Goal: Information Seeking & Learning: Learn about a topic

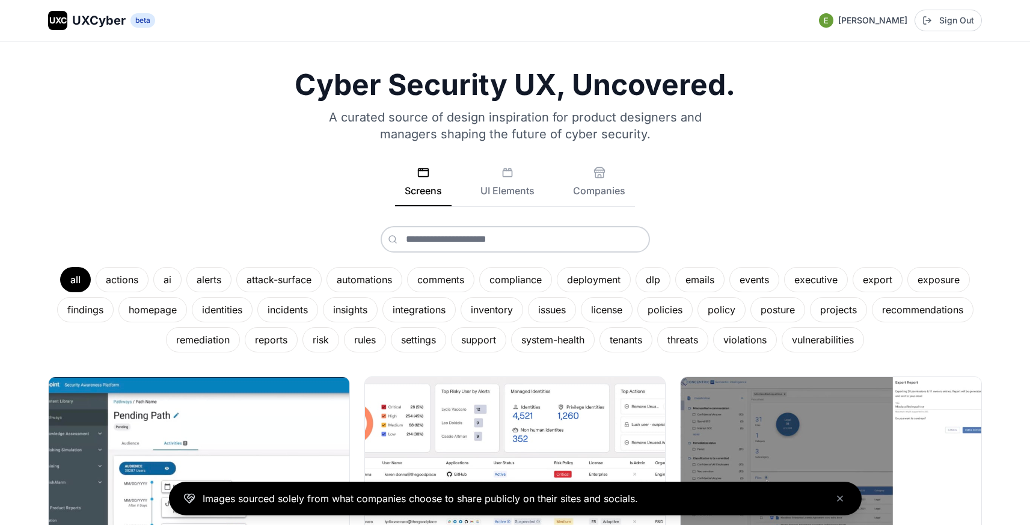
click at [96, 27] on span "UXCyber" at bounding box center [99, 20] width 54 height 17
click at [414, 341] on div "settings" at bounding box center [418, 339] width 55 height 25
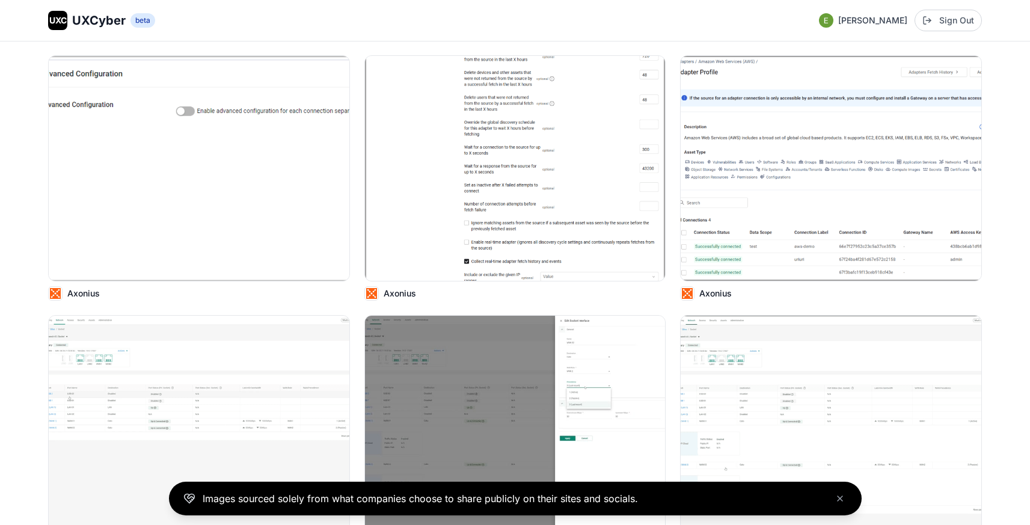
scroll to position [338, 0]
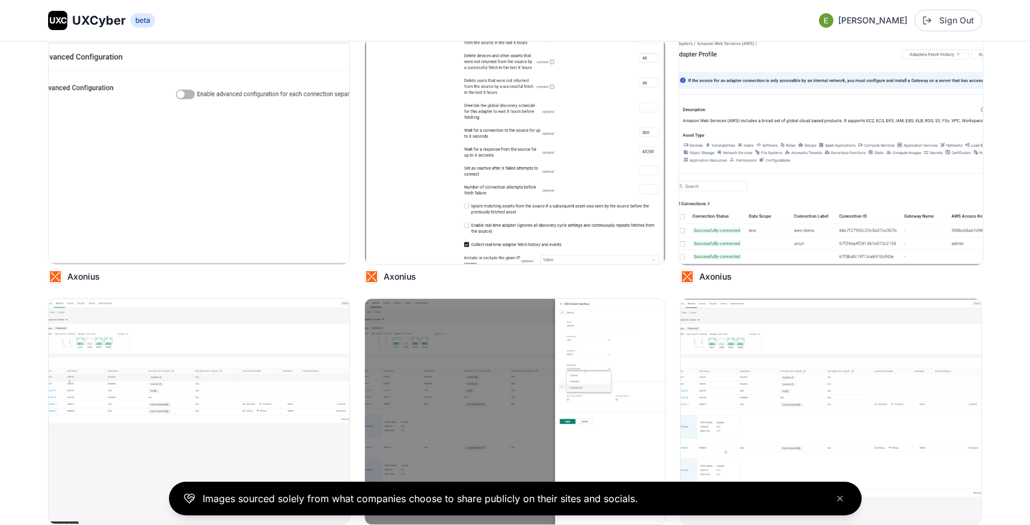
click at [765, 198] on img at bounding box center [831, 151] width 304 height 227
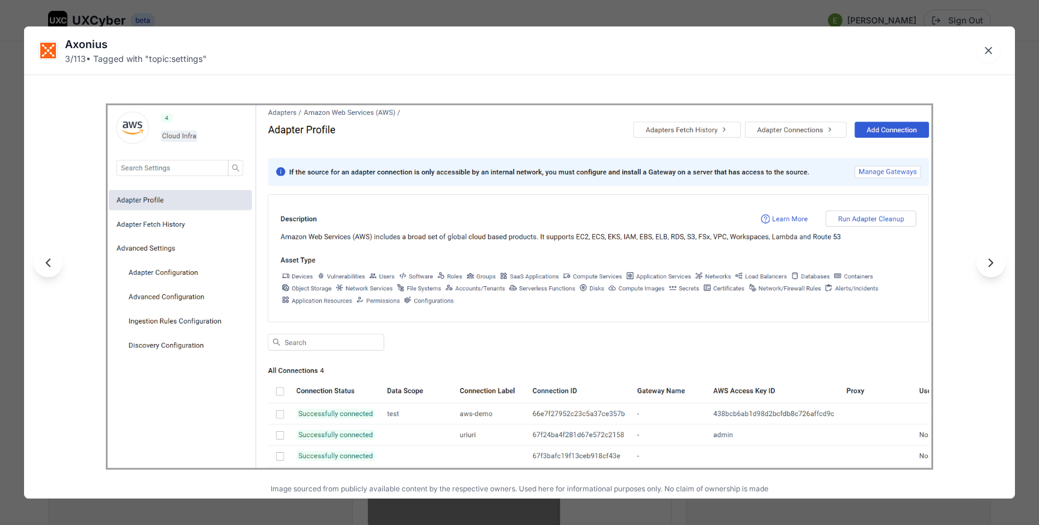
click at [697, 21] on div "Axonius 3 / 113 • Tagged with " topic:settings " Image sourced from publicly av…" at bounding box center [519, 262] width 1039 height 525
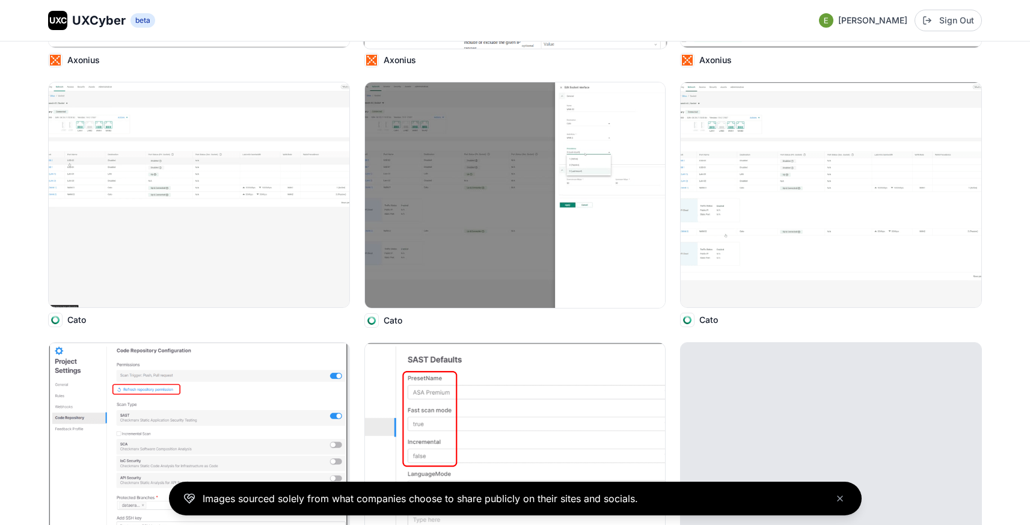
scroll to position [598, 0]
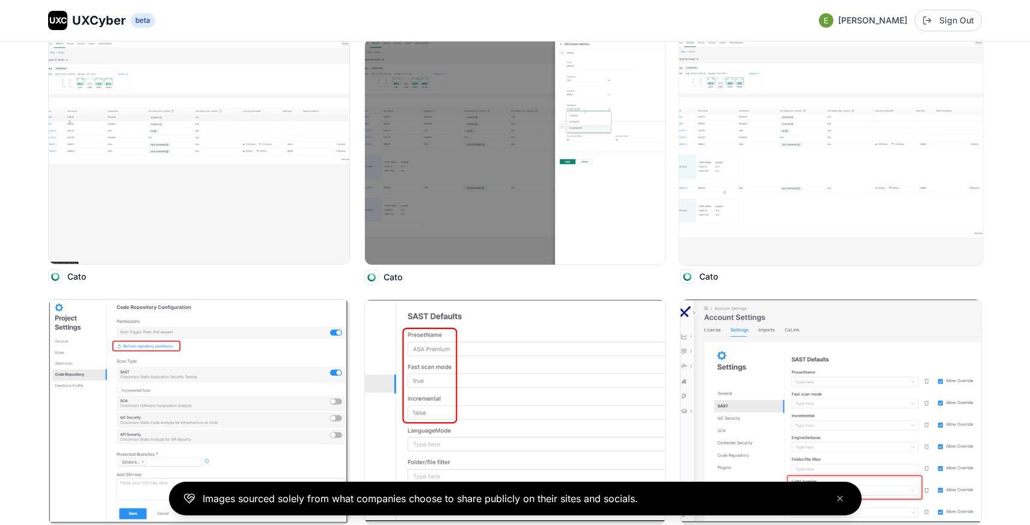
click at [757, 161] on img at bounding box center [831, 151] width 304 height 227
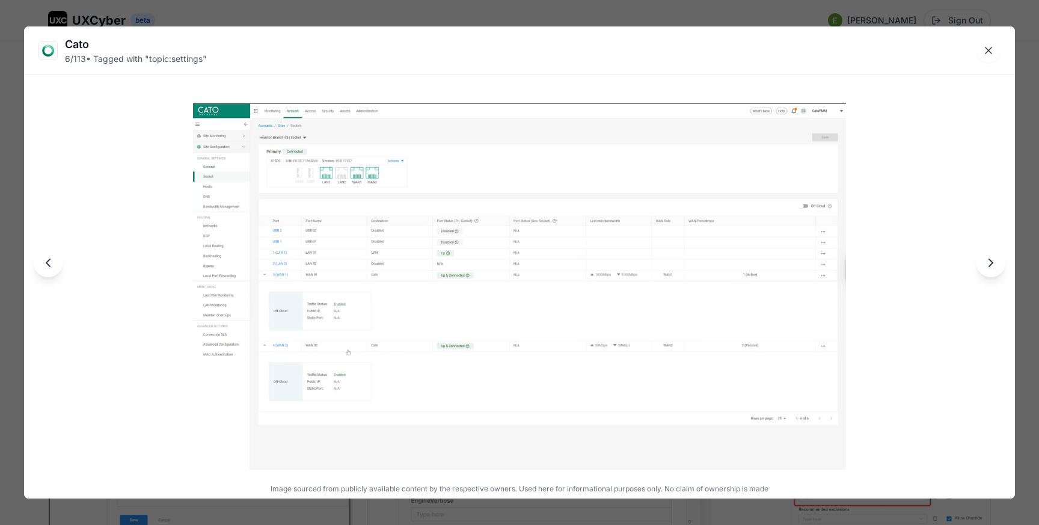
click at [639, 16] on div "Cato 6 / 113 • Tagged with " topic:settings " Image sourced from publicly avail…" at bounding box center [519, 262] width 1039 height 525
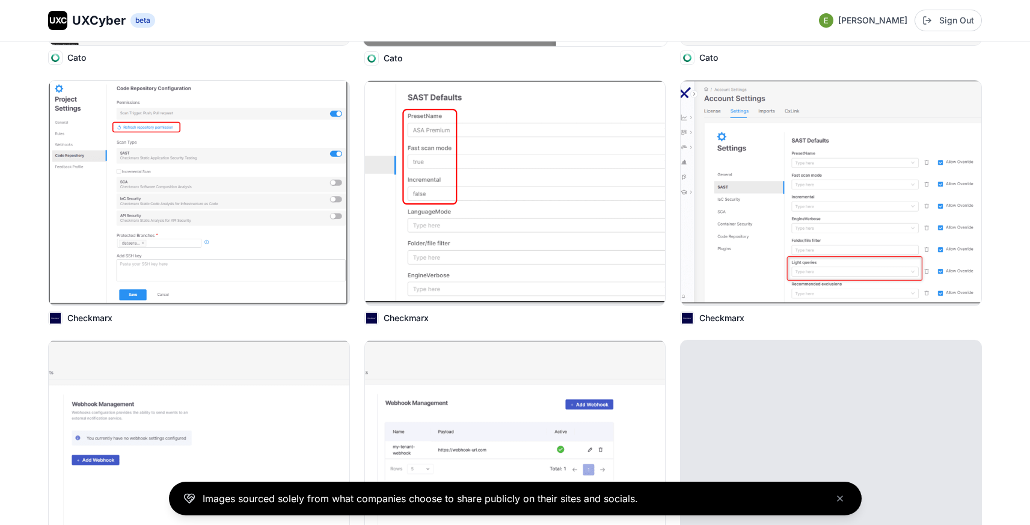
scroll to position [842, 0]
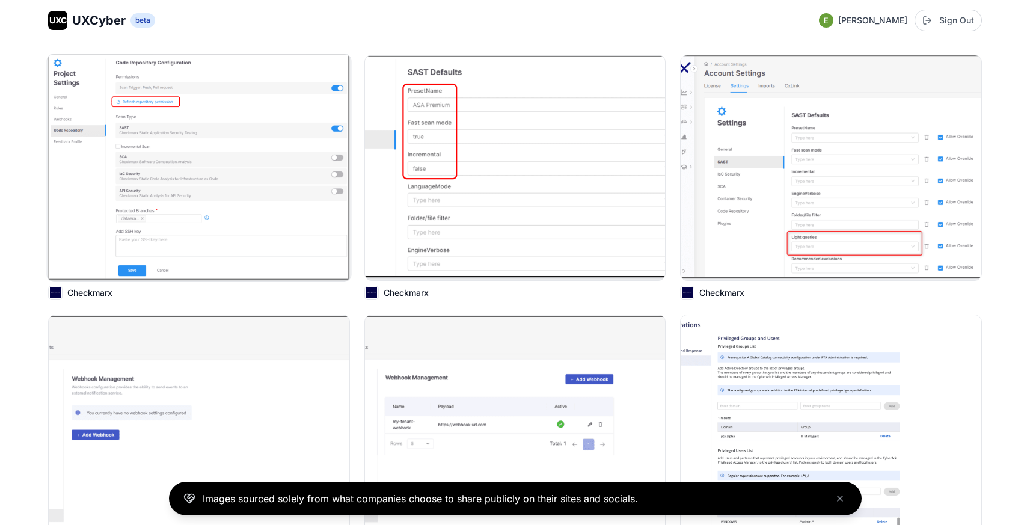
click at [277, 137] on img at bounding box center [199, 167] width 304 height 227
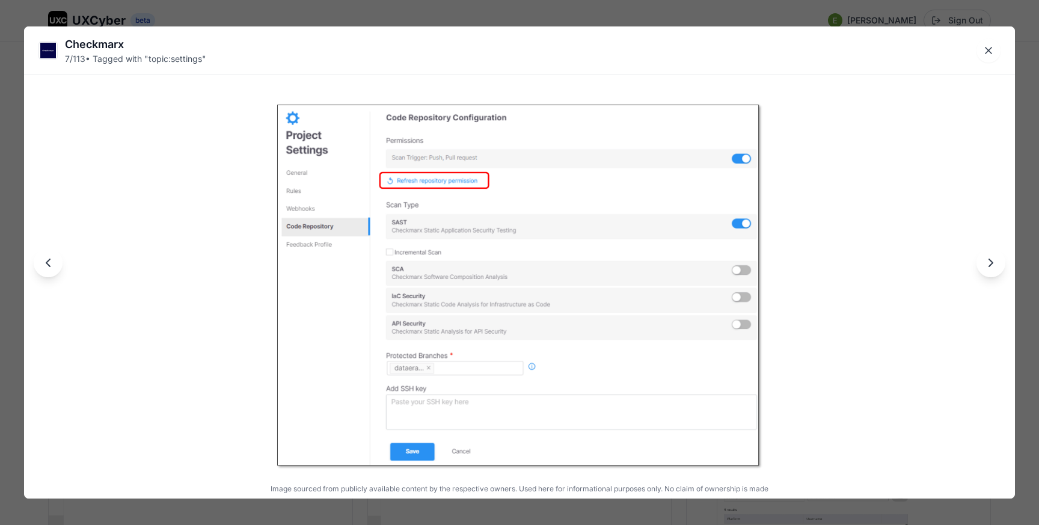
click at [298, 17] on div "Checkmarx 7 / 113 • Tagged with " topic:settings " Image sourced from publicly …" at bounding box center [519, 262] width 1039 height 525
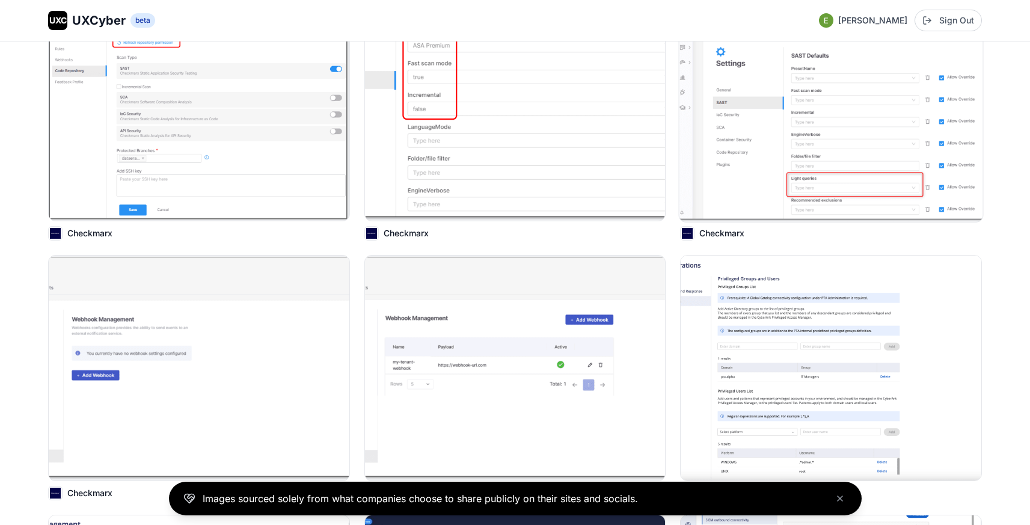
click at [761, 148] on img at bounding box center [831, 108] width 304 height 227
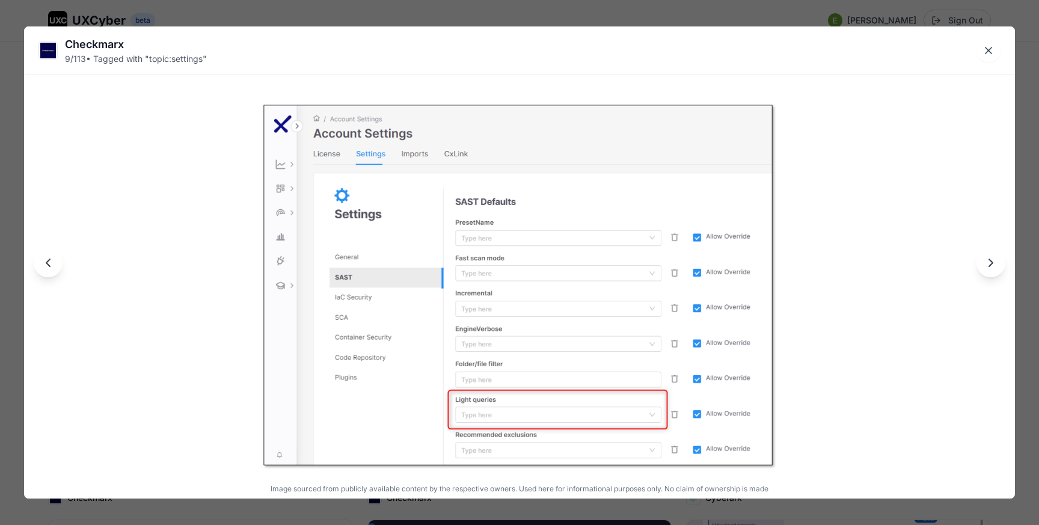
click at [668, 9] on div "Checkmarx 9 / 113 • Tagged with " topic:settings " Image sourced from publicly …" at bounding box center [519, 262] width 1039 height 525
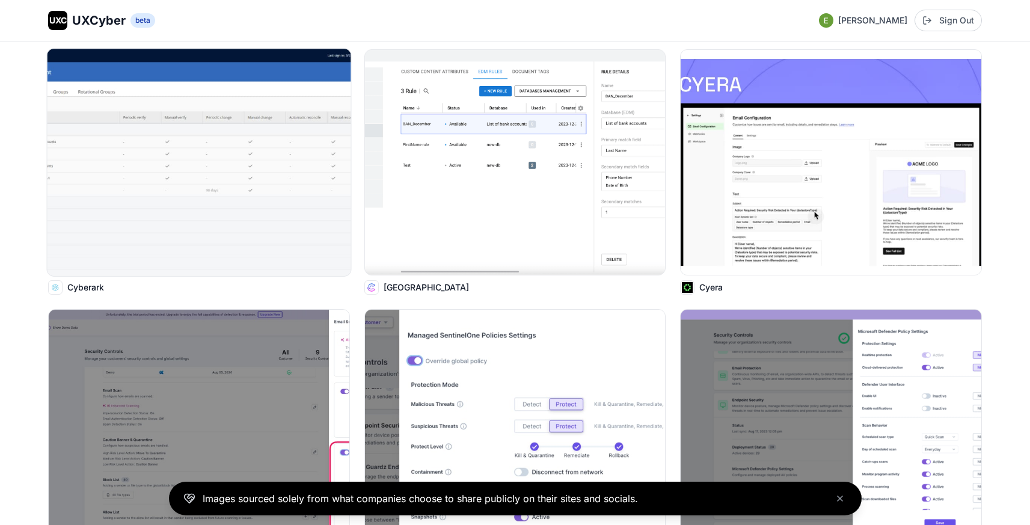
scroll to position [2184, 0]
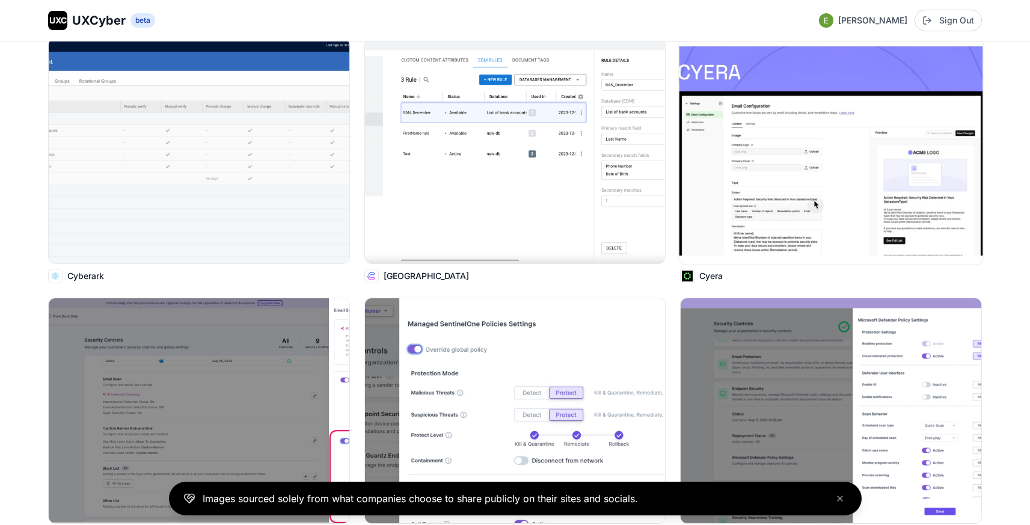
click at [746, 159] on img at bounding box center [831, 150] width 304 height 227
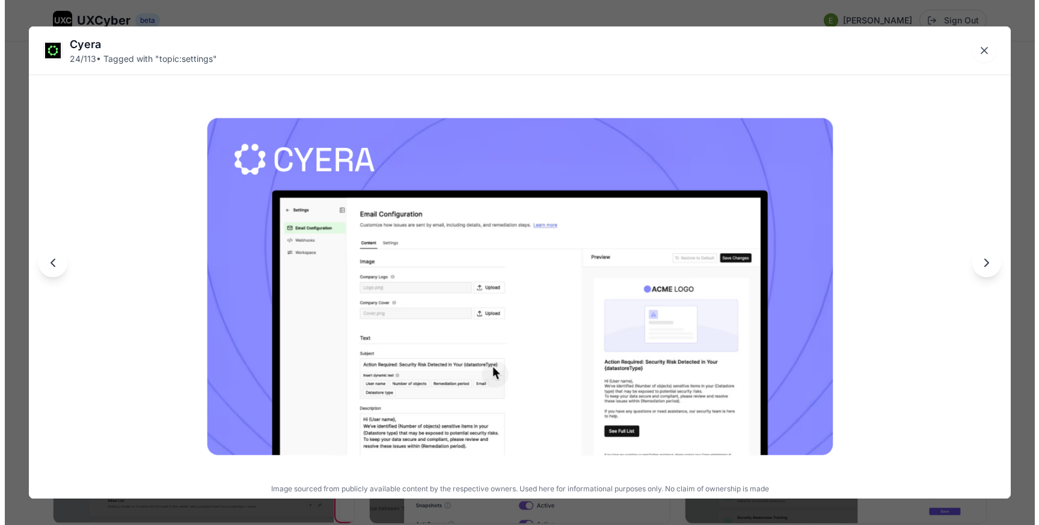
scroll to position [2171, 0]
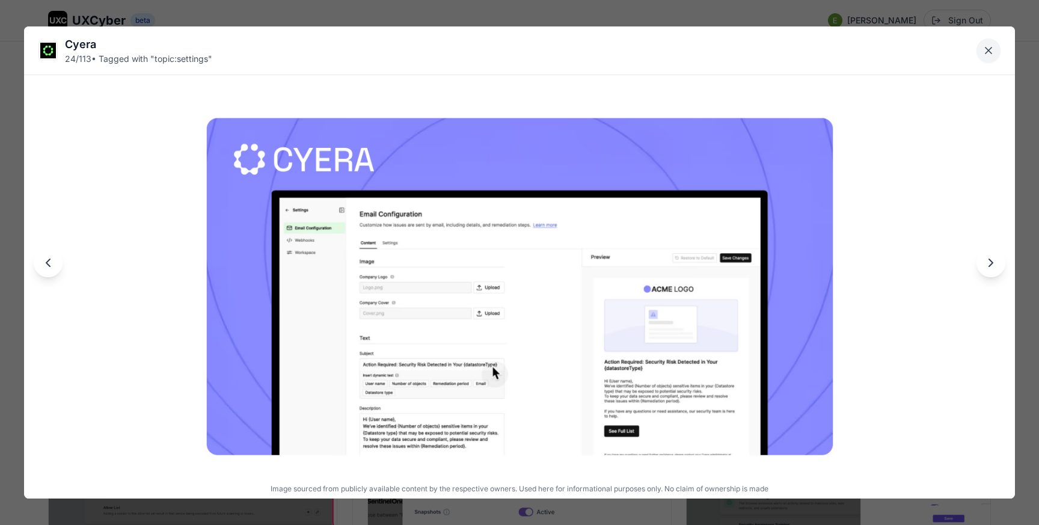
click at [990, 50] on icon "Close lightbox" at bounding box center [988, 50] width 12 height 12
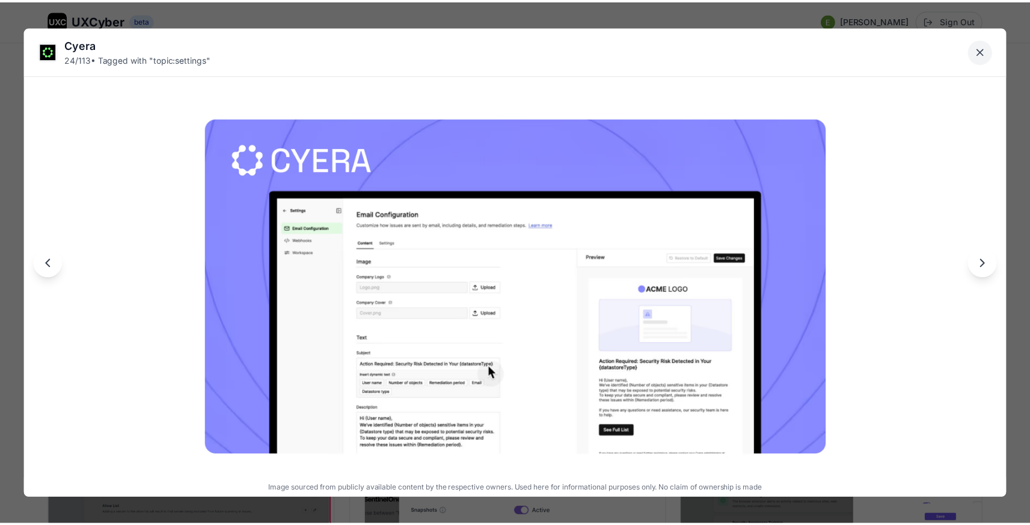
scroll to position [2158, 0]
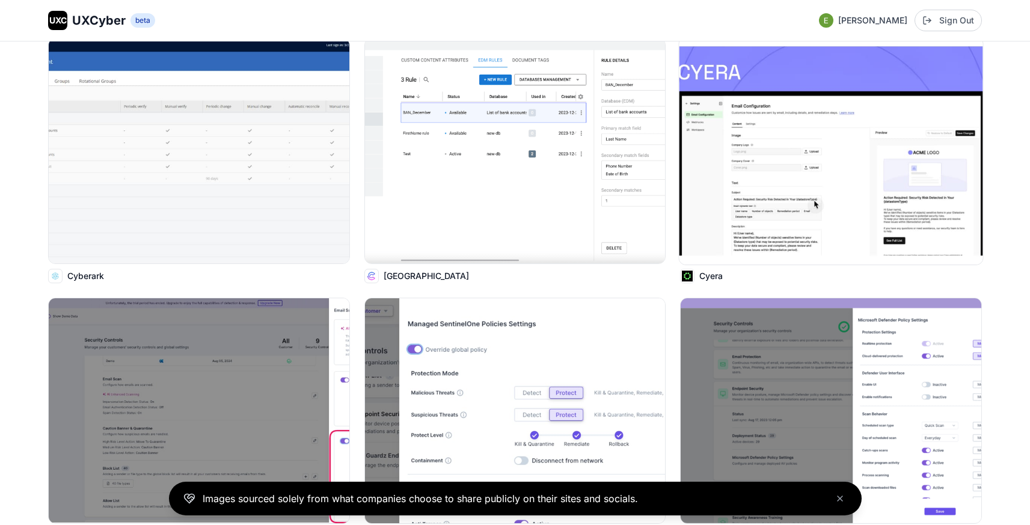
click at [738, 155] on img at bounding box center [831, 150] width 304 height 227
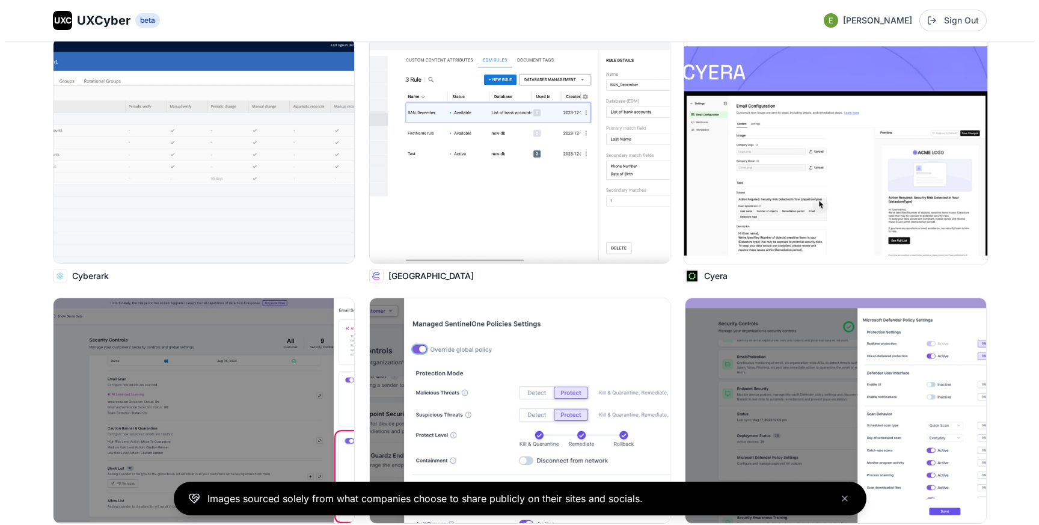
scroll to position [2171, 0]
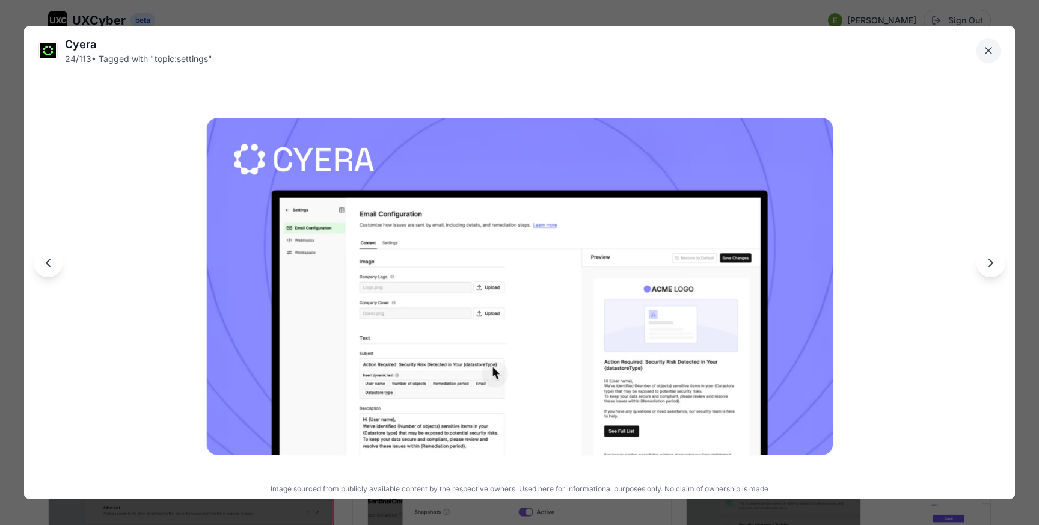
click at [991, 49] on icon "Close lightbox" at bounding box center [988, 50] width 12 height 12
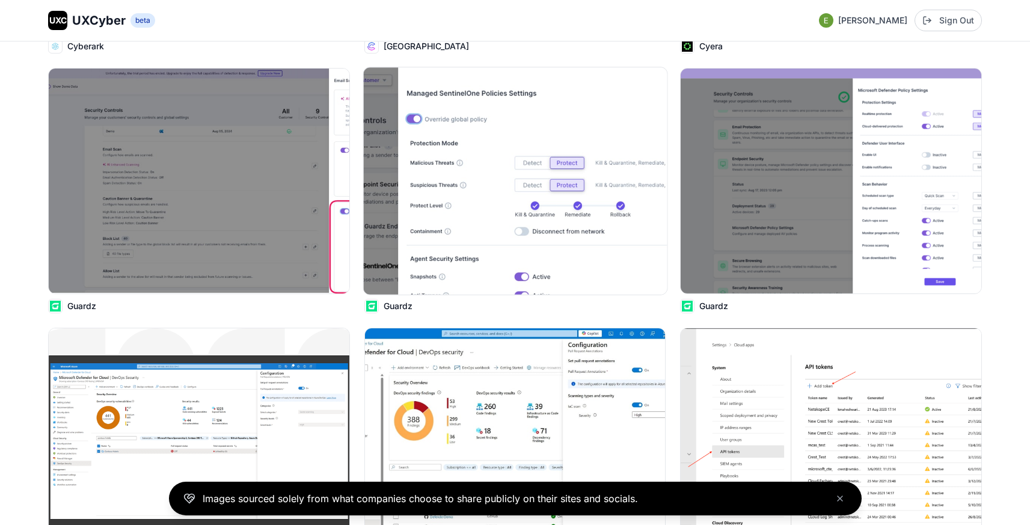
scroll to position [2399, 0]
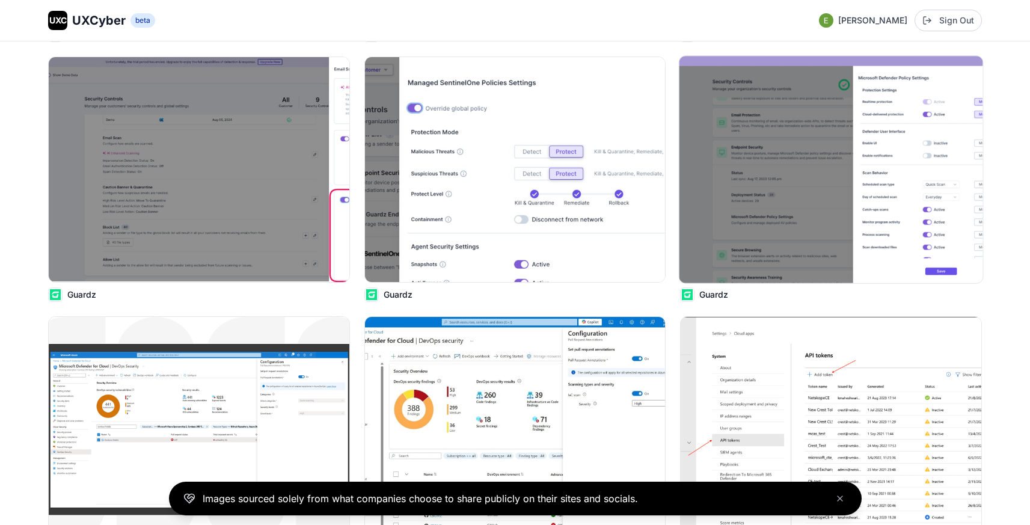
click at [762, 132] on img at bounding box center [831, 169] width 304 height 227
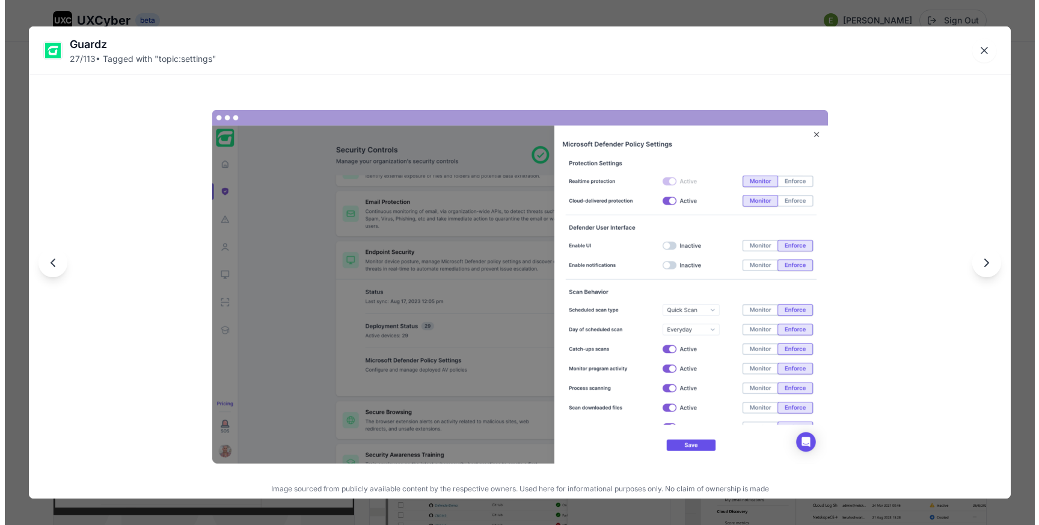
scroll to position [2414, 0]
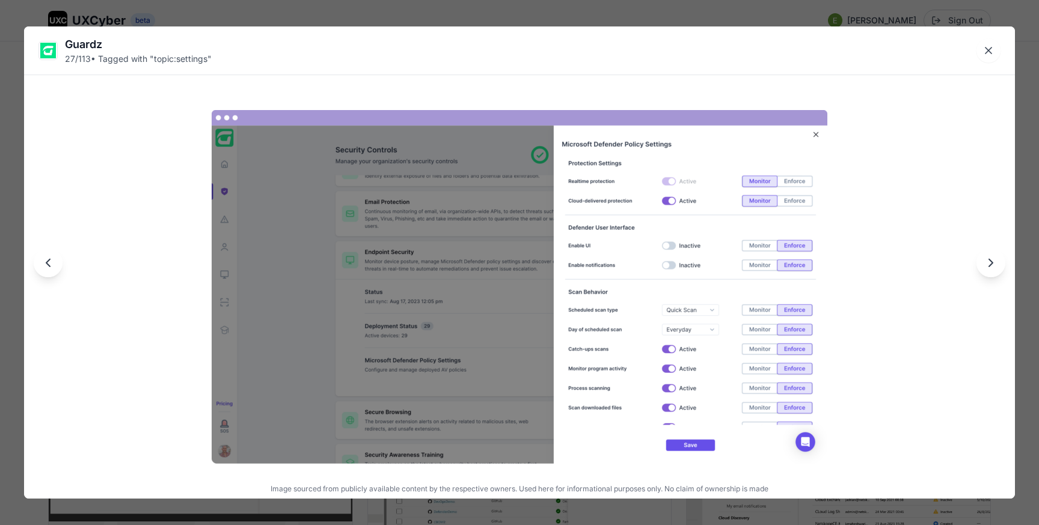
click at [748, 4] on div "Guardz 27 / 113 • Tagged with " topic:settings " Image sourced from publicly av…" at bounding box center [519, 262] width 1039 height 525
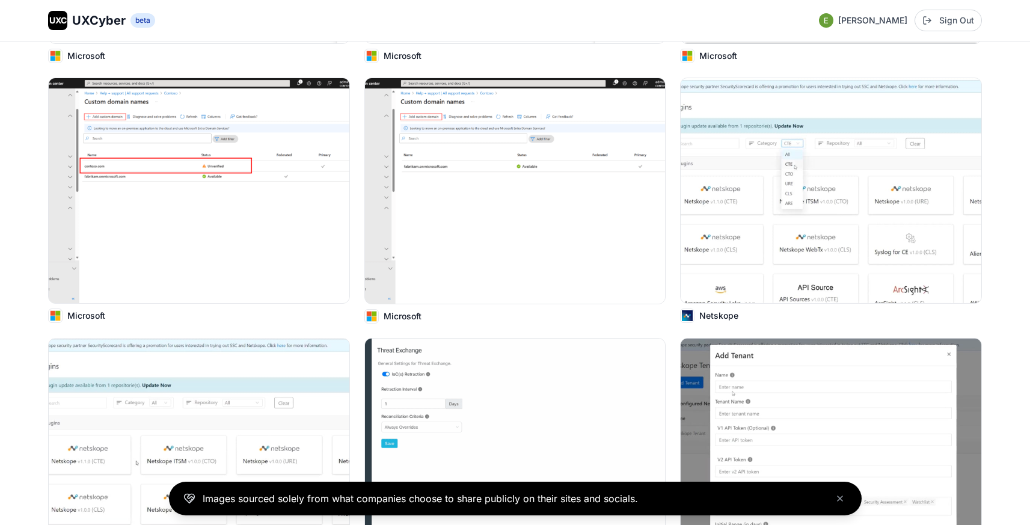
scroll to position [4714, 0]
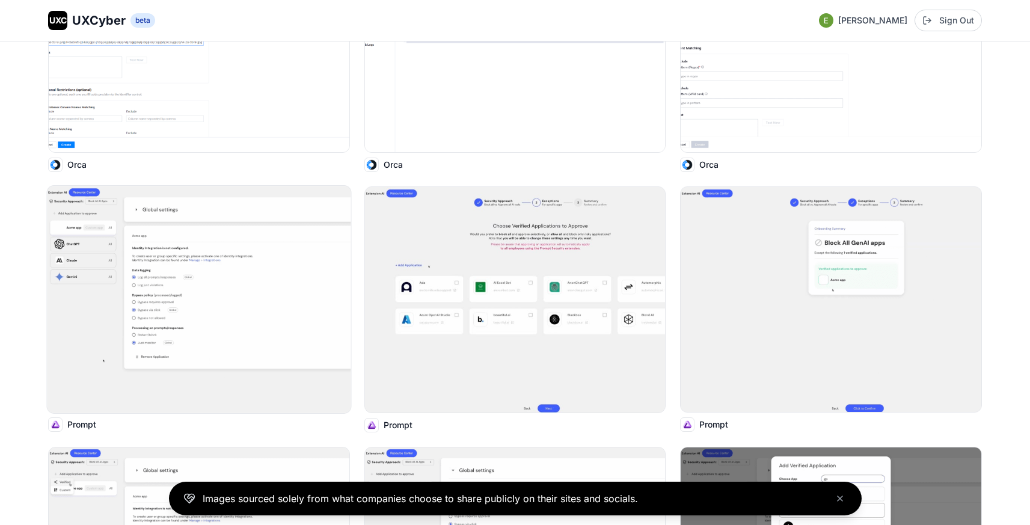
click at [239, 333] on img at bounding box center [199, 299] width 304 height 227
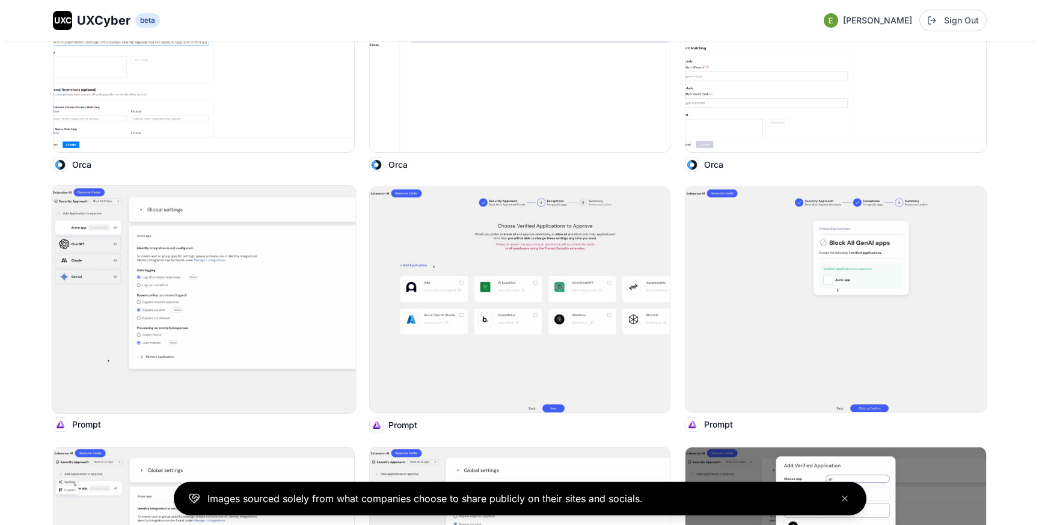
scroll to position [5692, 0]
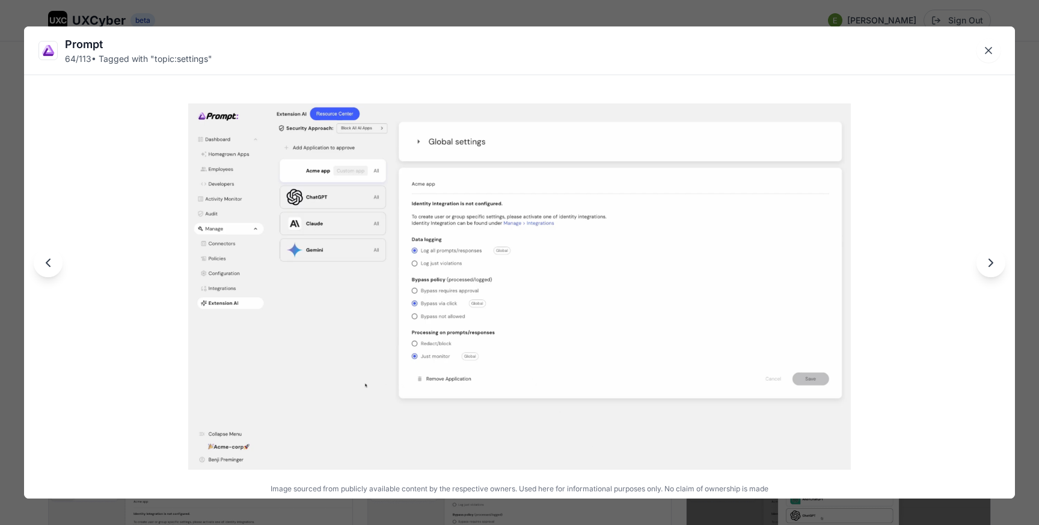
click at [260, 12] on div "Prompt 64 / 113 • Tagged with " topic:settings " Image sourced from publicly av…" at bounding box center [519, 262] width 1039 height 525
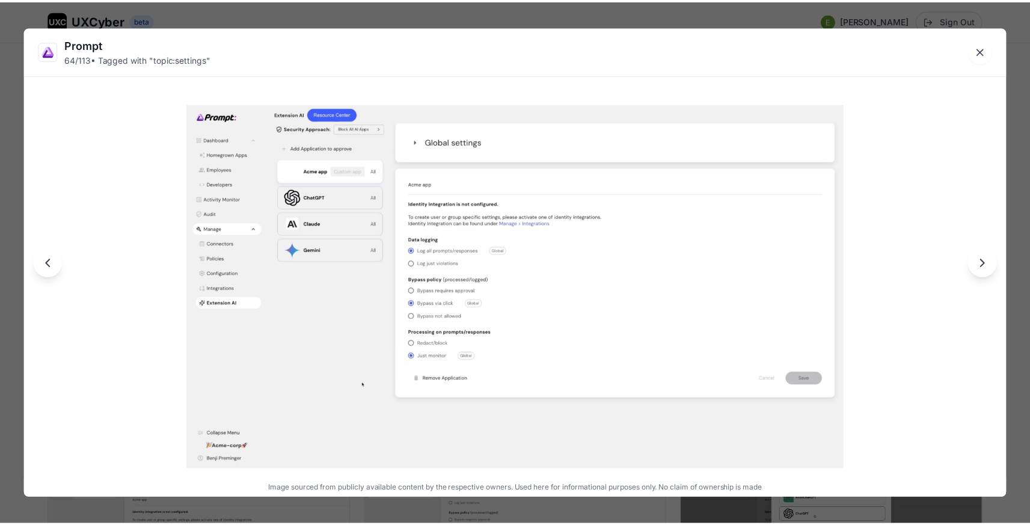
scroll to position [5647, 0]
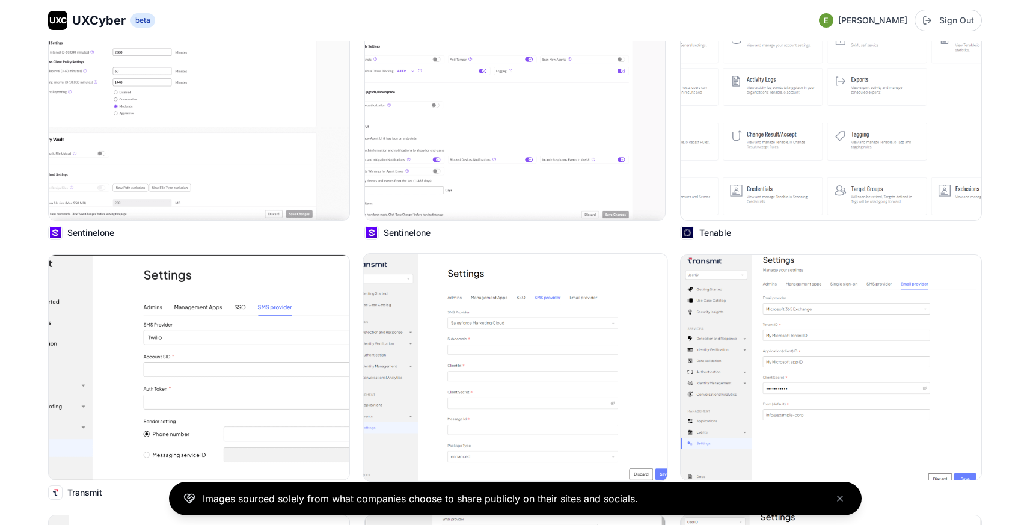
click at [587, 344] on img at bounding box center [515, 367] width 304 height 227
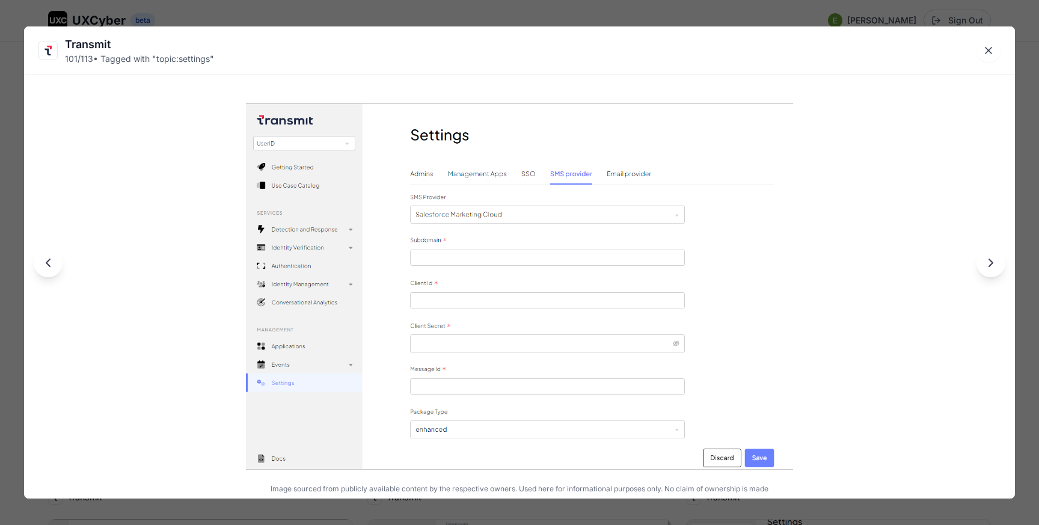
click at [511, 19] on div "Transmit 101 / 113 • Tagged with " topic:settings " Image sourced from publicly…" at bounding box center [519, 262] width 1039 height 525
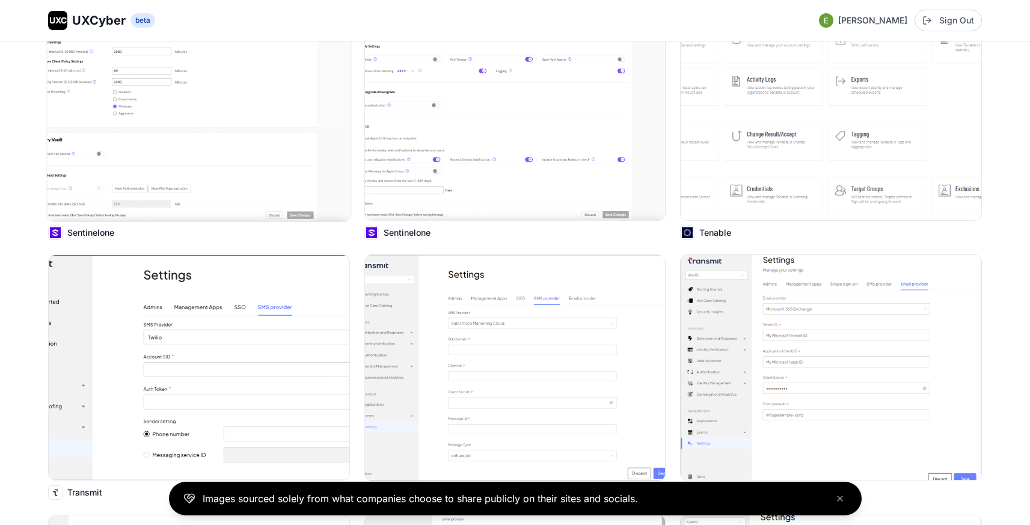
click at [218, 133] on img at bounding box center [199, 107] width 304 height 227
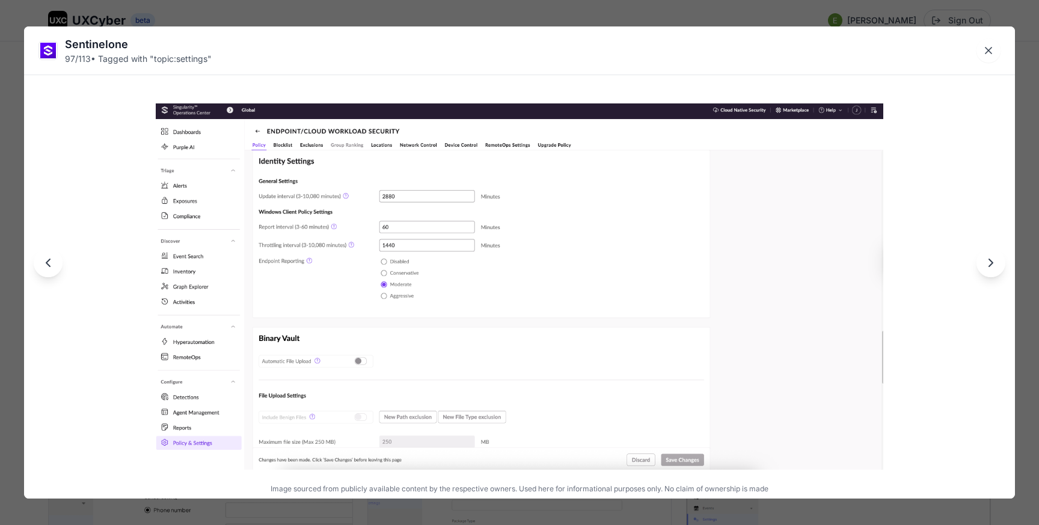
click at [320, 16] on div "Sentinelone 97 / 113 • Tagged with " topic:settings " Image sourced from public…" at bounding box center [519, 262] width 1039 height 525
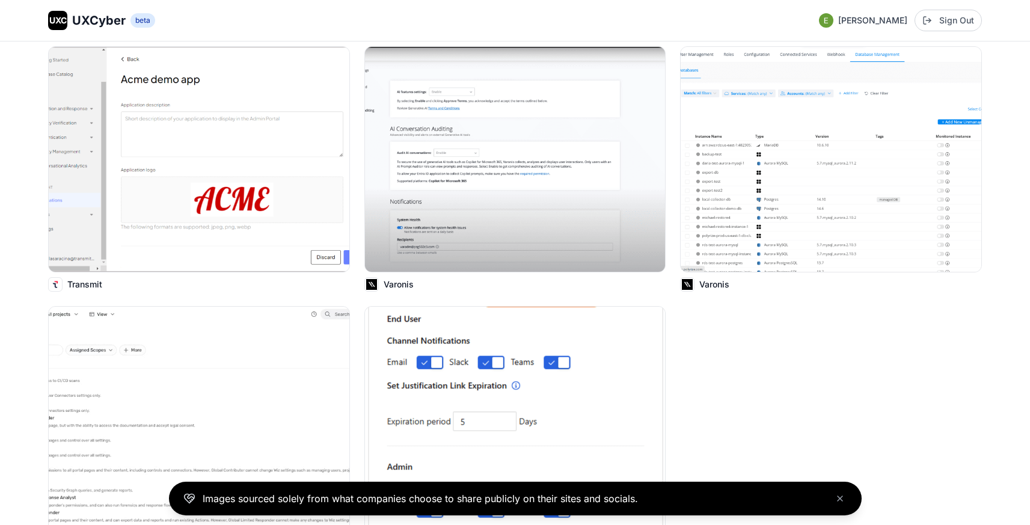
scroll to position [9677, 0]
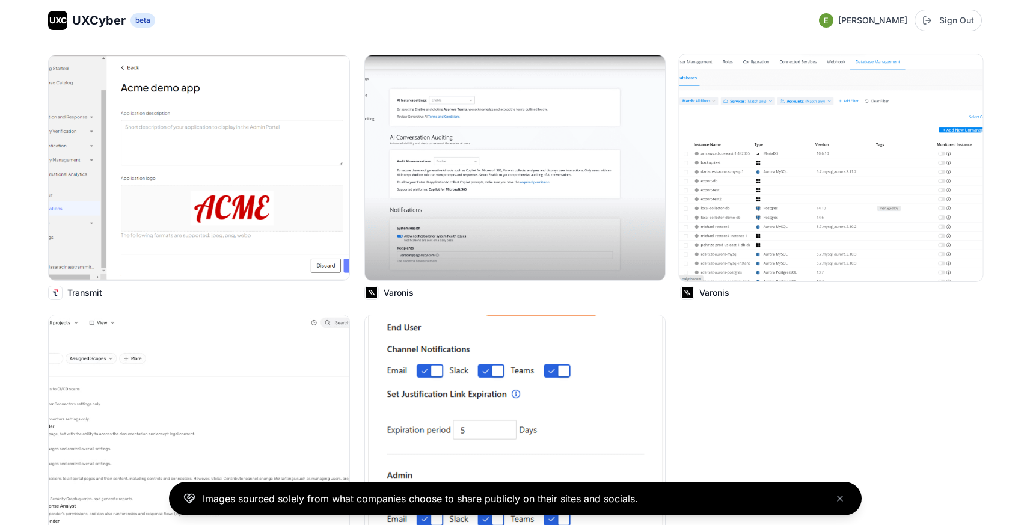
click at [769, 205] on img at bounding box center [831, 167] width 304 height 227
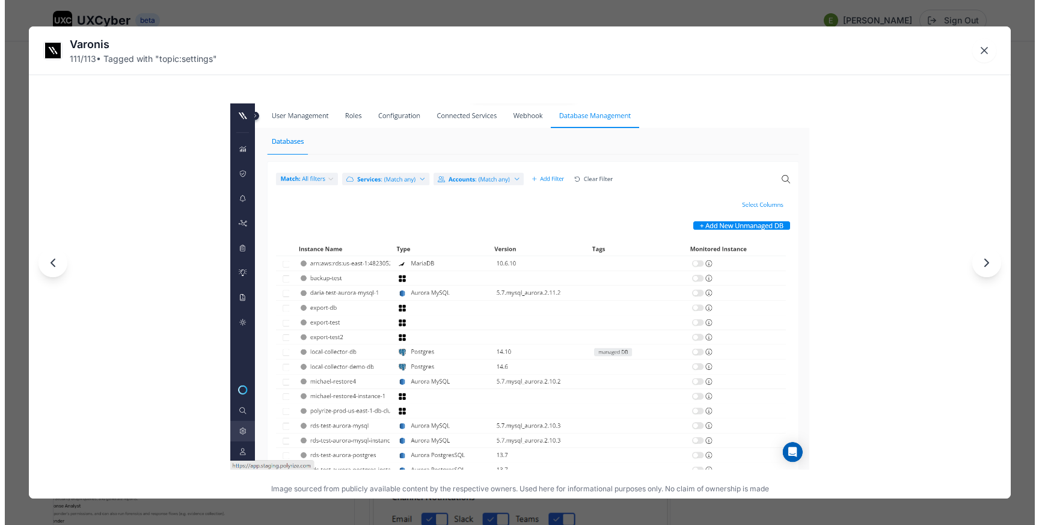
scroll to position [9755, 0]
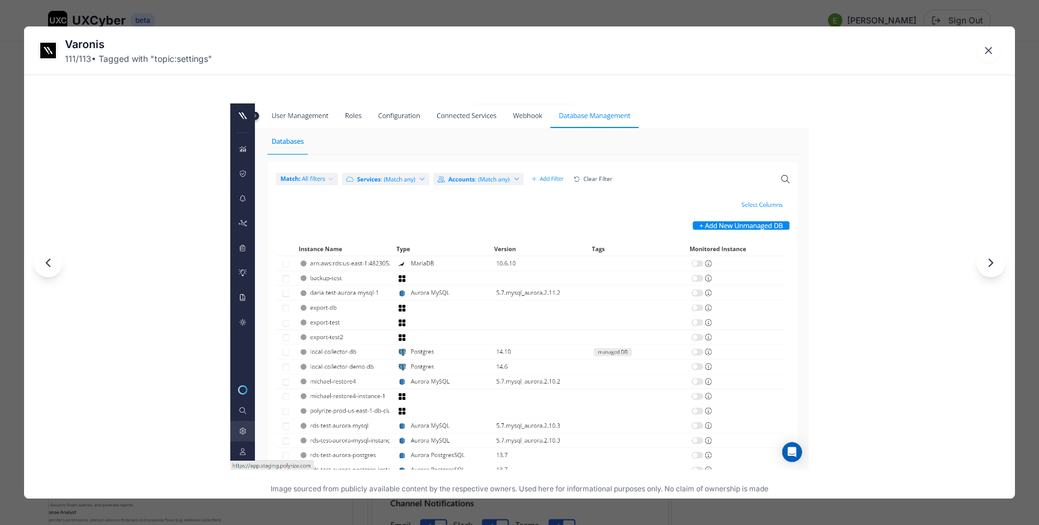
click at [481, 10] on div "Varonis 111 / 113 • Tagged with " topic:settings " Image sourced from publicly …" at bounding box center [519, 262] width 1039 height 525
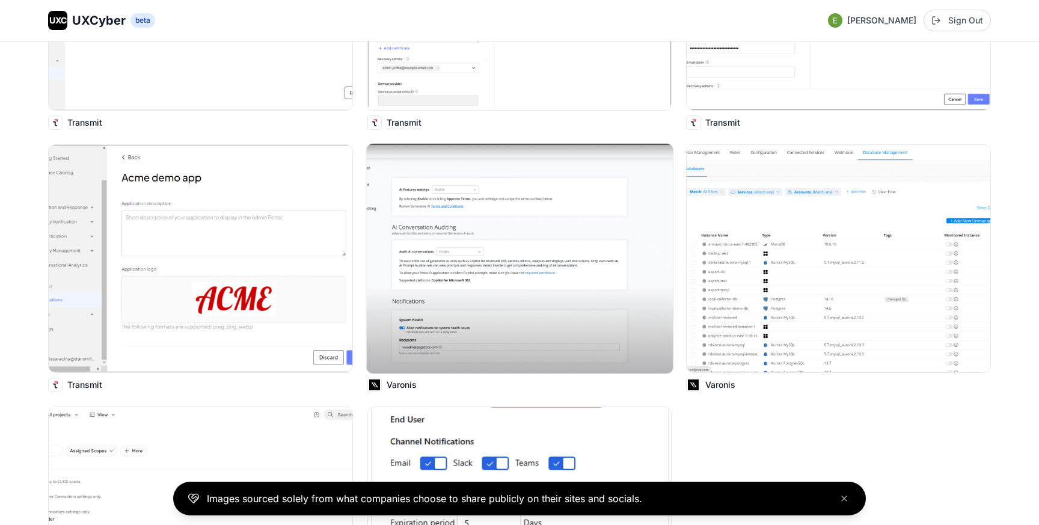
scroll to position [9668, 0]
click at [537, 215] on img at bounding box center [519, 259] width 307 height 230
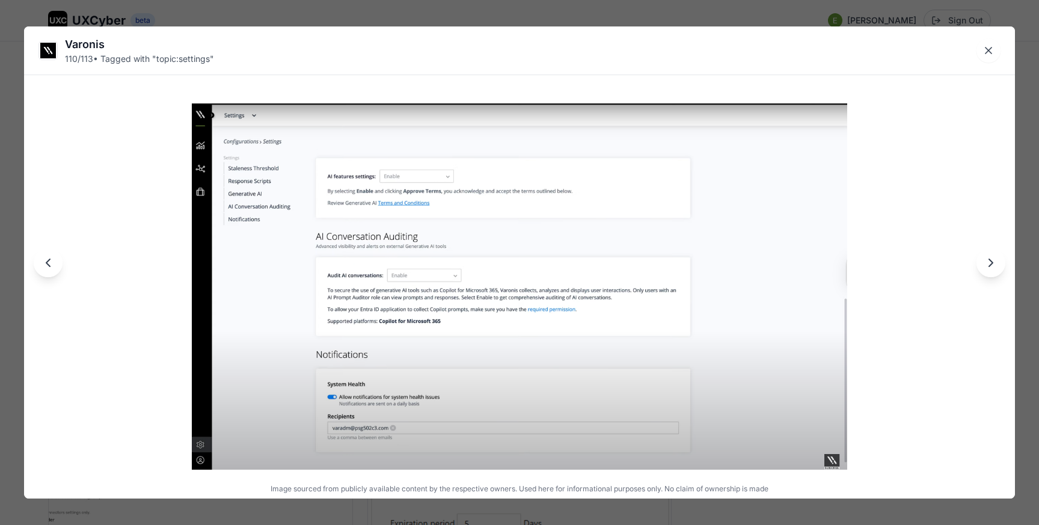
click at [539, 14] on div "Varonis 110 / 113 • Tagged with " topic:settings " Image sourced from publicly …" at bounding box center [519, 262] width 1039 height 525
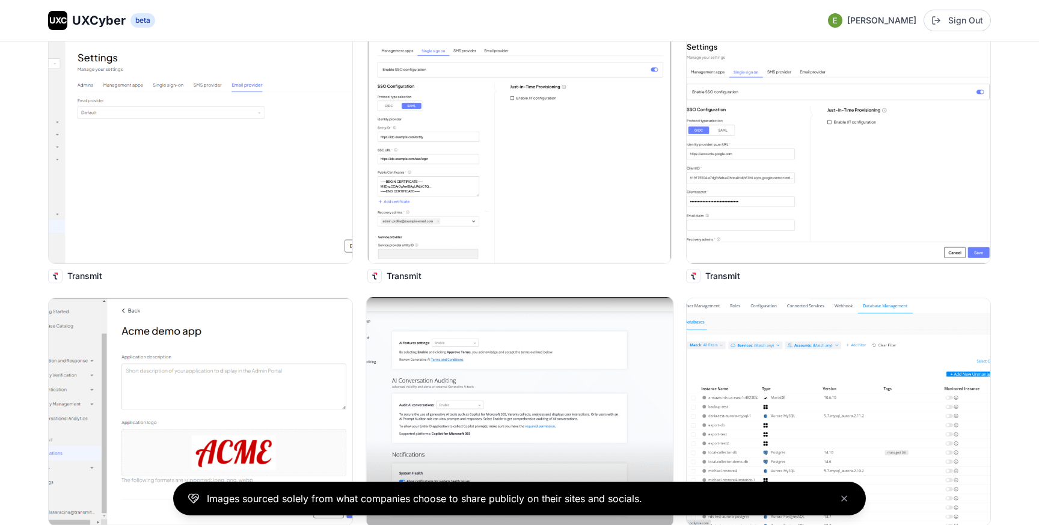
scroll to position [9507, 0]
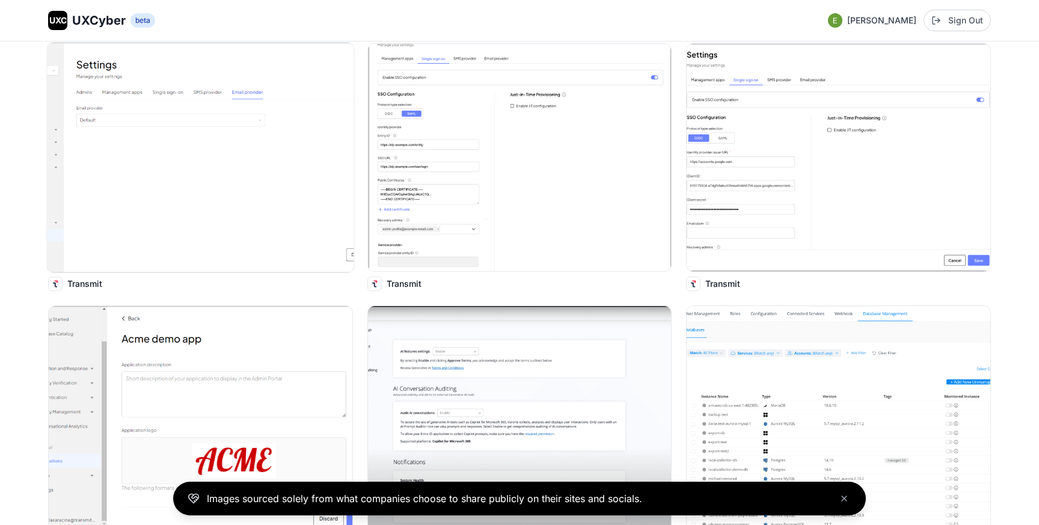
click at [274, 144] on img at bounding box center [200, 158] width 307 height 230
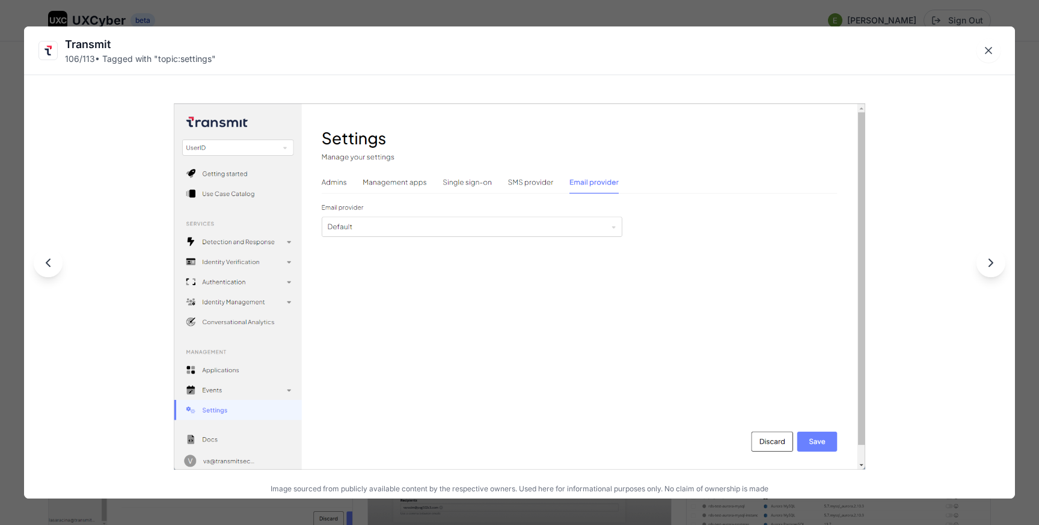
click at [497, 15] on div "Transmit 106 / 113 • Tagged with " topic:settings " Image sourced from publicly…" at bounding box center [519, 262] width 1039 height 525
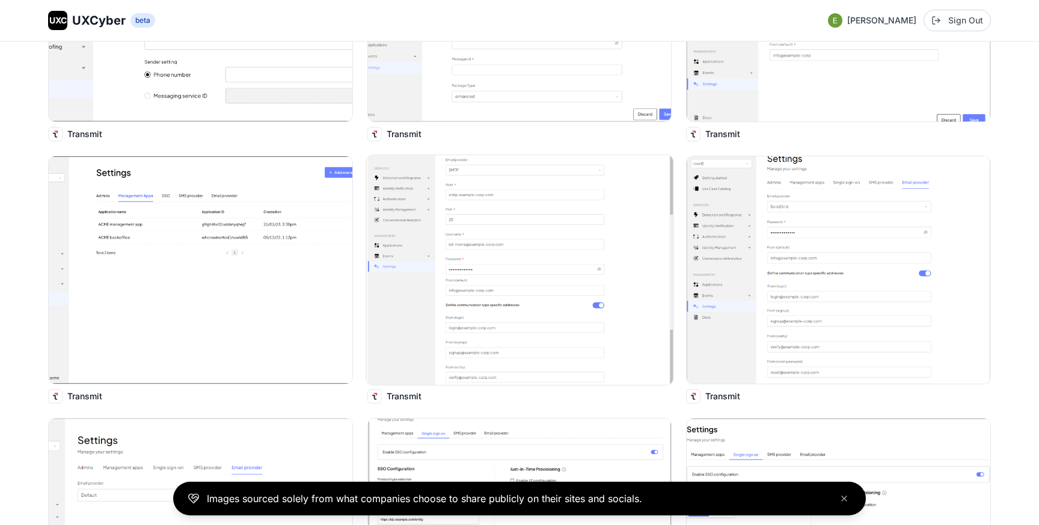
scroll to position [9133, 0]
click at [545, 230] on img at bounding box center [519, 270] width 307 height 230
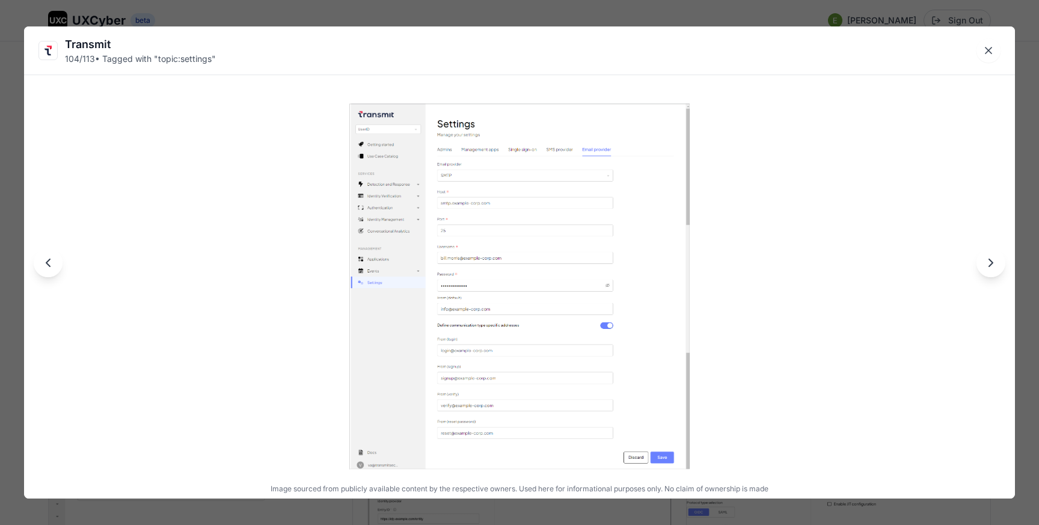
click at [515, 8] on div "Transmit 104 / 113 • Tagged with " topic:settings " Image sourced from publicly…" at bounding box center [519, 262] width 1039 height 525
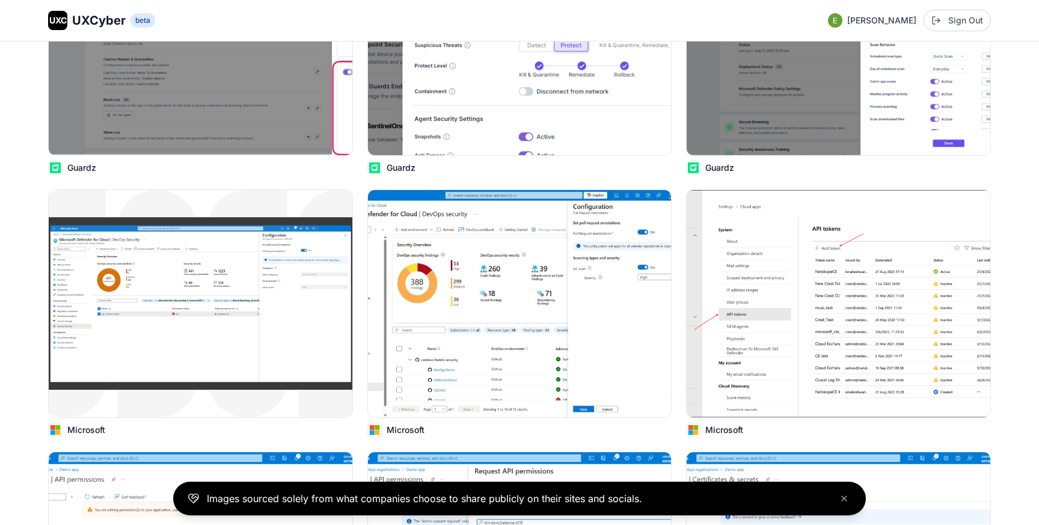
scroll to position [2548, 0]
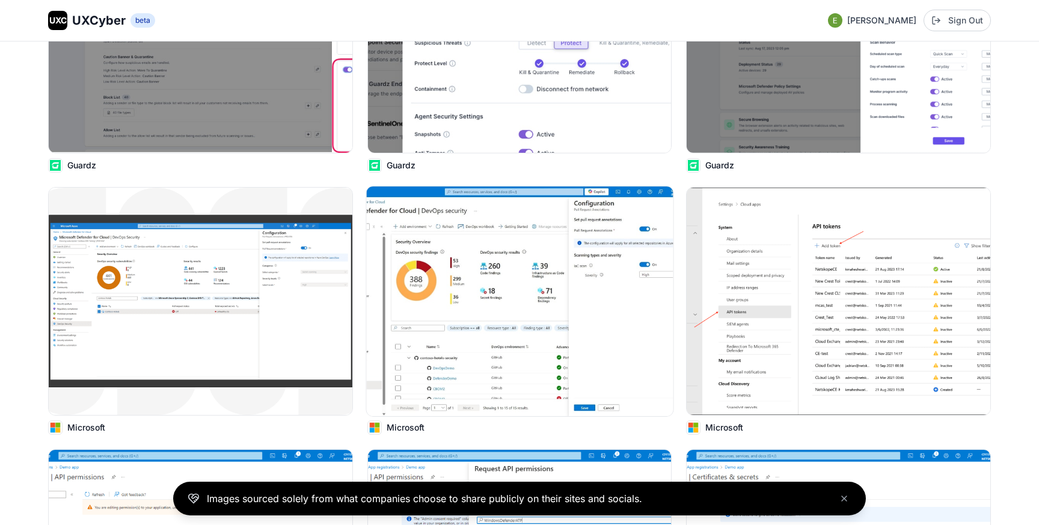
click at [486, 266] on img at bounding box center [519, 301] width 307 height 230
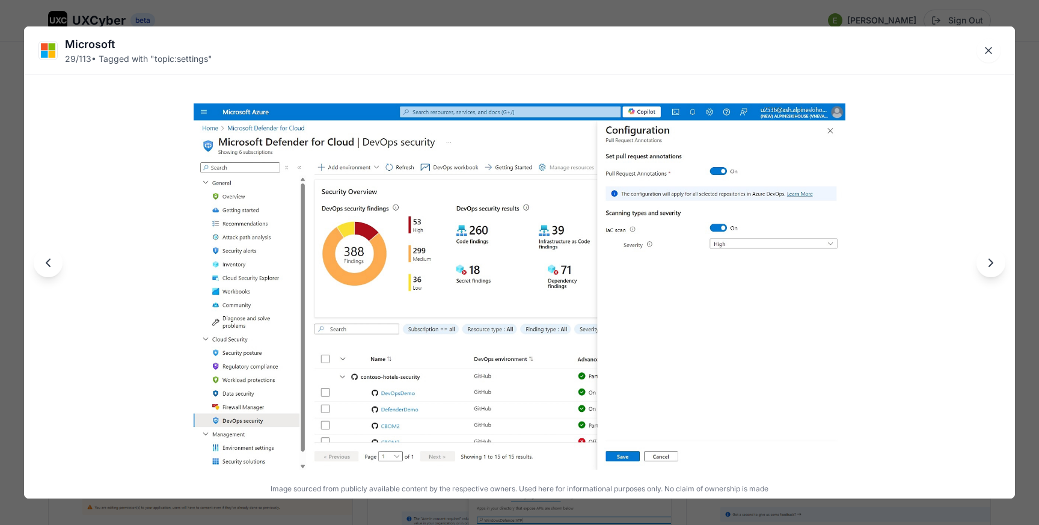
click at [530, 16] on div "Microsoft 29 / 113 • Tagged with " topic:settings " Image sourced from publicly…" at bounding box center [519, 262] width 1039 height 525
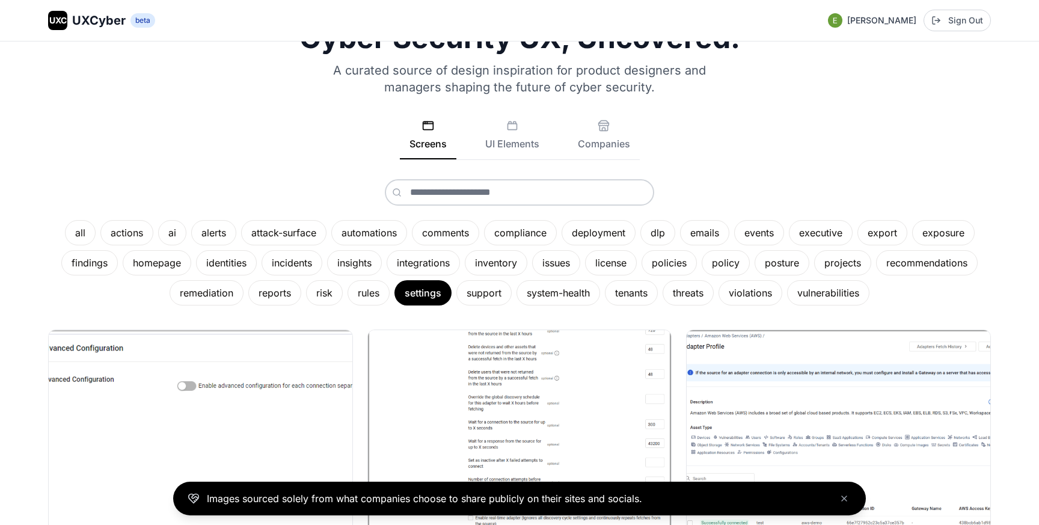
scroll to position [49, 0]
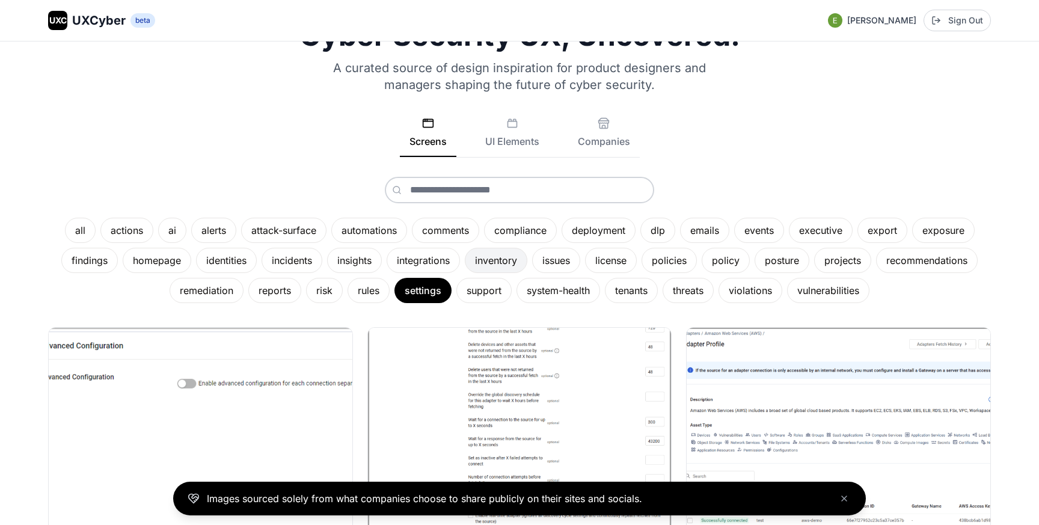
click at [501, 265] on div "inventory" at bounding box center [496, 260] width 63 height 25
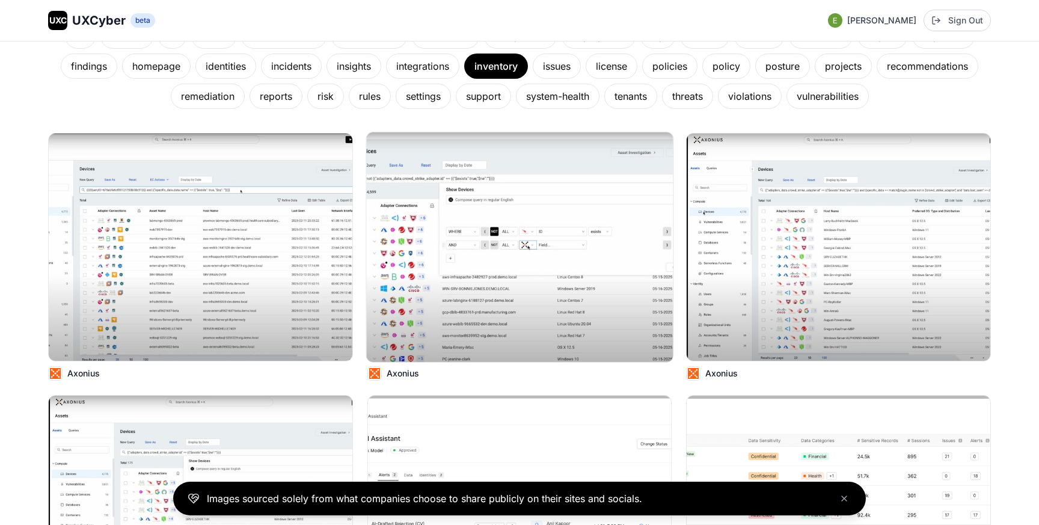
scroll to position [247, 0]
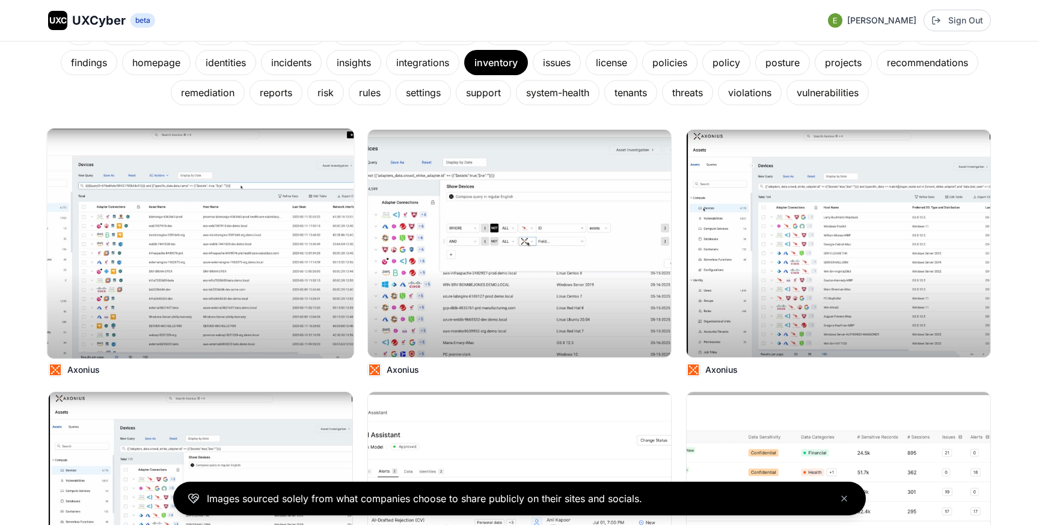
click at [212, 237] on img at bounding box center [200, 244] width 307 height 230
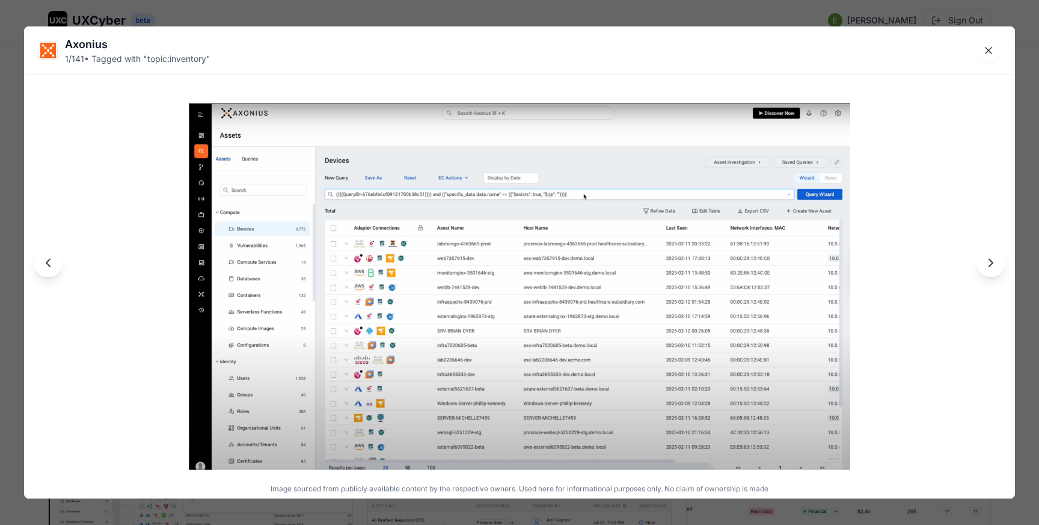
click at [534, 13] on div "Axonius 1 / 141 • Tagged with " topic:inventory " Image sourced from publicly a…" at bounding box center [519, 262] width 1039 height 525
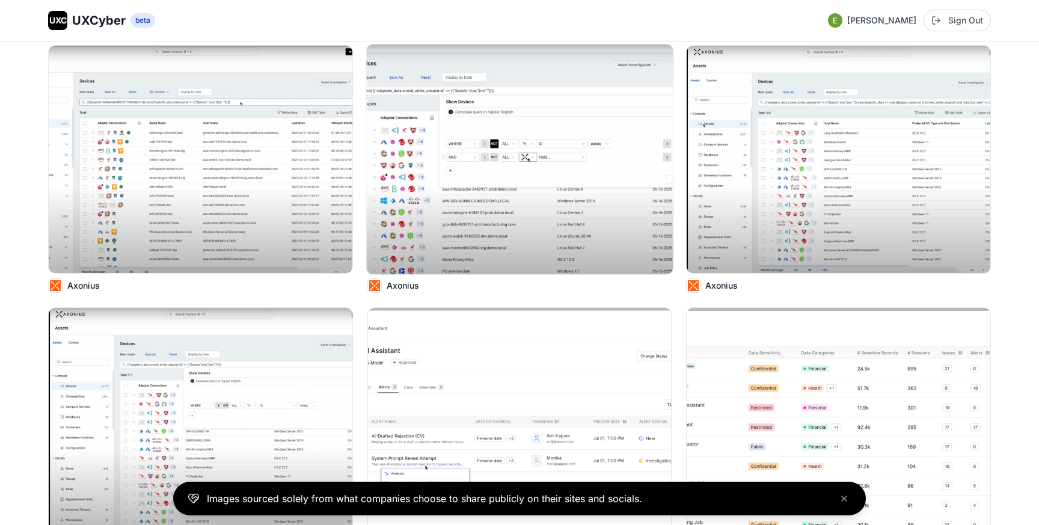
scroll to position [341, 0]
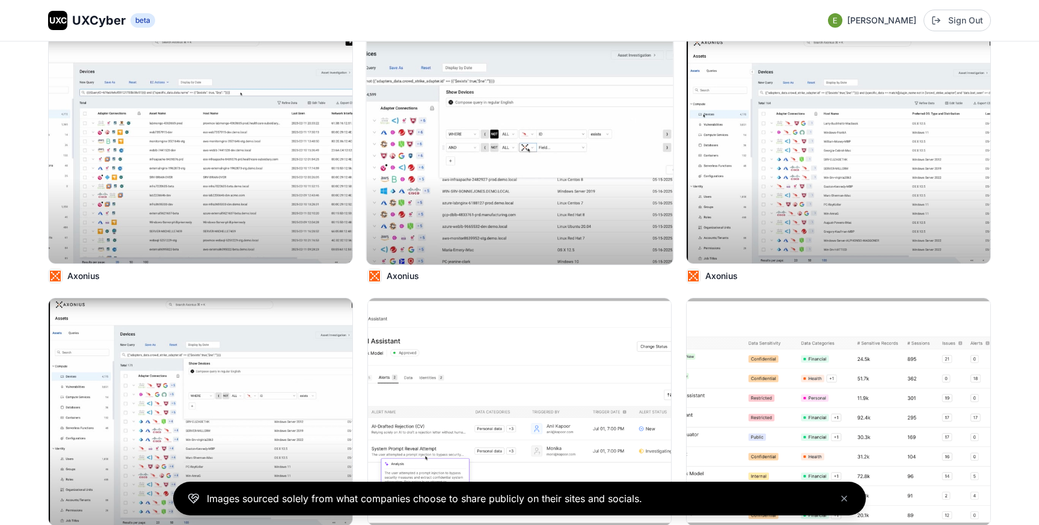
click at [525, 155] on img at bounding box center [519, 150] width 307 height 230
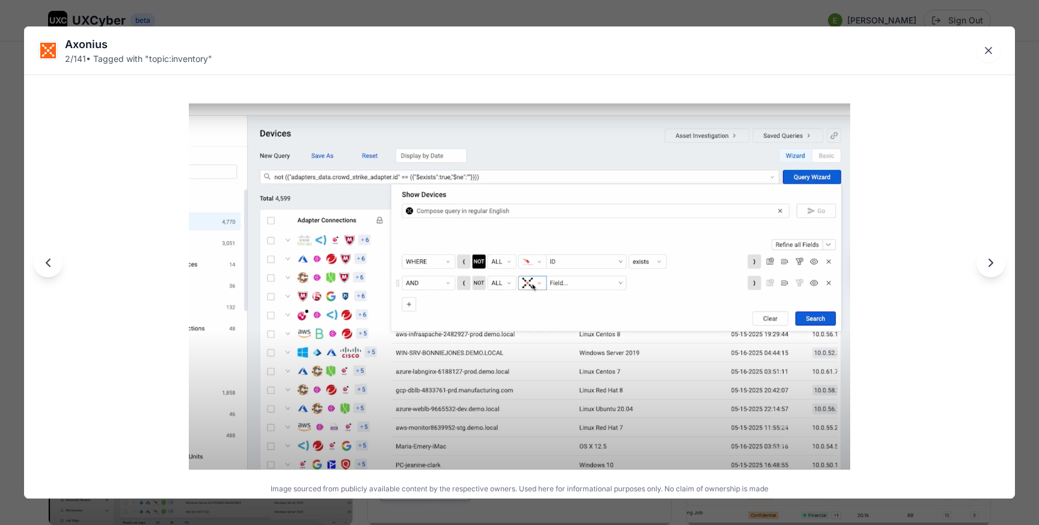
click at [598, 5] on div "Axonius 2 / 141 • Tagged with " topic:inventory " Image sourced from publicly a…" at bounding box center [519, 262] width 1039 height 525
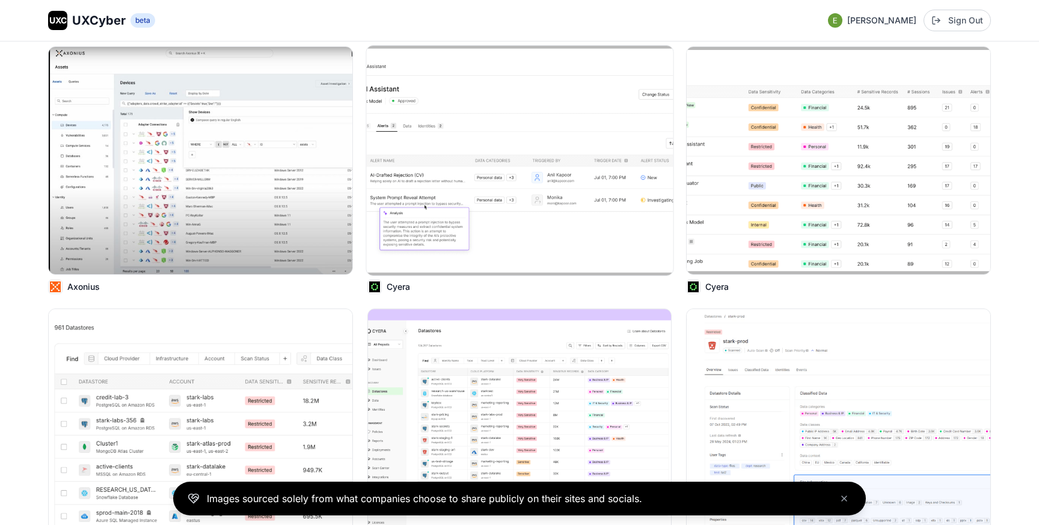
scroll to position [591, 0]
click at [500, 200] on img at bounding box center [519, 162] width 307 height 230
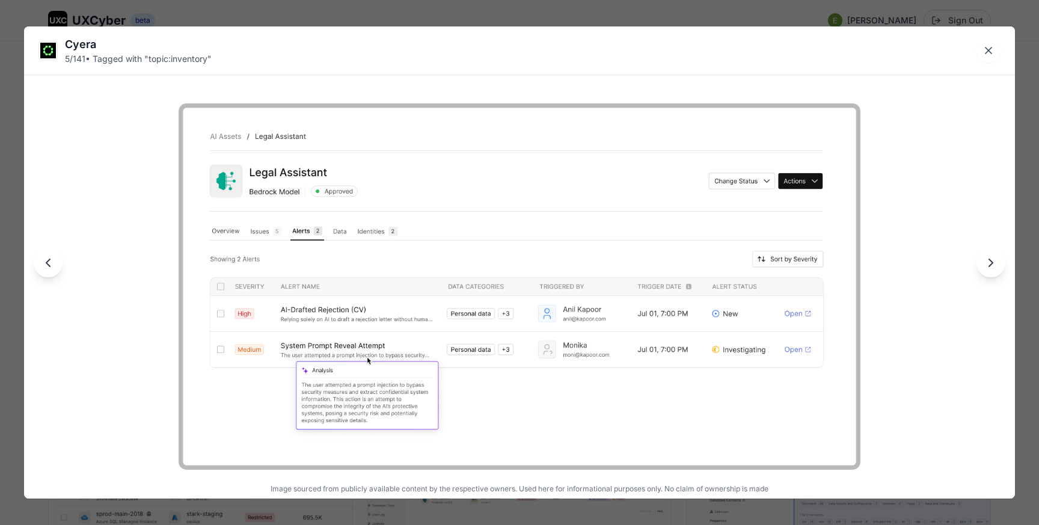
click at [670, 12] on div "Cyera 5 / 141 • Tagged with " topic:inventory " Image sourced from publicly ava…" at bounding box center [519, 262] width 1039 height 525
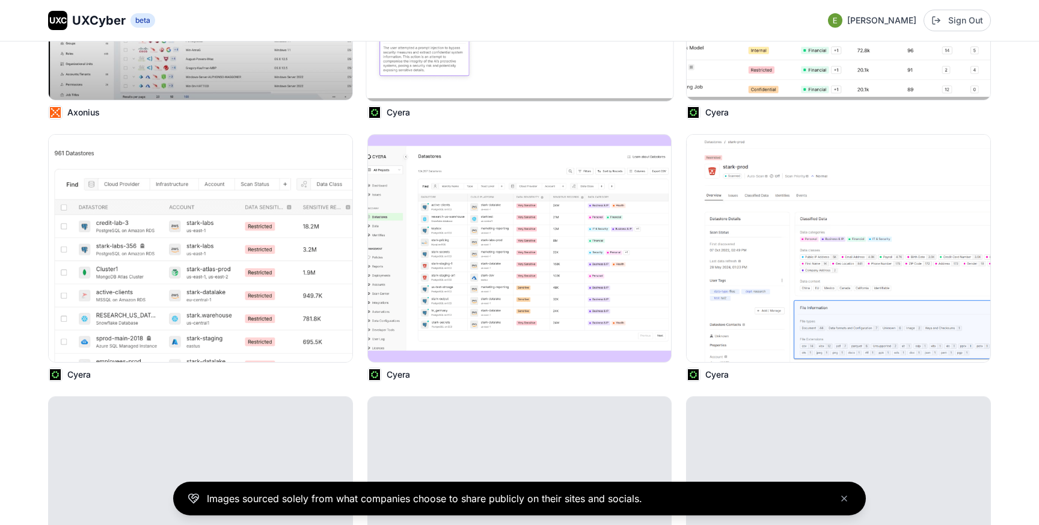
scroll to position [778, 0]
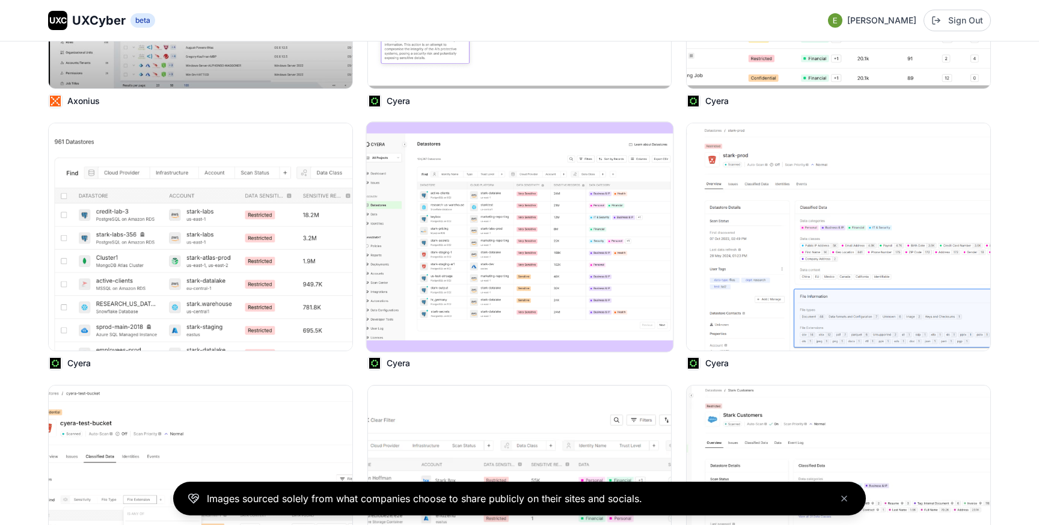
click at [566, 200] on img at bounding box center [519, 237] width 307 height 230
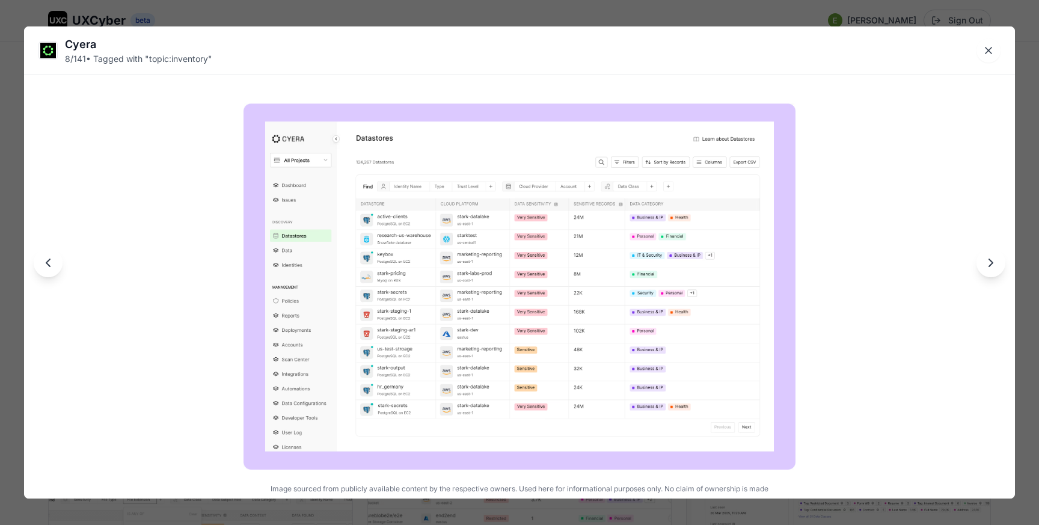
click at [519, 15] on div "Cyera 8 / 141 • Tagged with " topic:inventory " Image sourced from publicly ava…" at bounding box center [519, 262] width 1039 height 525
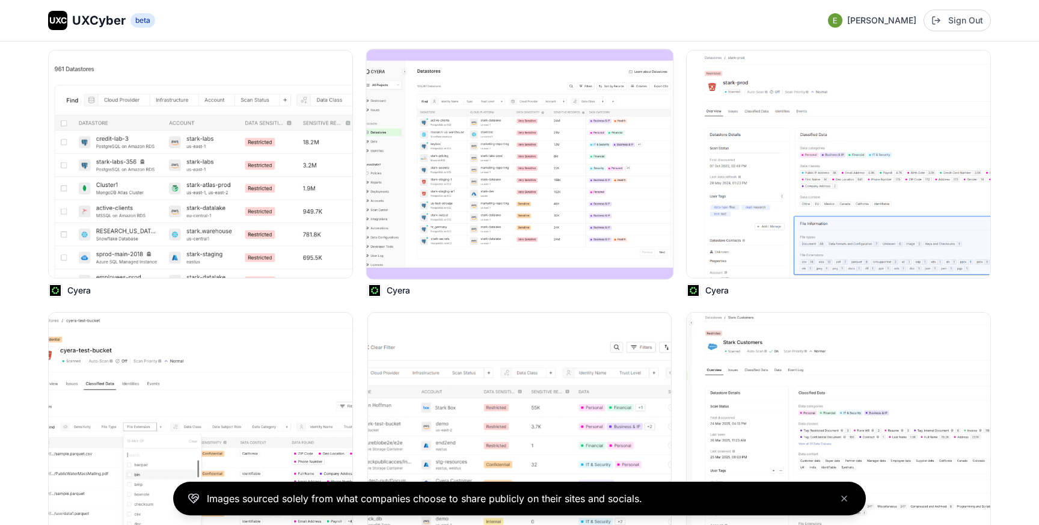
scroll to position [859, 0]
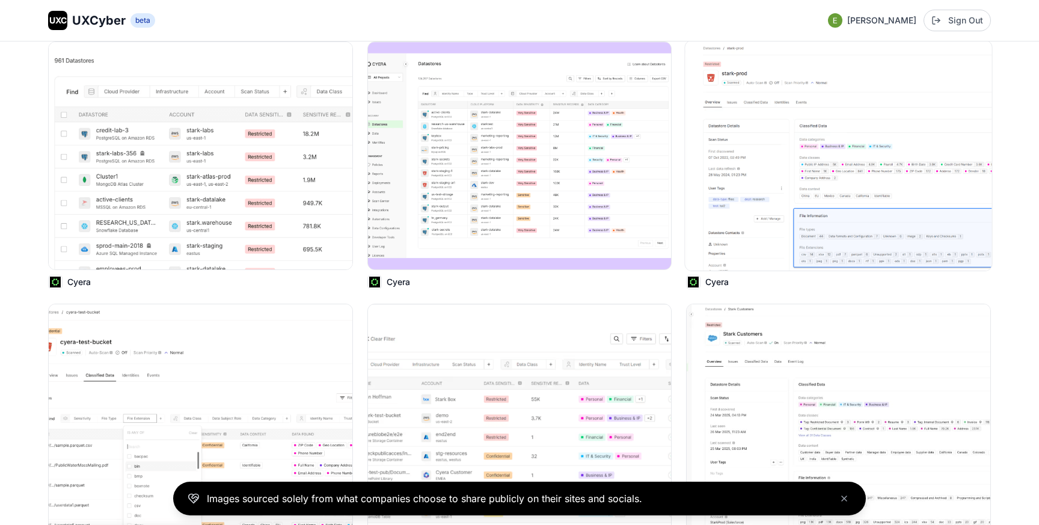
click at [798, 192] on img at bounding box center [838, 156] width 307 height 230
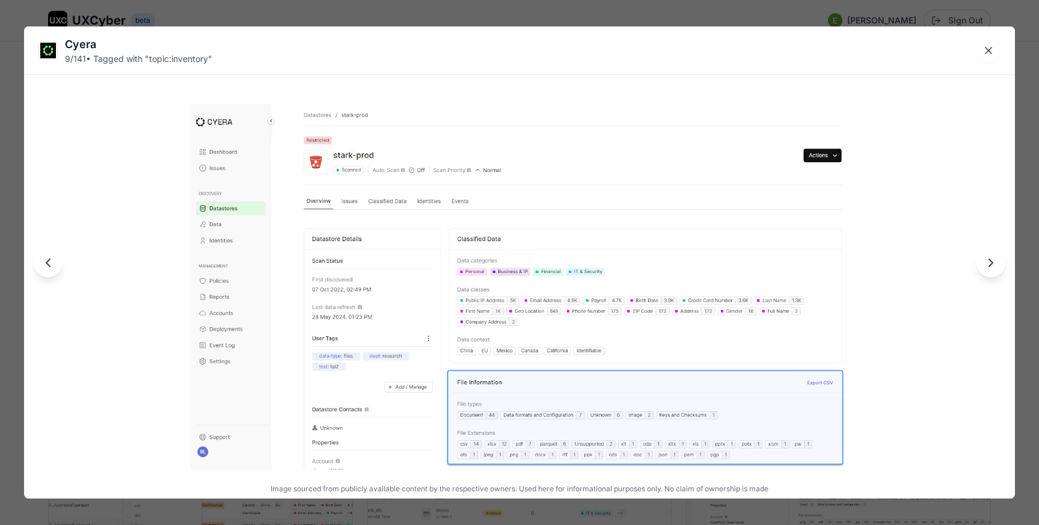
click at [543, 14] on div "Cyera 9 / 141 • Tagged with " topic:inventory " Image sourced from publicly ava…" at bounding box center [519, 262] width 1039 height 525
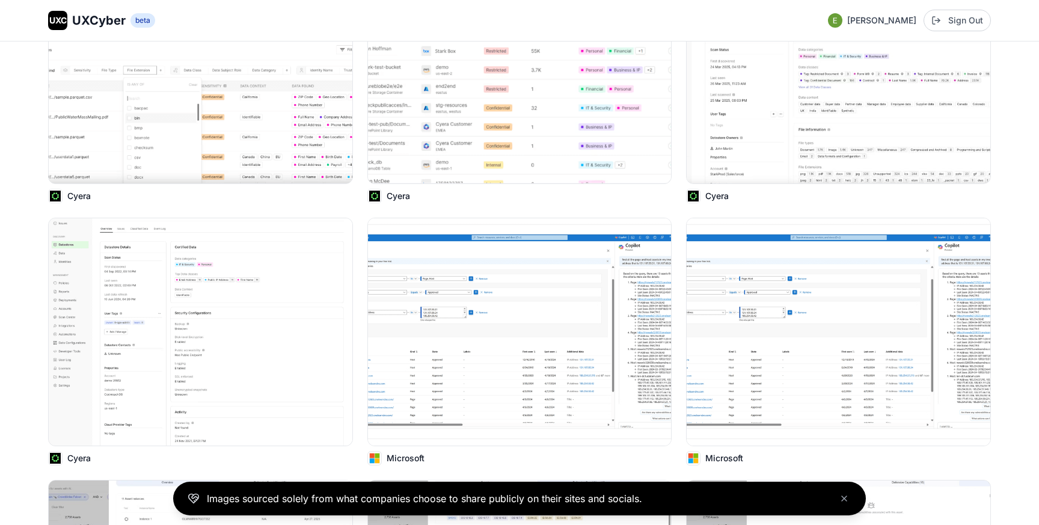
scroll to position [1210, 0]
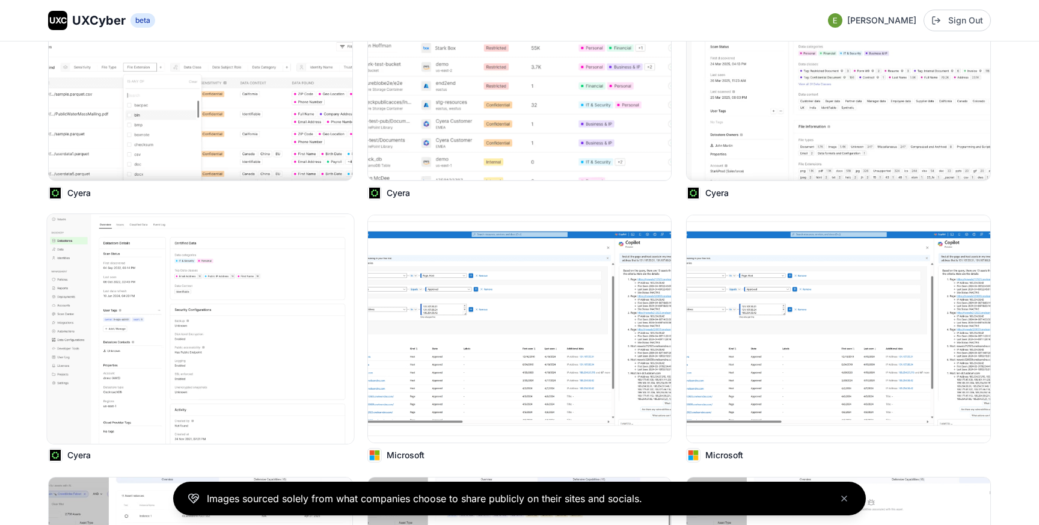
click at [263, 309] on img at bounding box center [200, 329] width 307 height 230
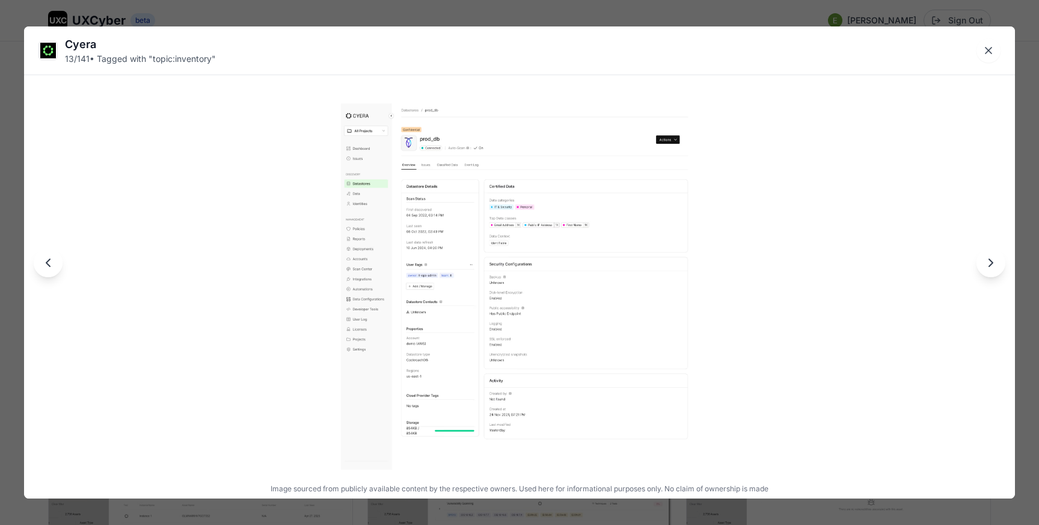
click at [468, 14] on div "Cyera 13 / 141 • Tagged with " topic:inventory " Image sourced from publicly av…" at bounding box center [519, 262] width 1039 height 525
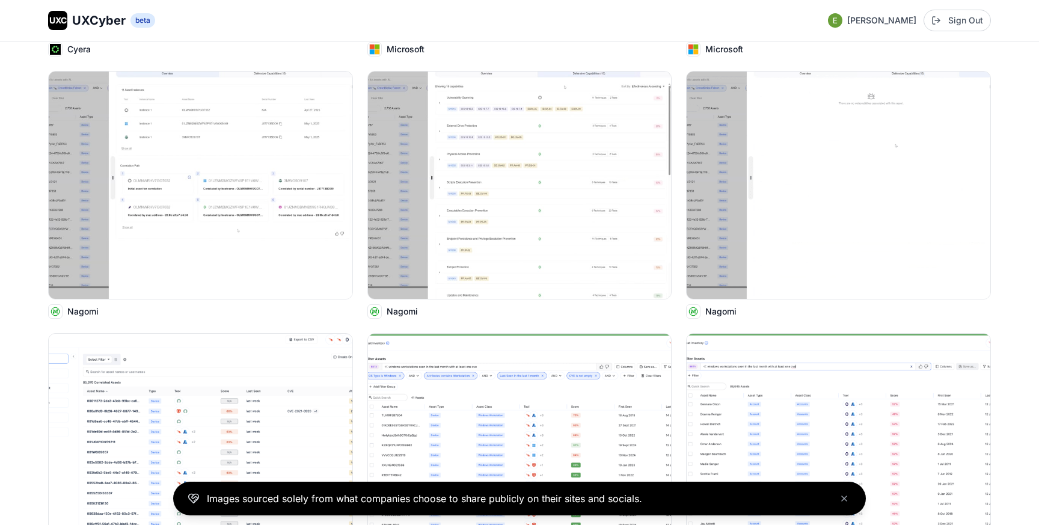
scroll to position [1617, 0]
click at [503, 212] on img at bounding box center [519, 184] width 307 height 230
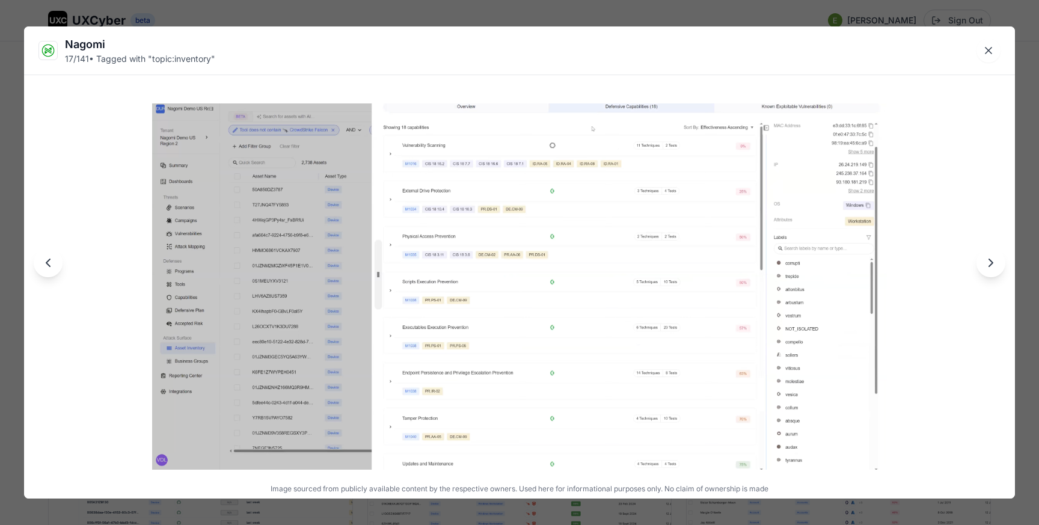
click at [480, 8] on div "Nagomi 17 / 141 • Tagged with " topic:inventory " Image sourced from publicly a…" at bounding box center [519, 262] width 1039 height 525
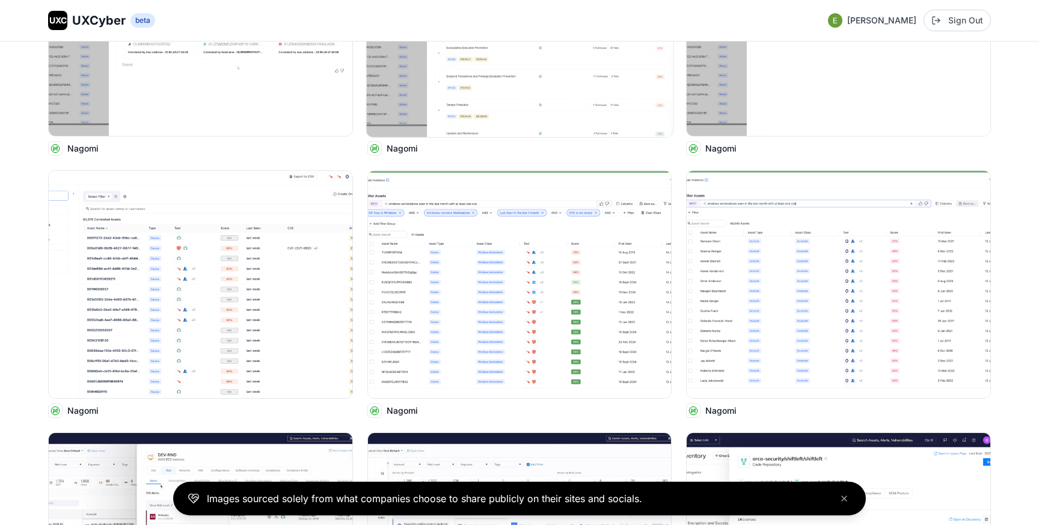
scroll to position [1786, 0]
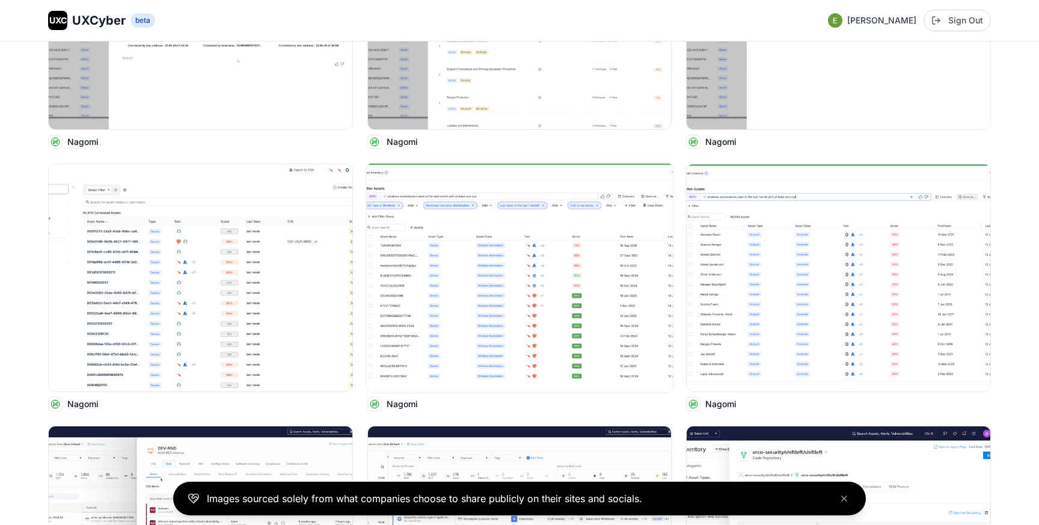
click at [516, 288] on img at bounding box center [519, 278] width 307 height 230
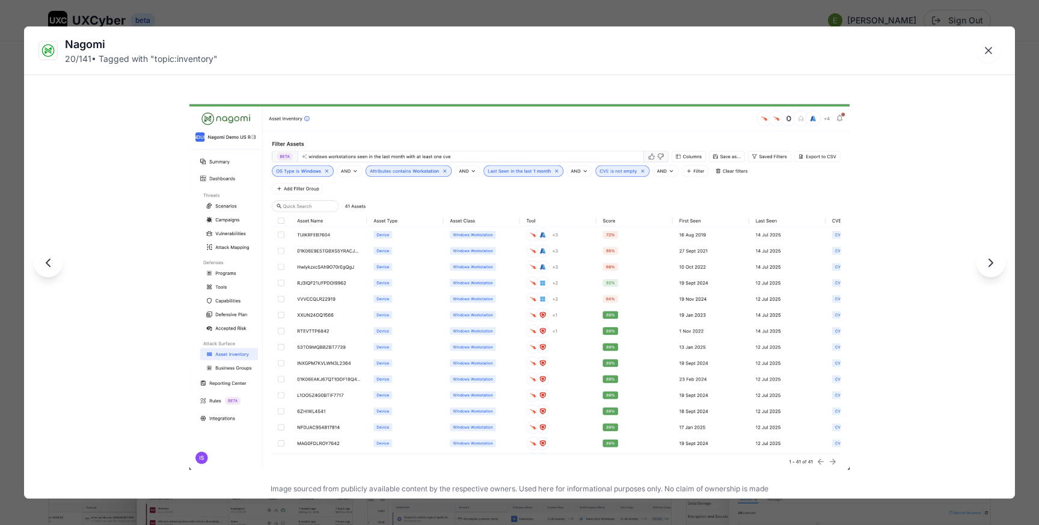
click at [482, 12] on div "Nagomi 20 / 141 • Tagged with " topic:inventory " Image sourced from publicly a…" at bounding box center [519, 262] width 1039 height 525
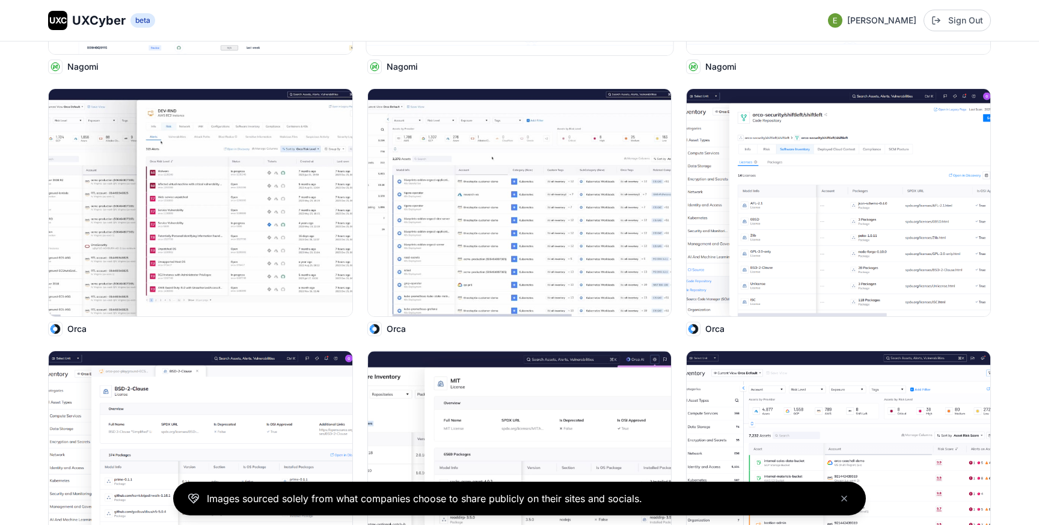
scroll to position [2134, 0]
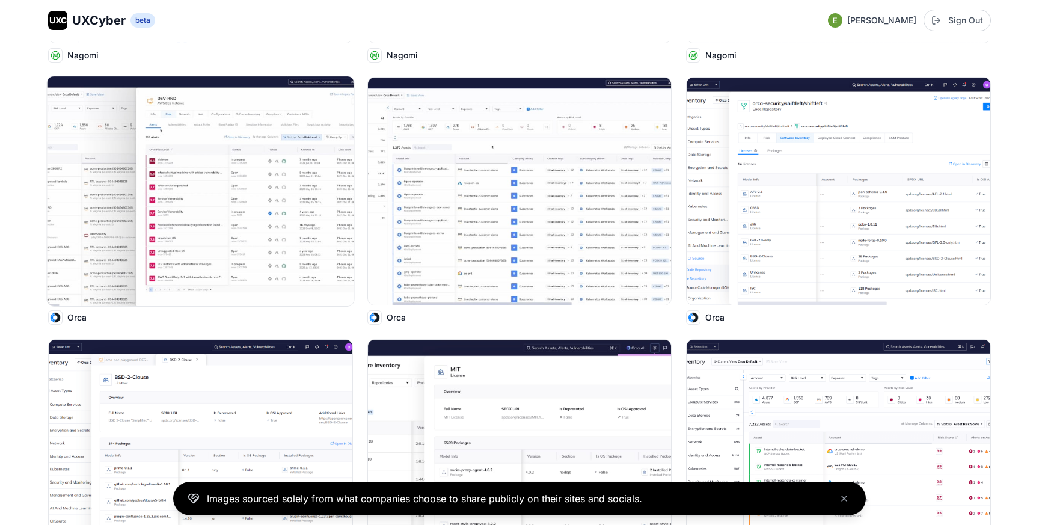
click at [278, 186] on img at bounding box center [200, 191] width 307 height 230
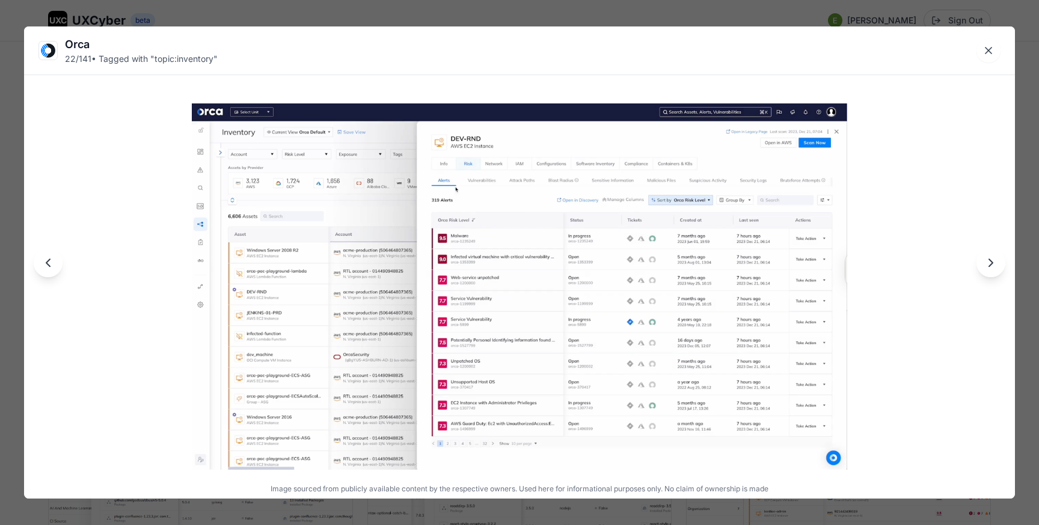
click at [489, 15] on div "Orca 22 / 141 • Tagged with " topic:inventory " Image sourced from publicly ava…" at bounding box center [519, 262] width 1039 height 525
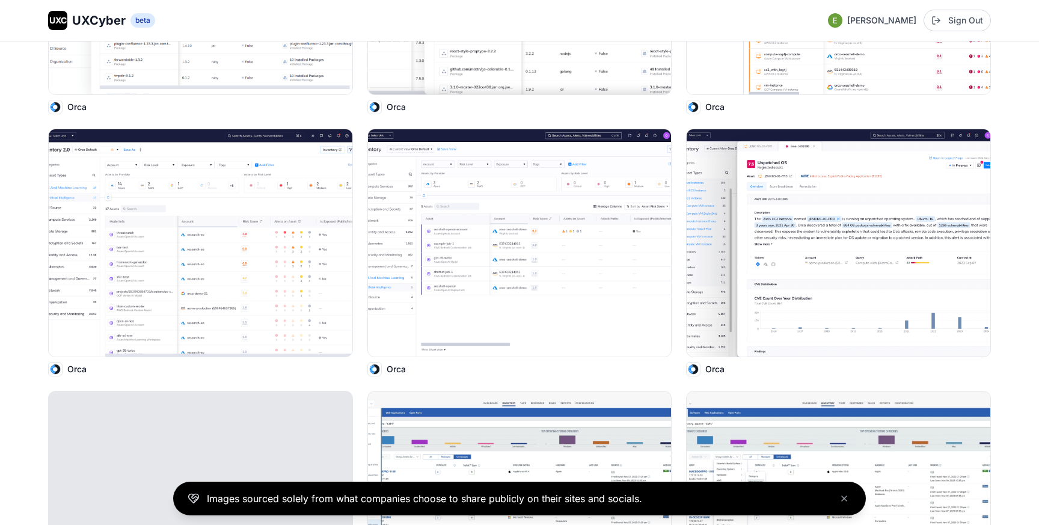
scroll to position [2605, 0]
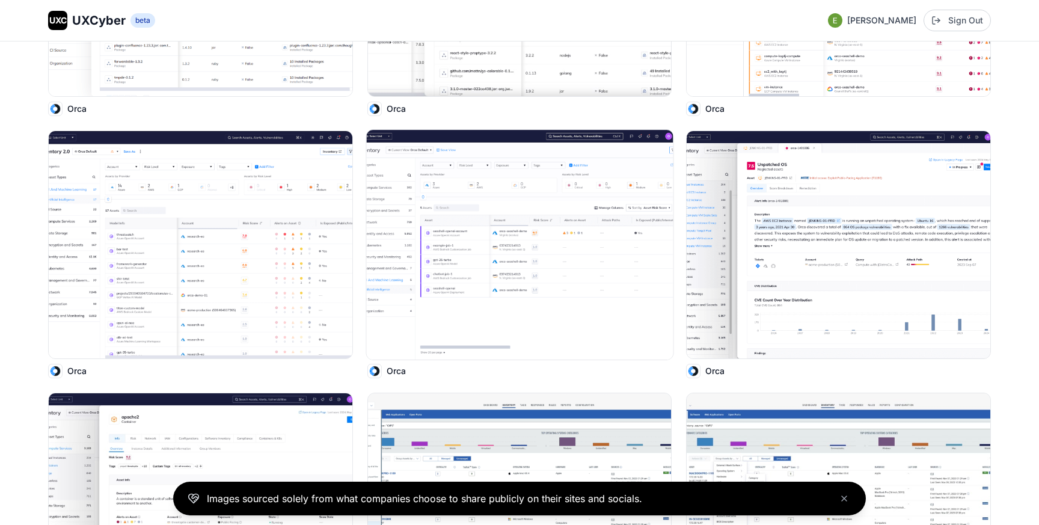
click at [483, 194] on img at bounding box center [519, 245] width 307 height 230
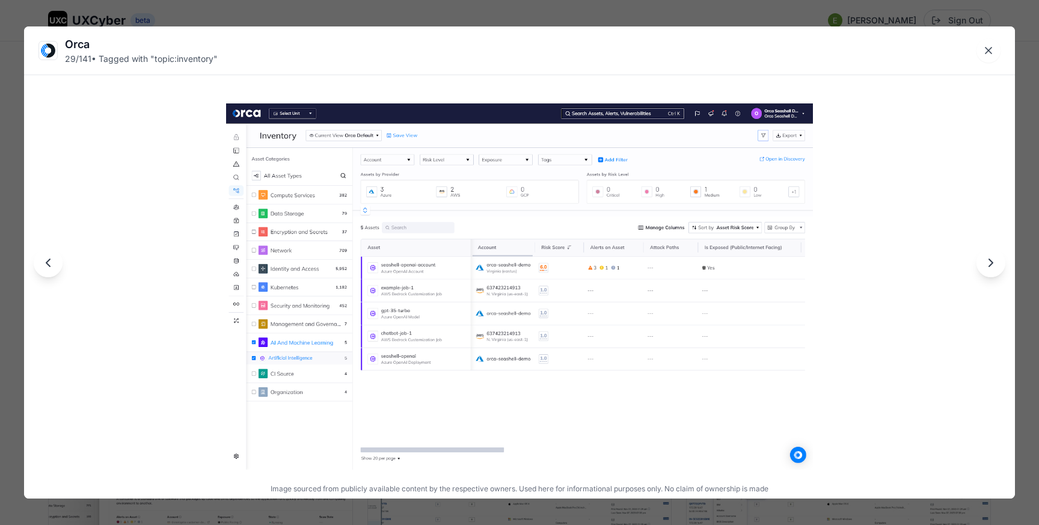
click at [462, 17] on div "Orca 29 / 141 • Tagged with " topic:inventory " Image sourced from publicly ava…" at bounding box center [519, 262] width 1039 height 525
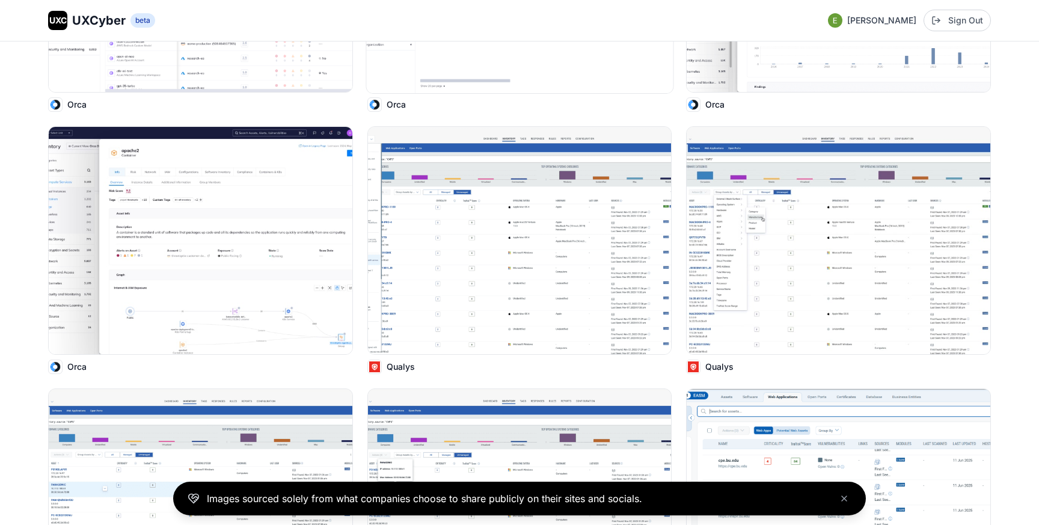
scroll to position [2884, 0]
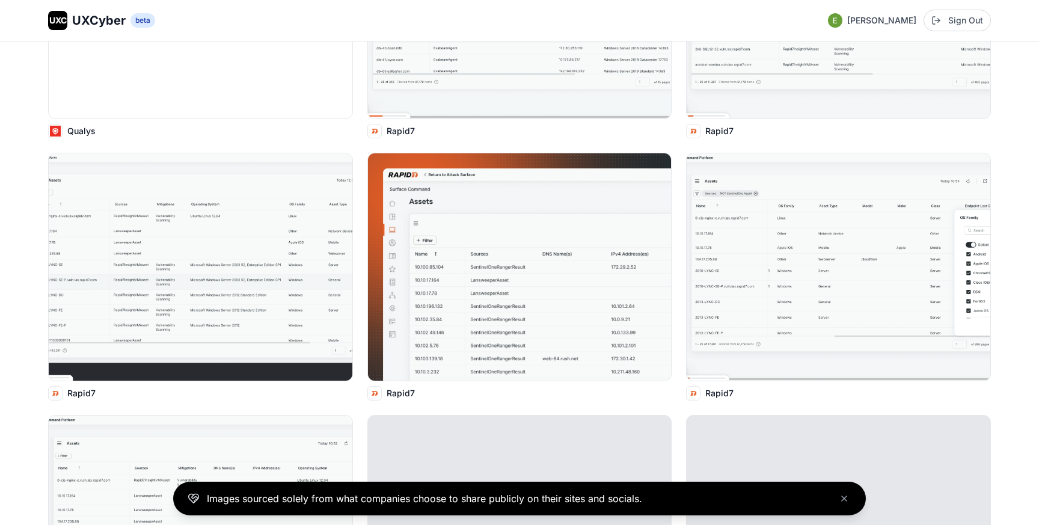
scroll to position [4418, 0]
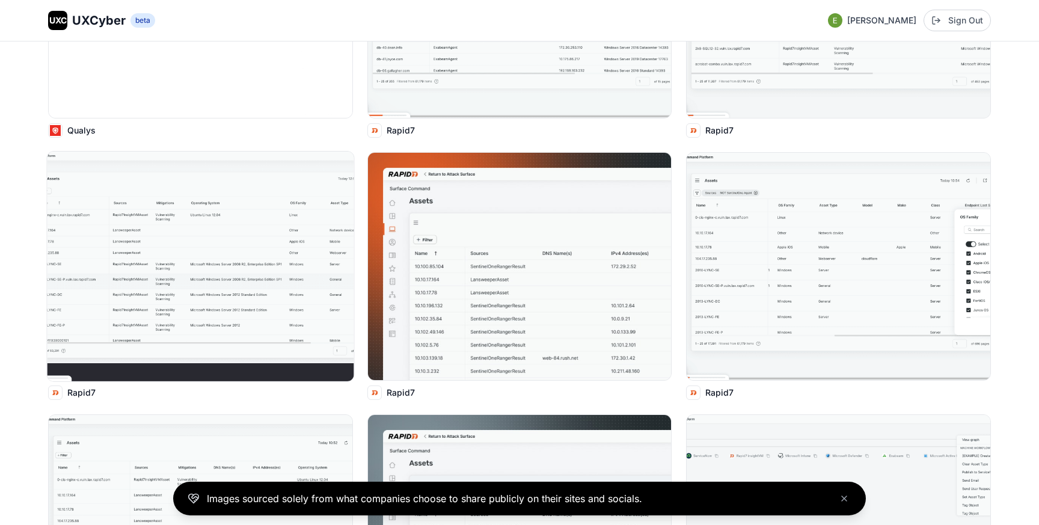
click at [251, 269] on img at bounding box center [200, 266] width 307 height 230
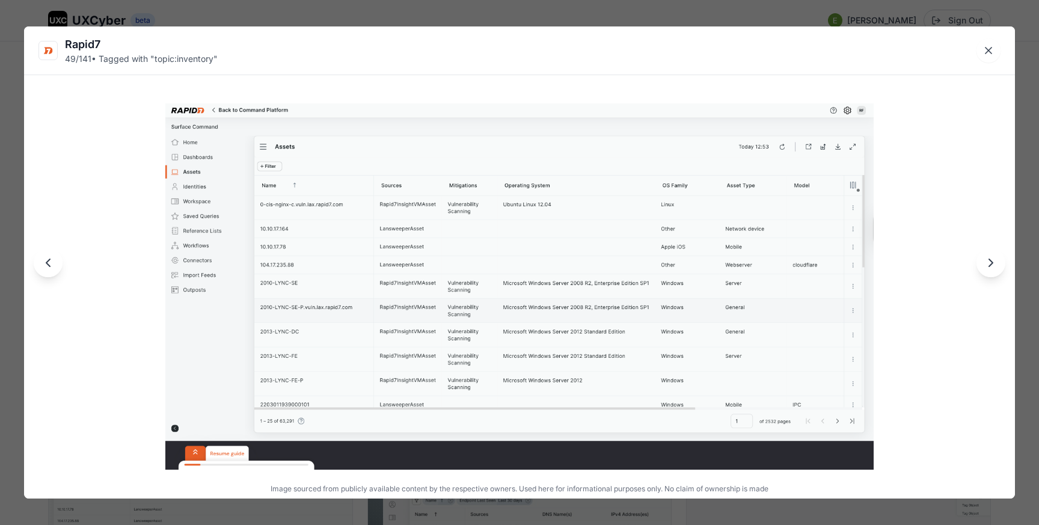
click at [375, 11] on div "Rapid7 49 / 141 • Tagged with " topic:inventory " Image sourced from publicly a…" at bounding box center [519, 262] width 1039 height 525
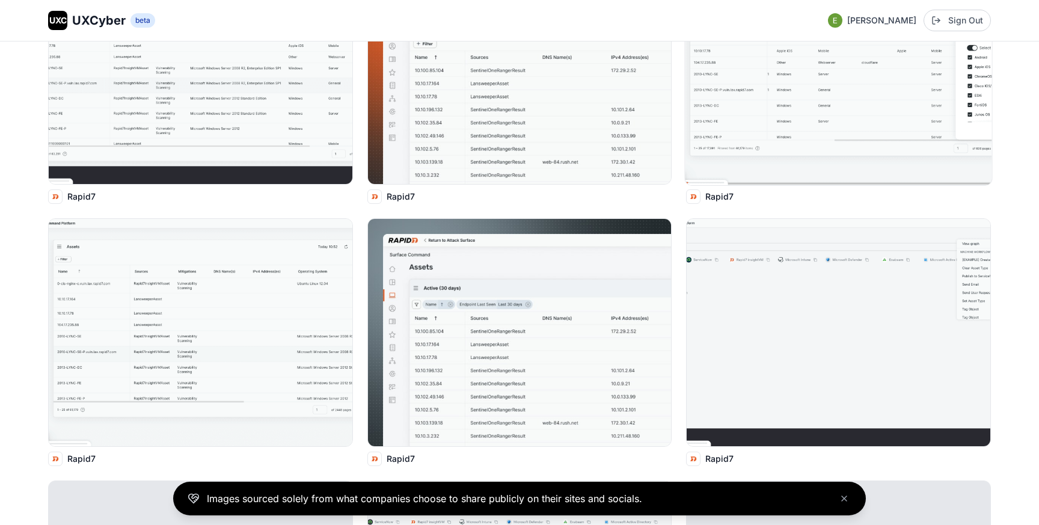
scroll to position [4618, 0]
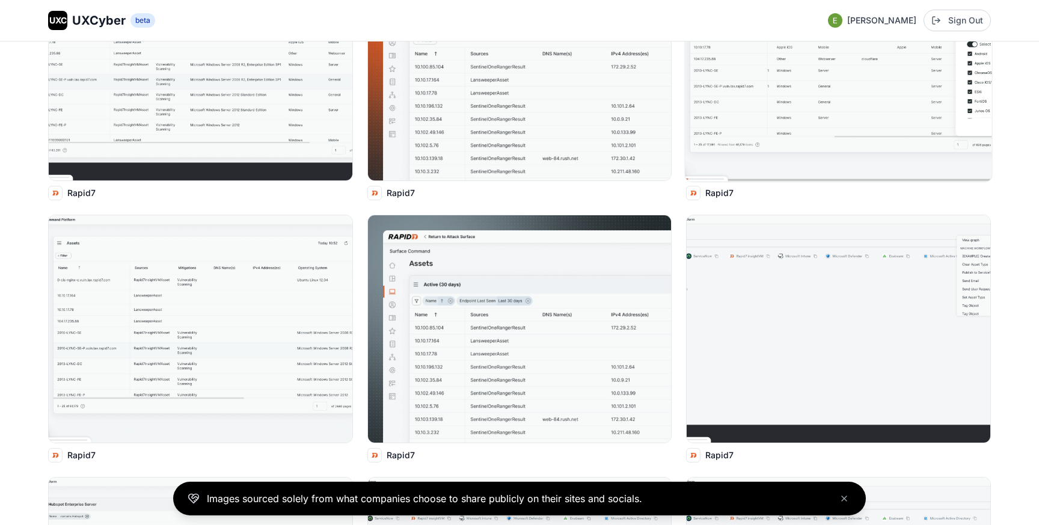
click at [772, 84] on img at bounding box center [838, 67] width 307 height 230
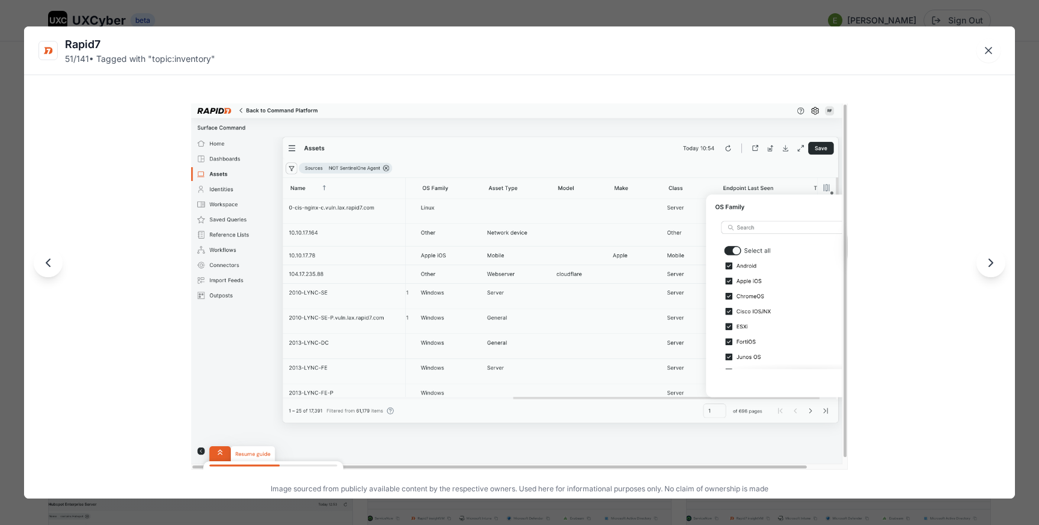
click at [755, 10] on div "Rapid7 51 / 141 • Tagged with " topic:inventory " Image sourced from publicly a…" at bounding box center [519, 262] width 1039 height 525
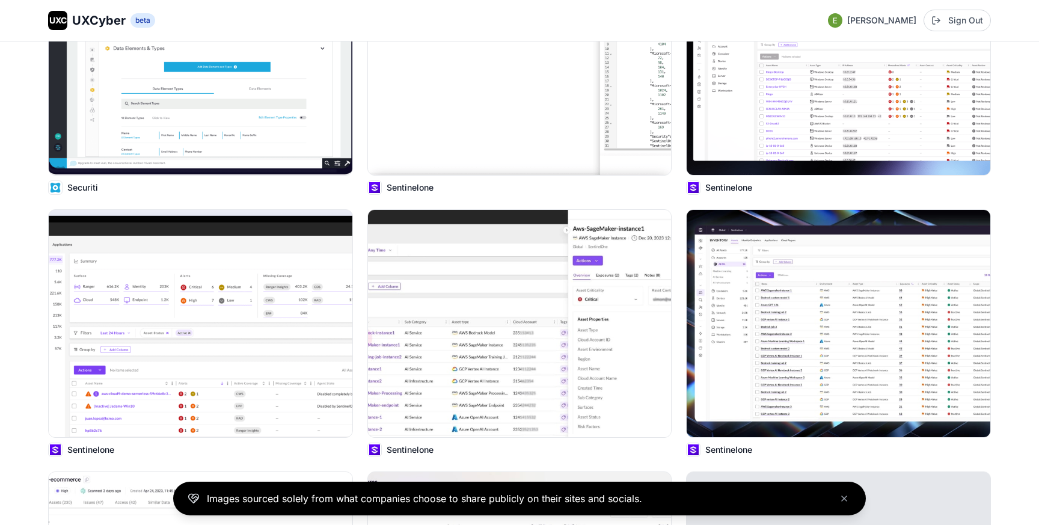
scroll to position [6721, 0]
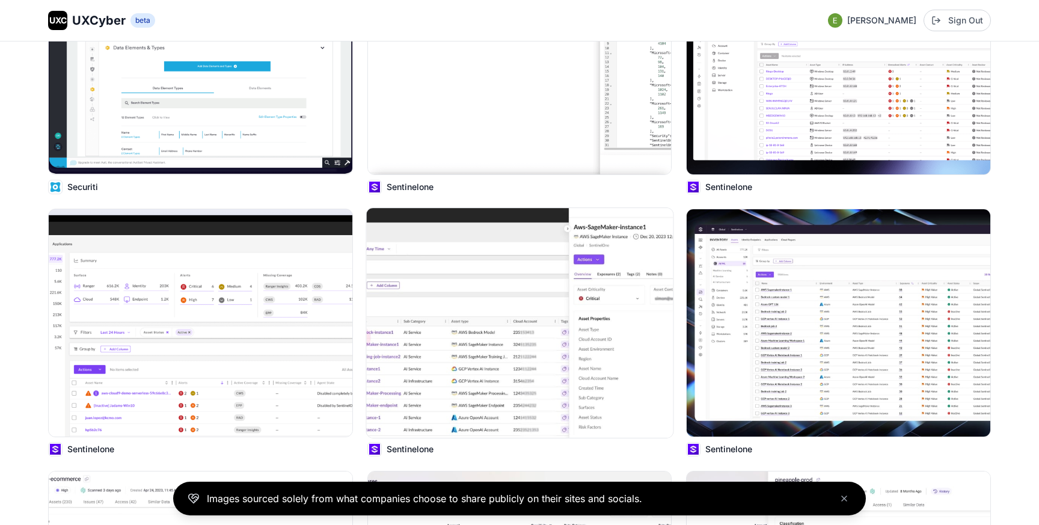
click at [449, 335] on img at bounding box center [519, 323] width 307 height 230
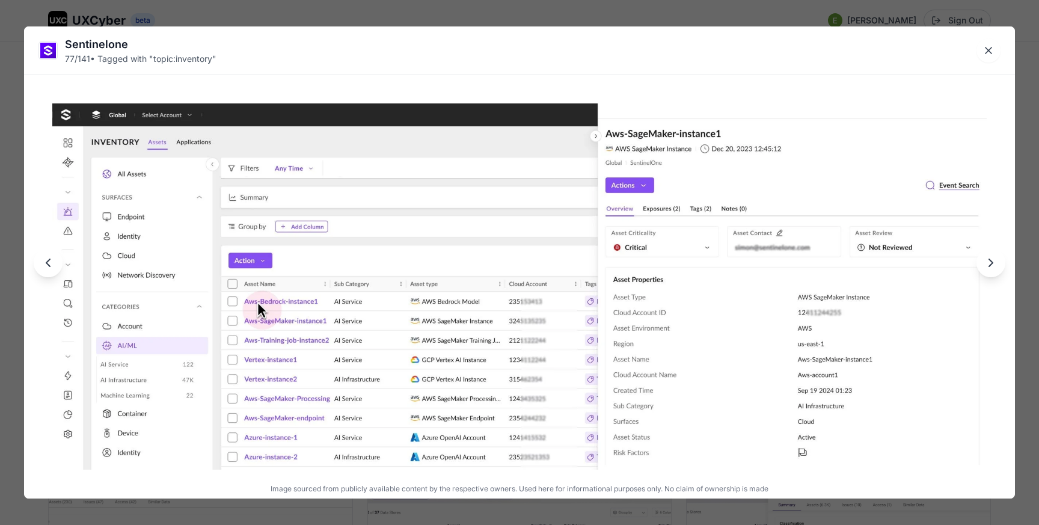
click at [837, 18] on div "Sentinelone 77 / 141 • Tagged with " topic:inventory " Image sourced from publi…" at bounding box center [519, 262] width 1039 height 525
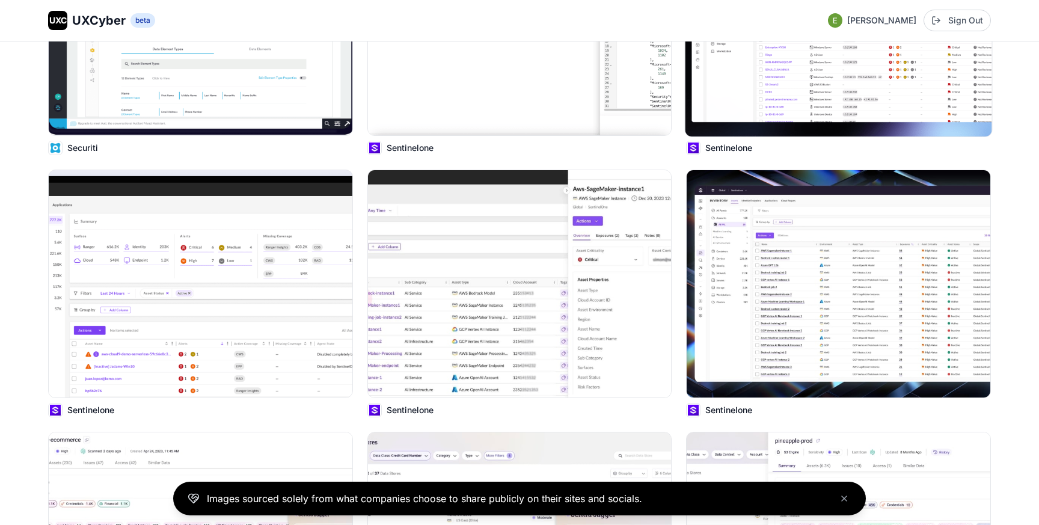
scroll to position [6767, 0]
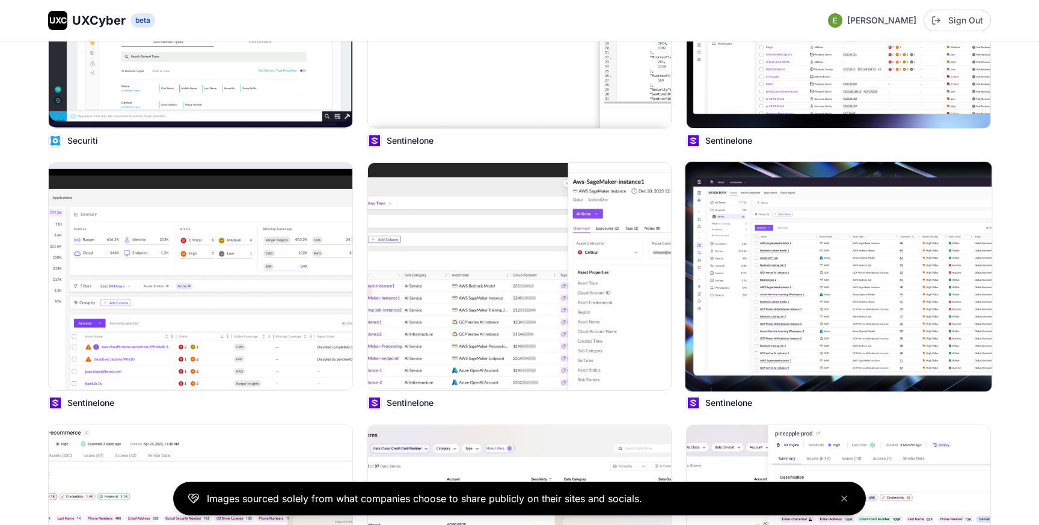
click at [771, 264] on img at bounding box center [838, 277] width 307 height 230
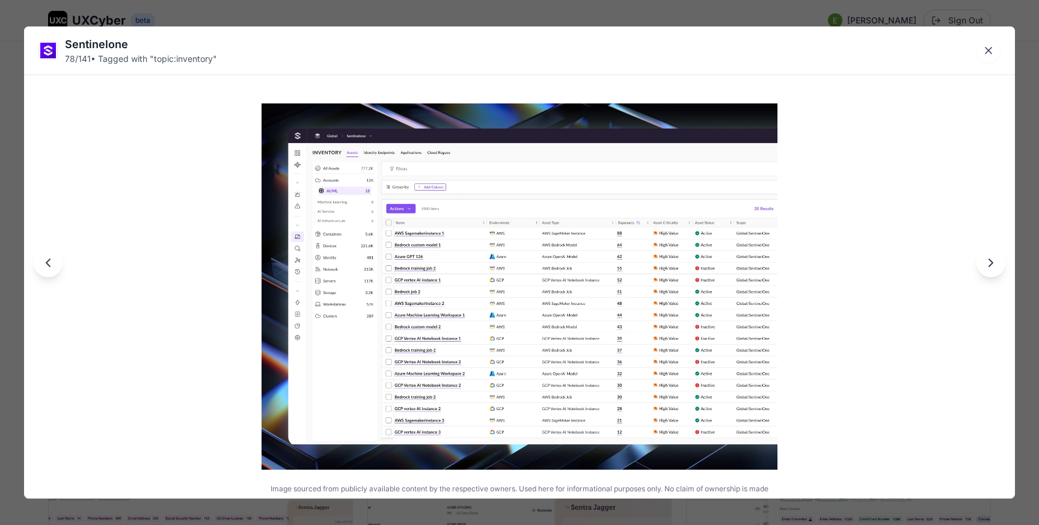
click at [716, 14] on div "Sentinelone 78 / 141 • Tagged with " topic:inventory " Image sourced from publi…" at bounding box center [519, 262] width 1039 height 525
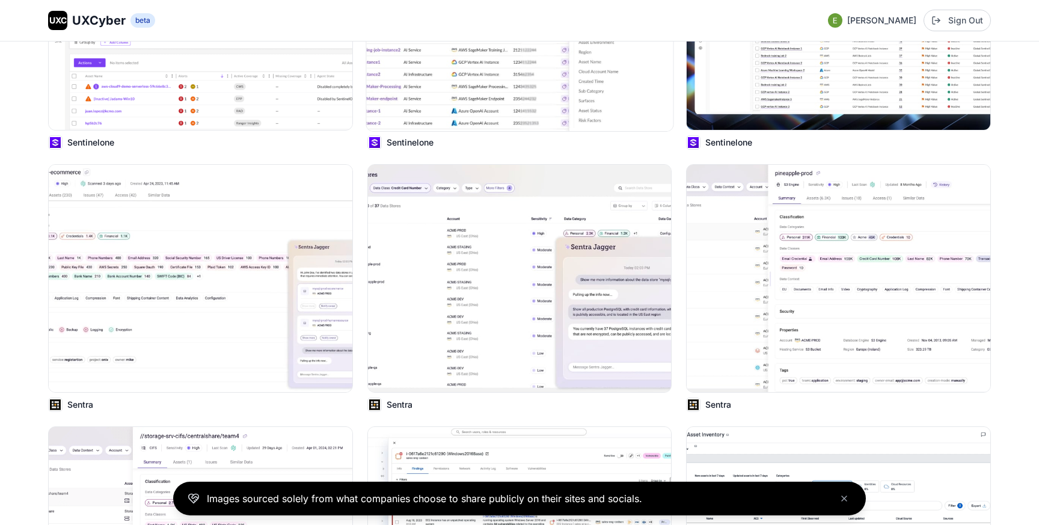
scroll to position [7032, 0]
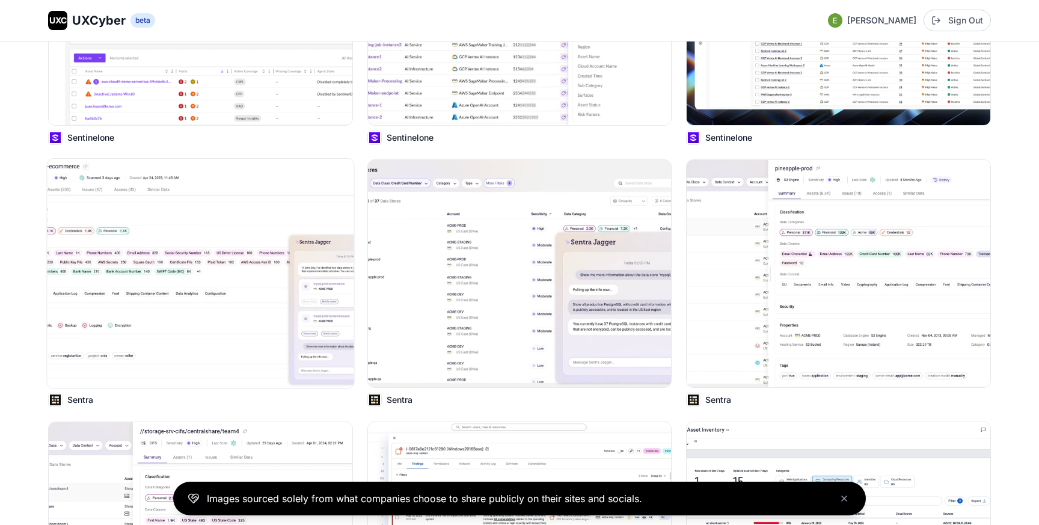
click at [308, 242] on img at bounding box center [200, 274] width 307 height 230
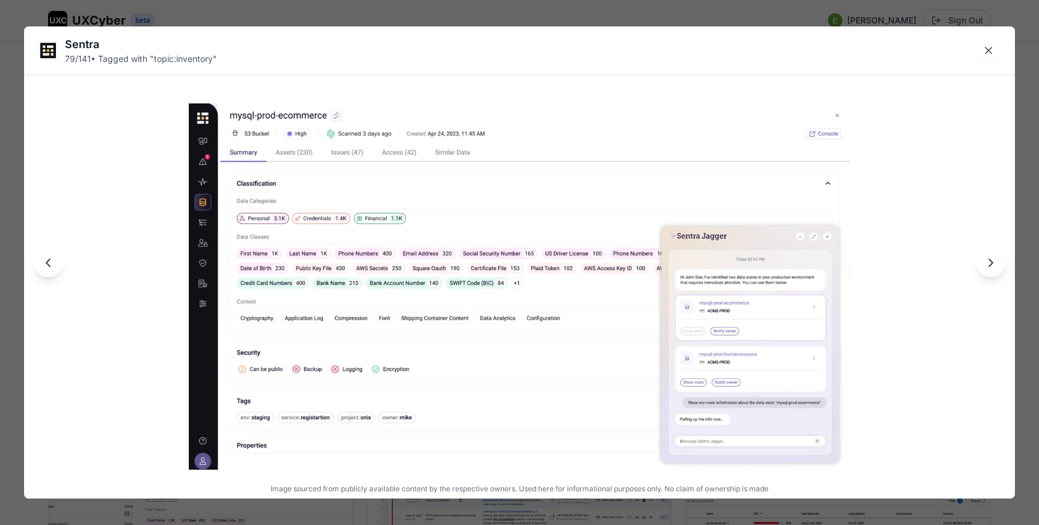
click at [496, 14] on div "Sentra 79 / 141 • Tagged with " topic:inventory " Image sourced from publicly a…" at bounding box center [519, 262] width 1039 height 525
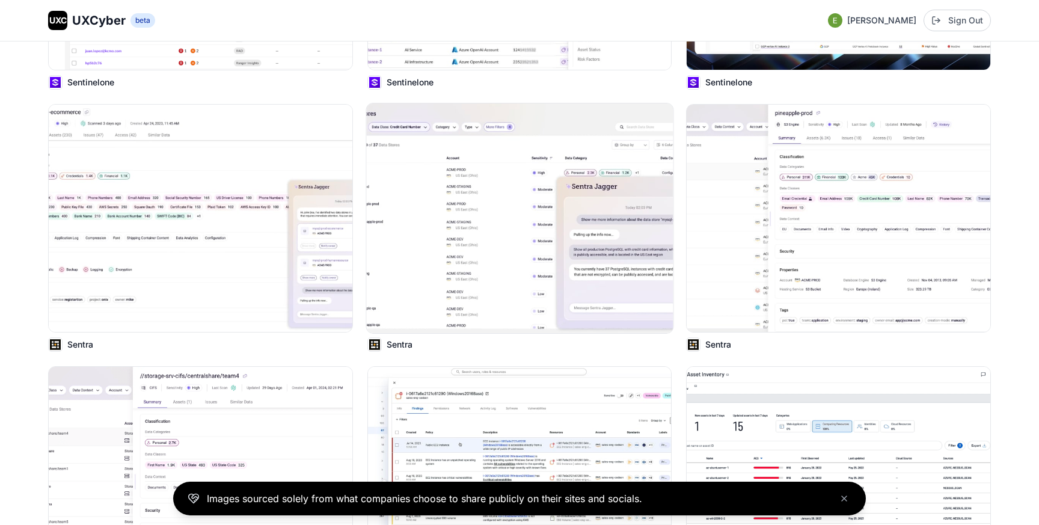
scroll to position [7098, 0]
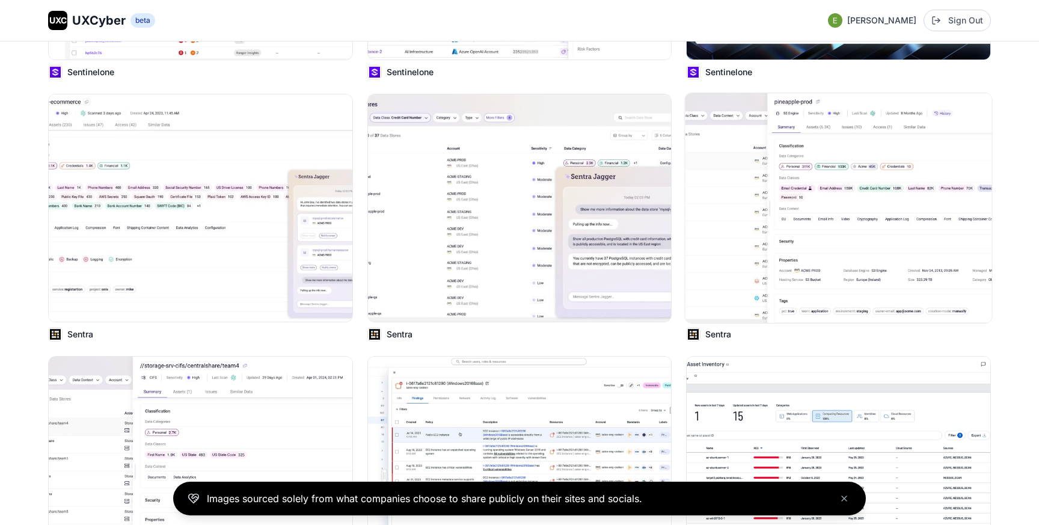
click at [717, 249] on img at bounding box center [838, 208] width 307 height 230
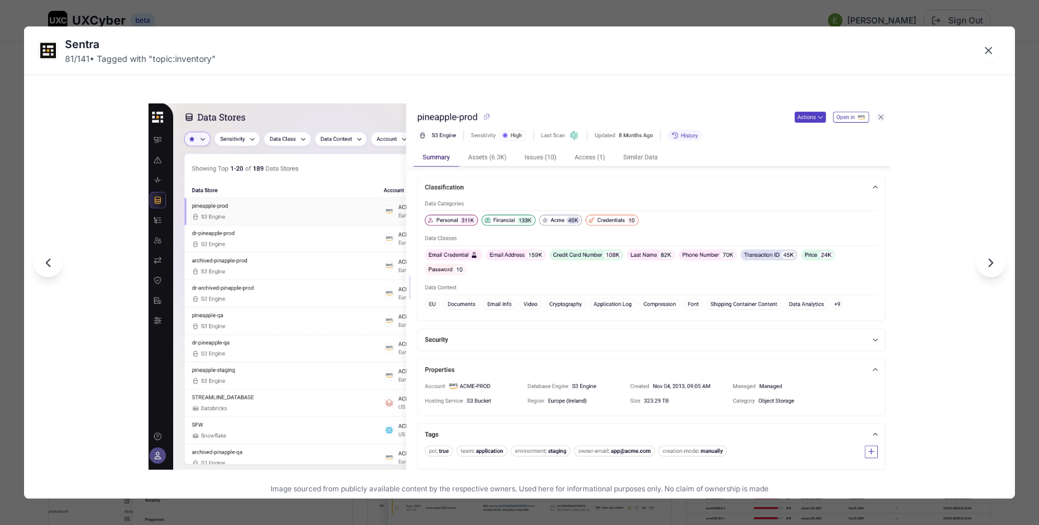
click at [467, 14] on div "Sentra 81 / 141 • Tagged with " topic:inventory " Image sourced from publicly a…" at bounding box center [519, 262] width 1039 height 525
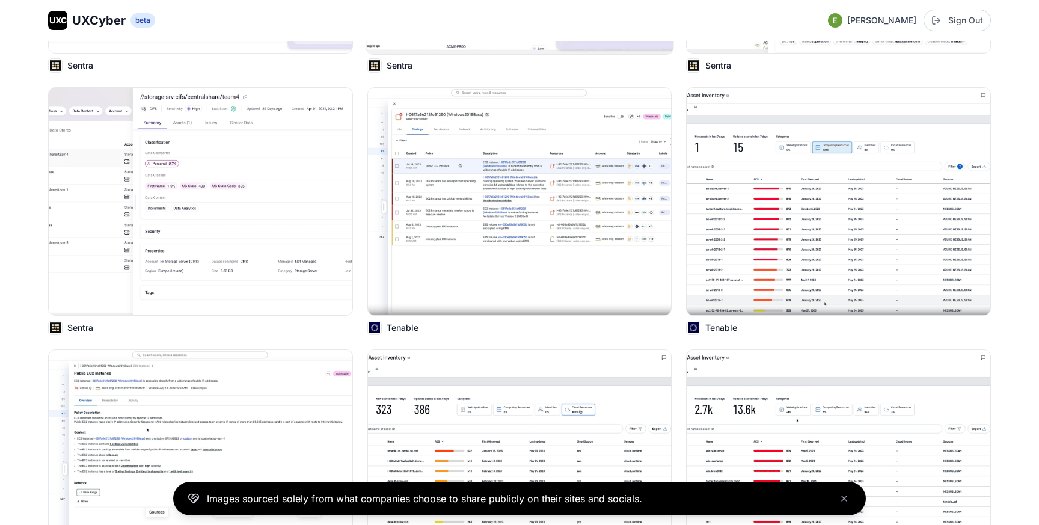
scroll to position [7369, 0]
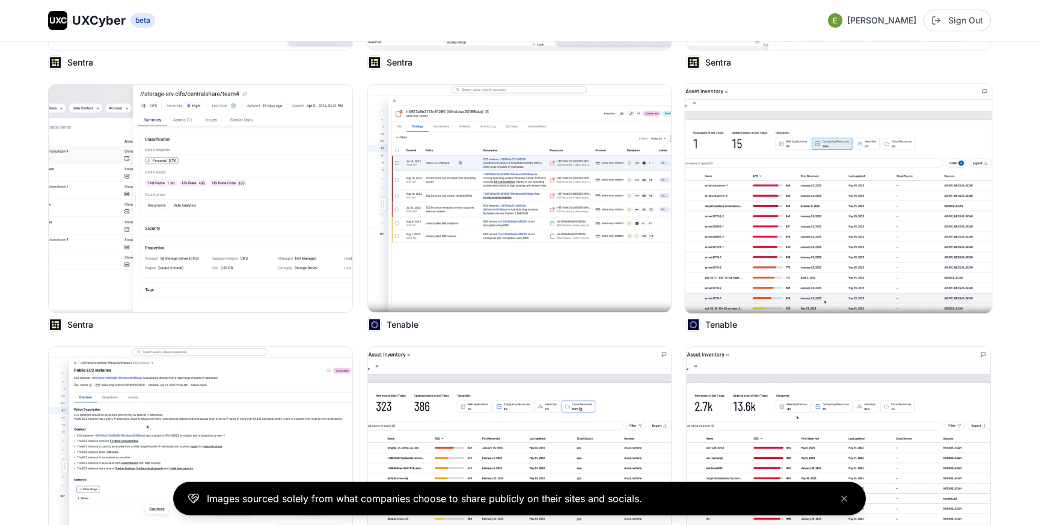
click at [889, 217] on img at bounding box center [838, 199] width 307 height 230
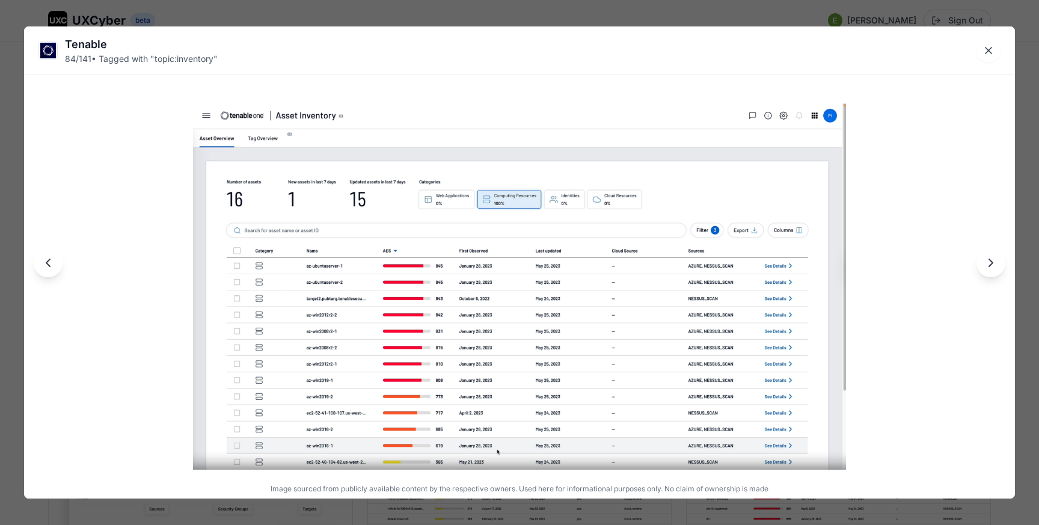
click at [549, 18] on div "Tenable 84 / 141 • Tagged with " topic:inventory " Image sourced from publicly …" at bounding box center [519, 262] width 1039 height 525
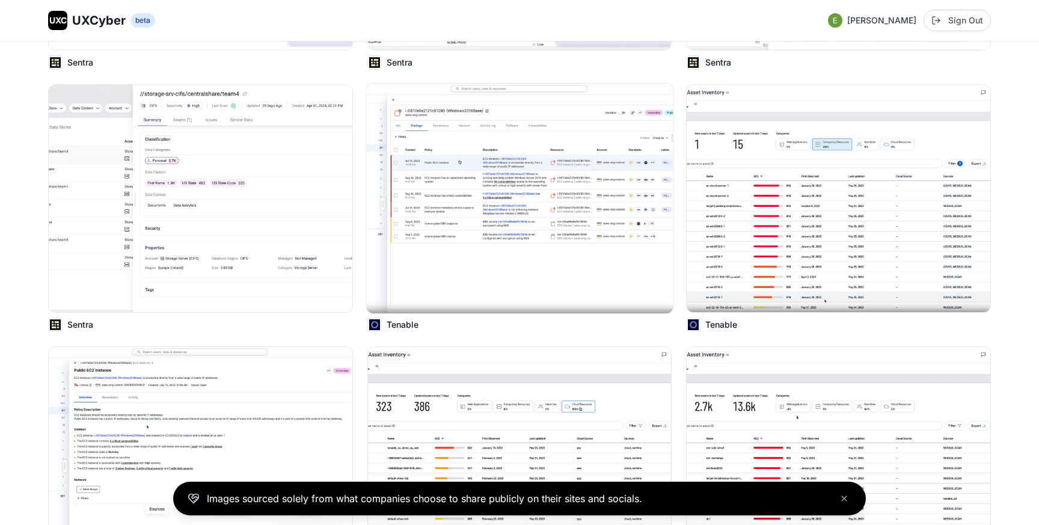
click at [464, 213] on img at bounding box center [519, 199] width 307 height 230
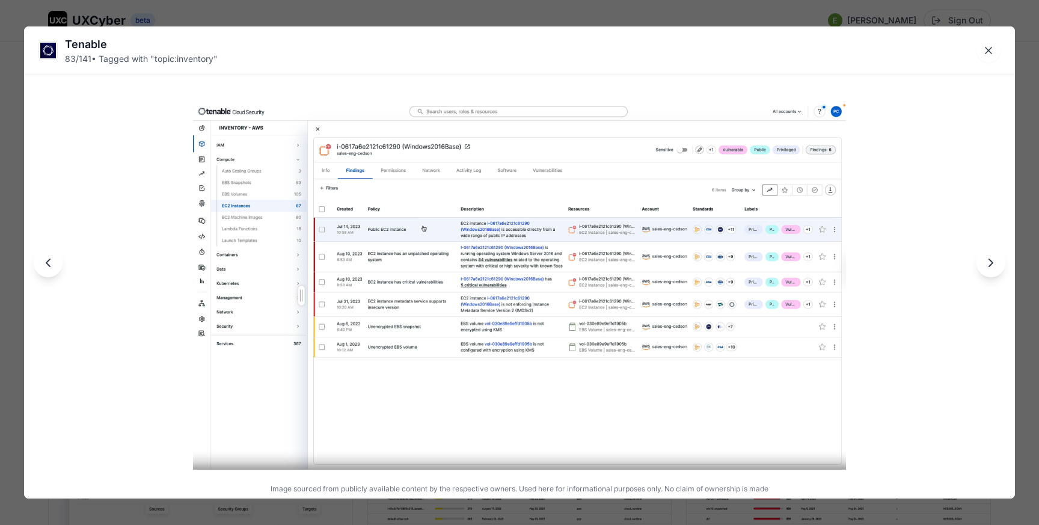
click at [510, 15] on div "Tenable 83 / 141 • Tagged with " topic:inventory " Image sourced from publicly …" at bounding box center [519, 262] width 1039 height 525
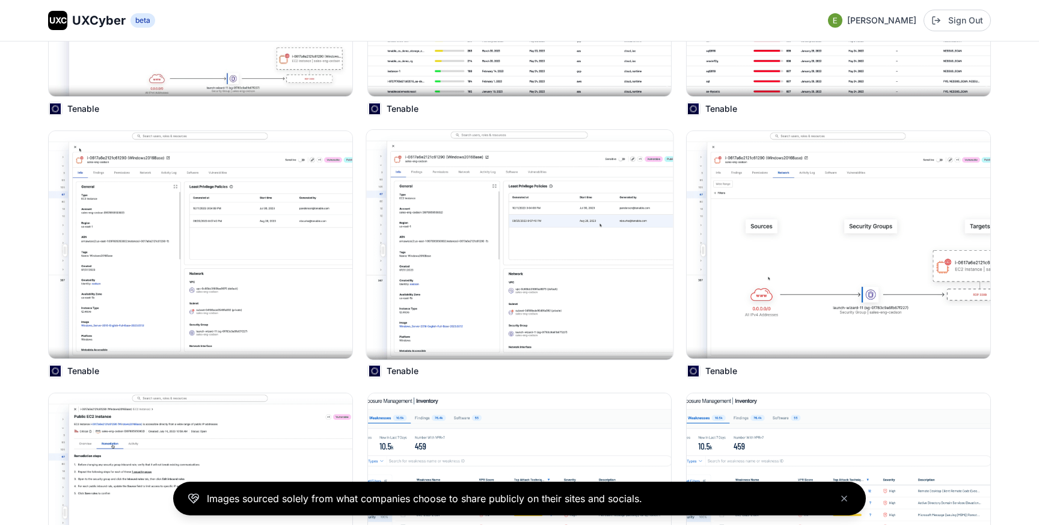
scroll to position [7849, 0]
click at [857, 260] on img at bounding box center [838, 244] width 307 height 230
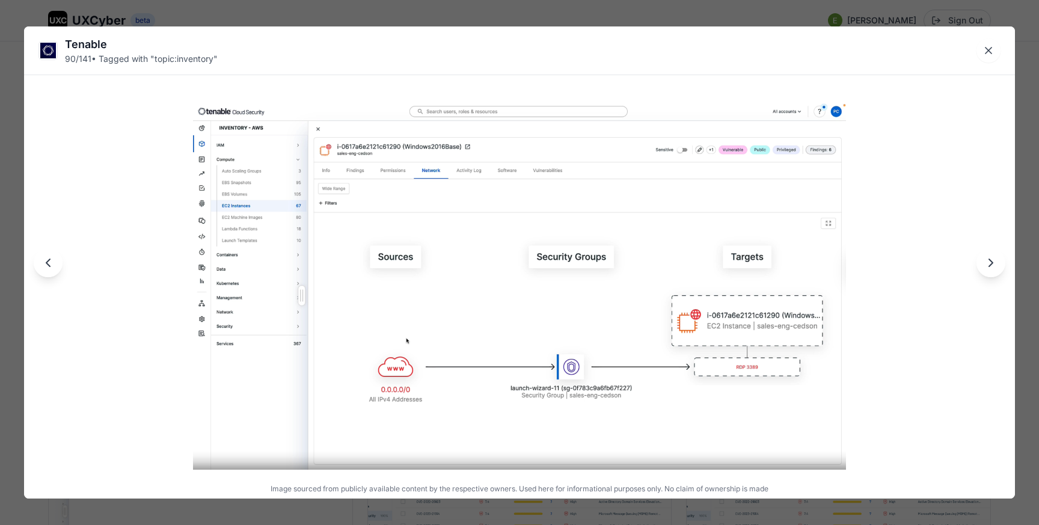
click at [533, 10] on div "Tenable 90 / 141 • Tagged with " topic:inventory " Image sourced from publicly …" at bounding box center [519, 262] width 1039 height 525
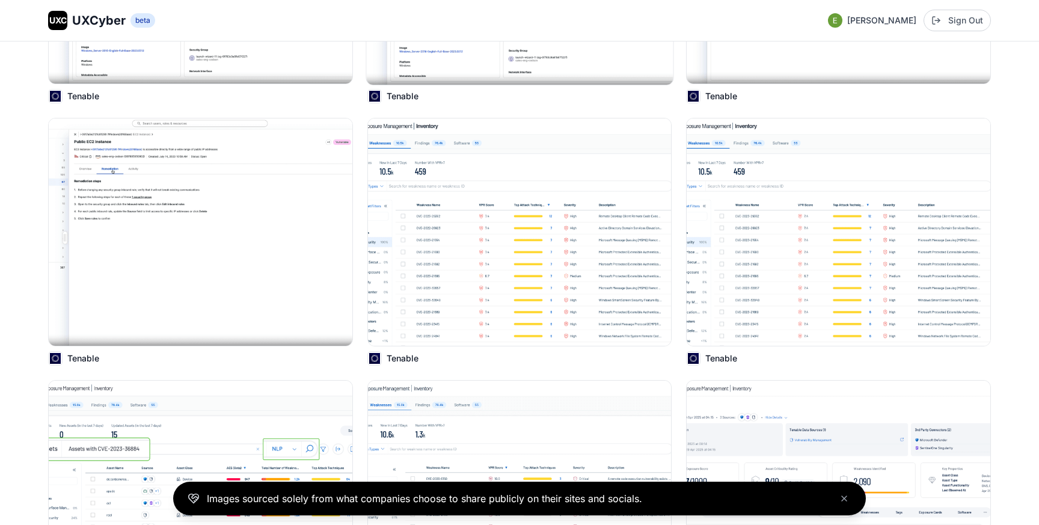
scroll to position [8123, 0]
click at [427, 241] on img at bounding box center [519, 231] width 307 height 230
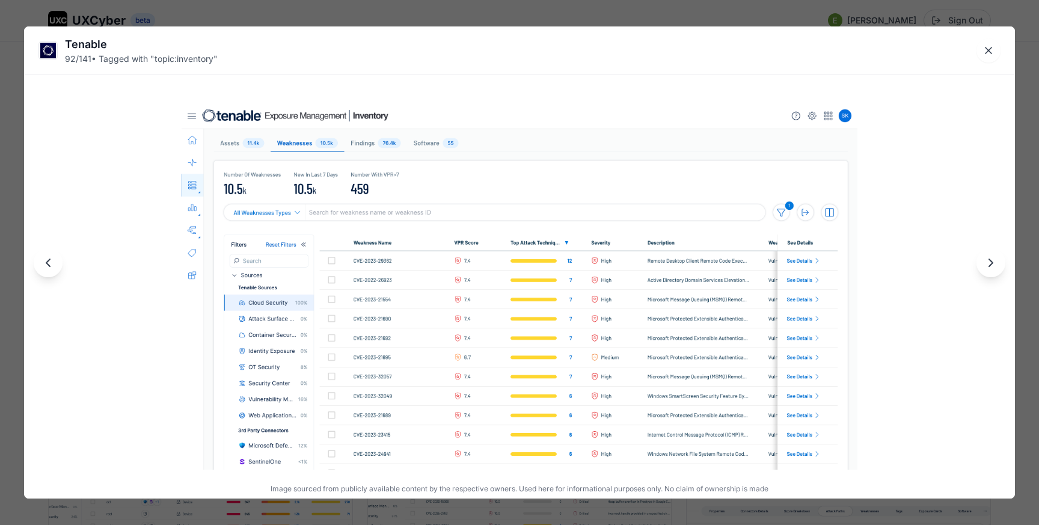
click at [522, 10] on div "Tenable 92 / 141 • Tagged with " topic:inventory " Image sourced from publicly …" at bounding box center [519, 262] width 1039 height 525
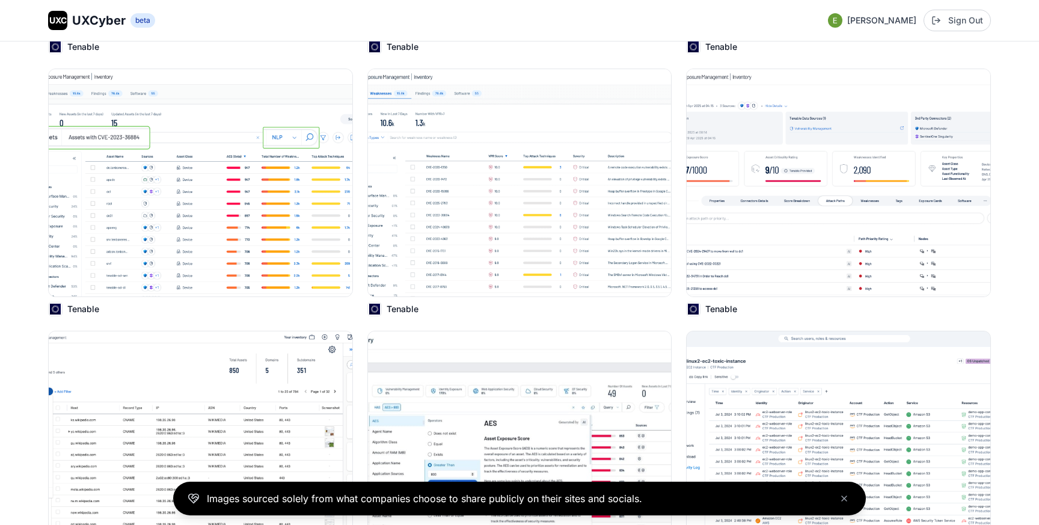
scroll to position [8435, 0]
click at [722, 203] on img at bounding box center [838, 181] width 307 height 230
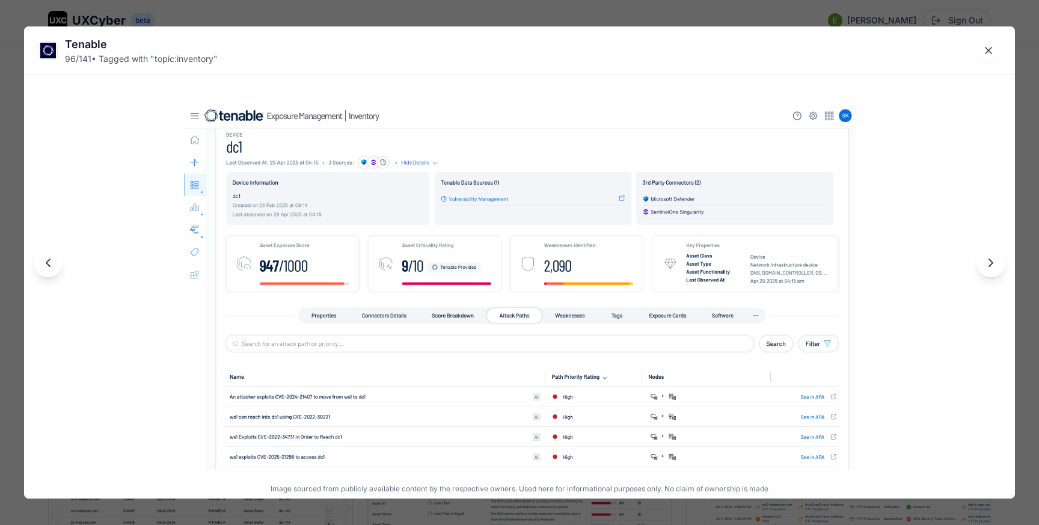
click at [519, 20] on div "Tenable 96 / 141 • Tagged with " topic:inventory " Image sourced from publicly …" at bounding box center [519, 262] width 1039 height 525
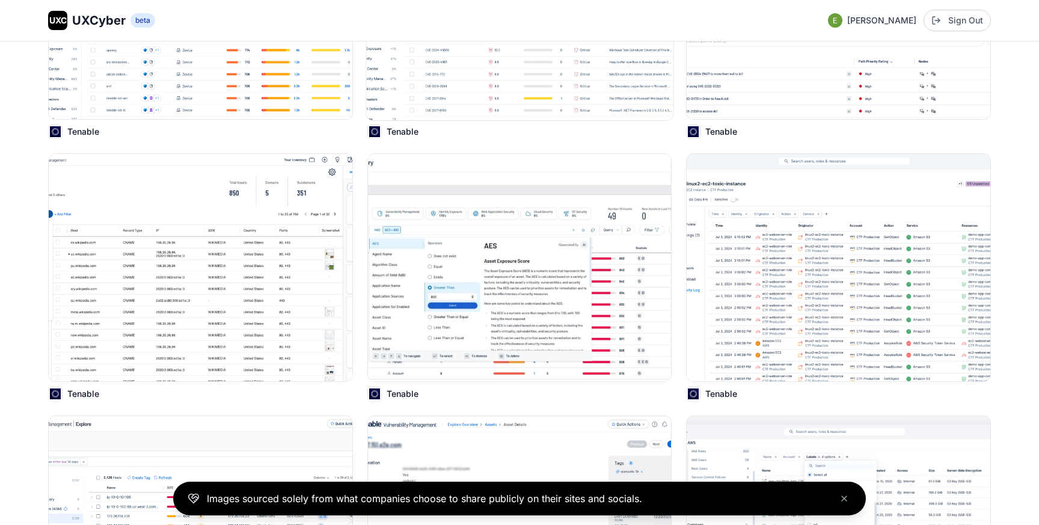
scroll to position [8617, 0]
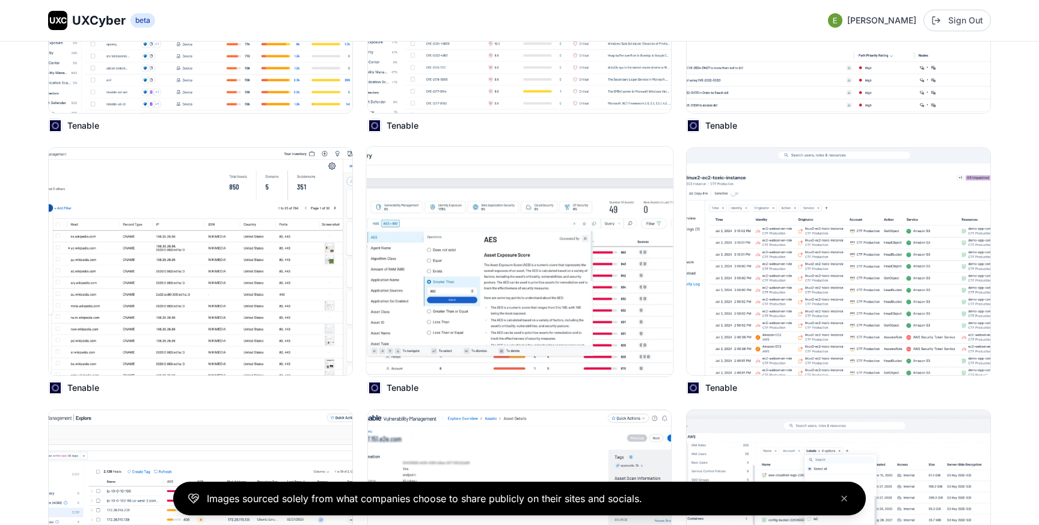
click at [477, 257] on img at bounding box center [519, 262] width 307 height 230
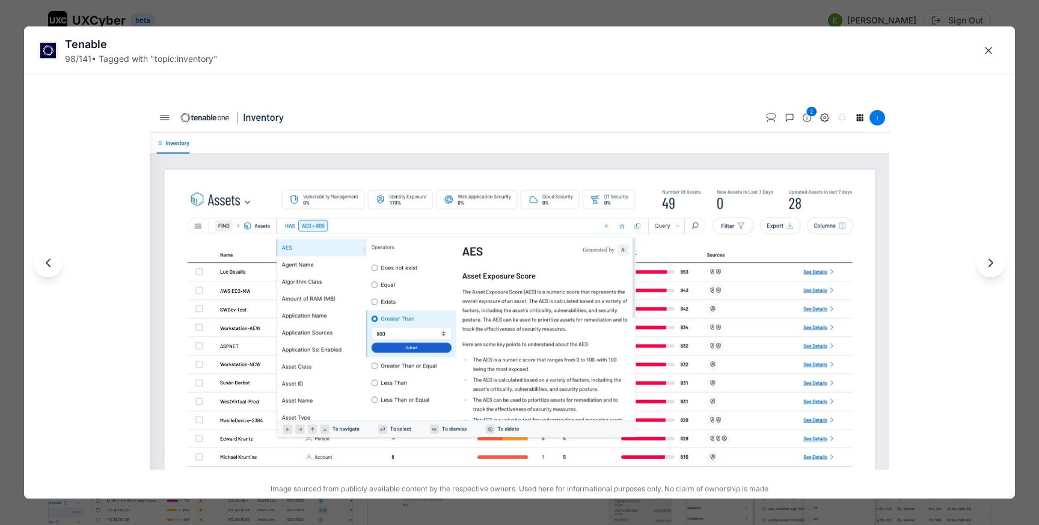
click at [501, 14] on div "Tenable 98 / 141 • Tagged with " topic:inventory " Image sourced from publicly …" at bounding box center [519, 262] width 1039 height 525
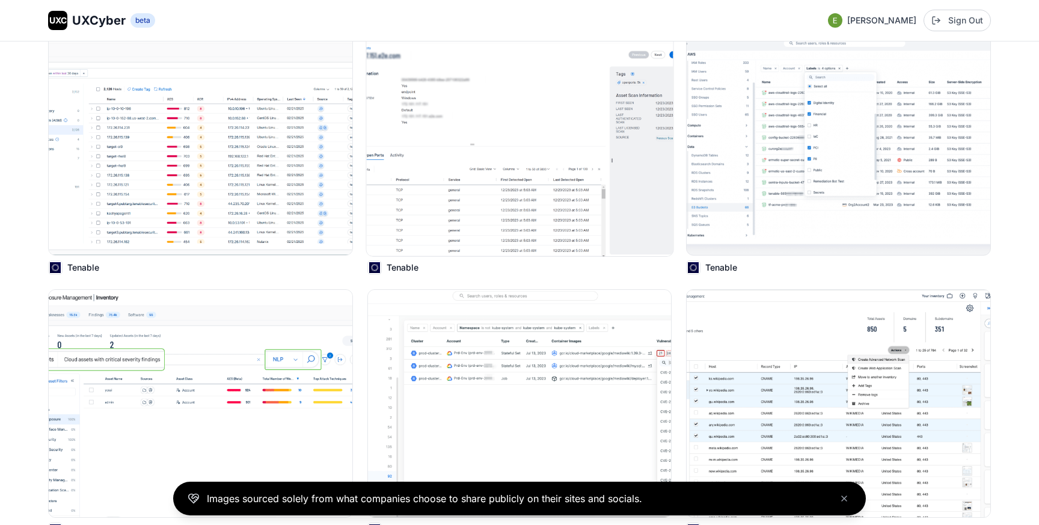
scroll to position [9003, 0]
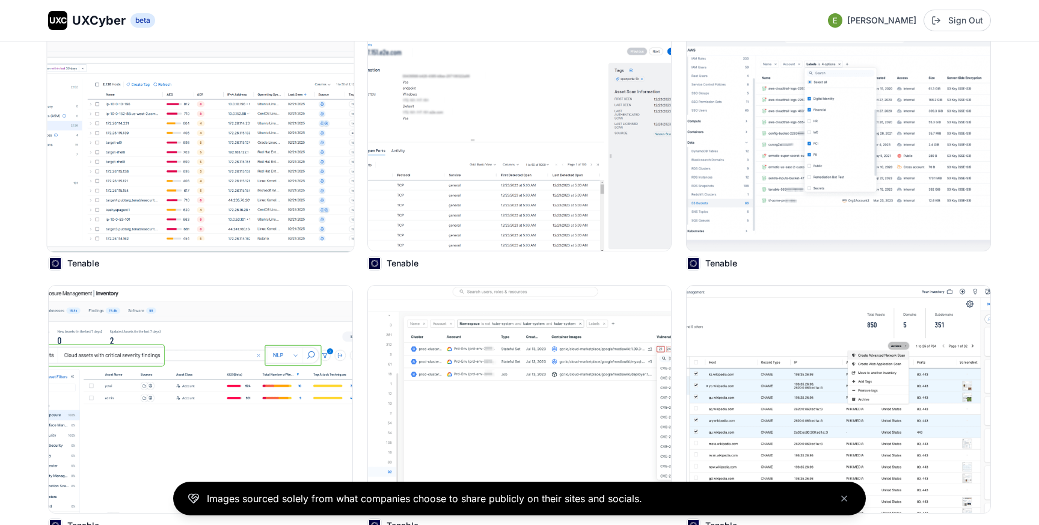
click at [265, 194] on img at bounding box center [200, 137] width 307 height 230
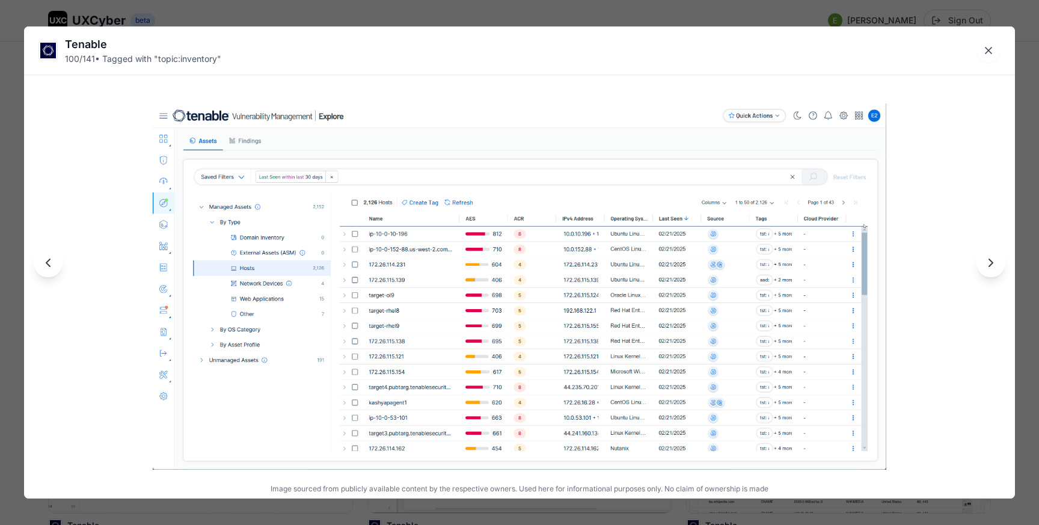
click at [462, 13] on div "Tenable 100 / 141 • Tagged with " topic:inventory " Image sourced from publicly…" at bounding box center [519, 262] width 1039 height 525
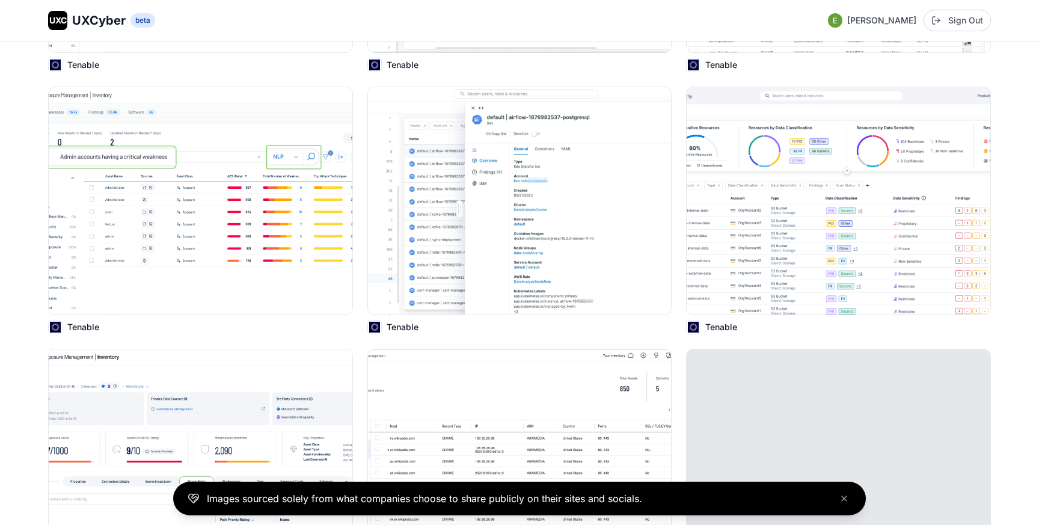
scroll to position [9462, 0]
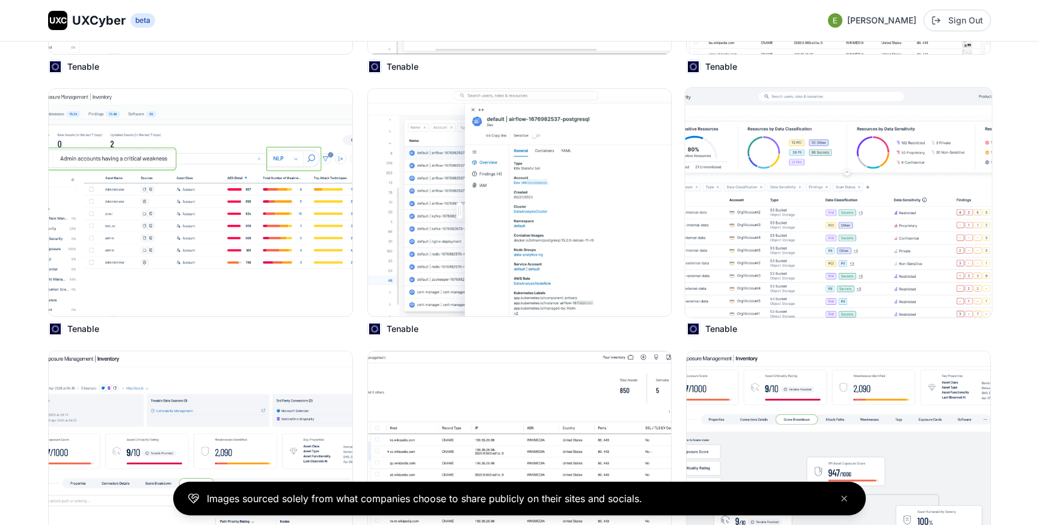
click at [812, 203] on img at bounding box center [838, 203] width 307 height 230
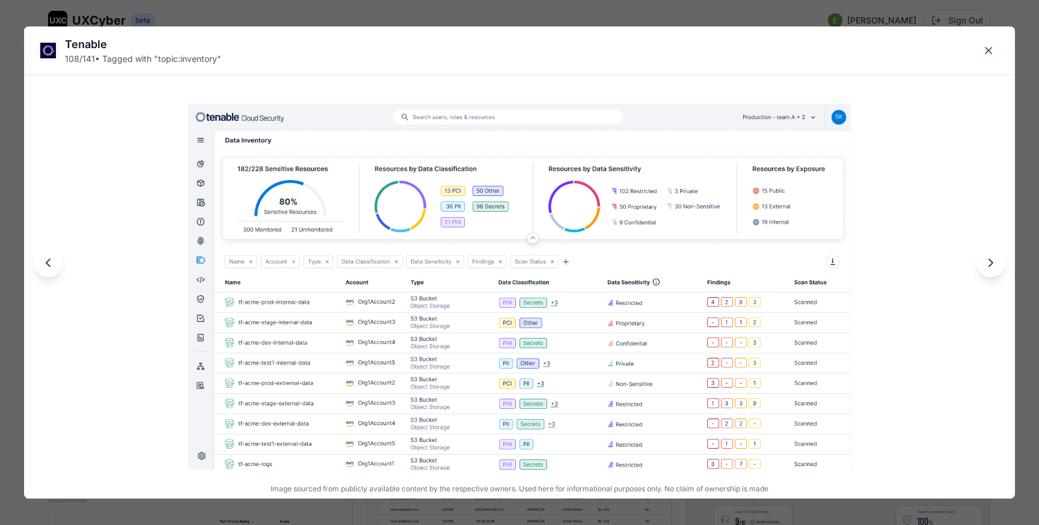
click at [543, 23] on div "Tenable 108 / 141 • Tagged with " topic:inventory " Image sourced from publicly…" at bounding box center [519, 262] width 1039 height 525
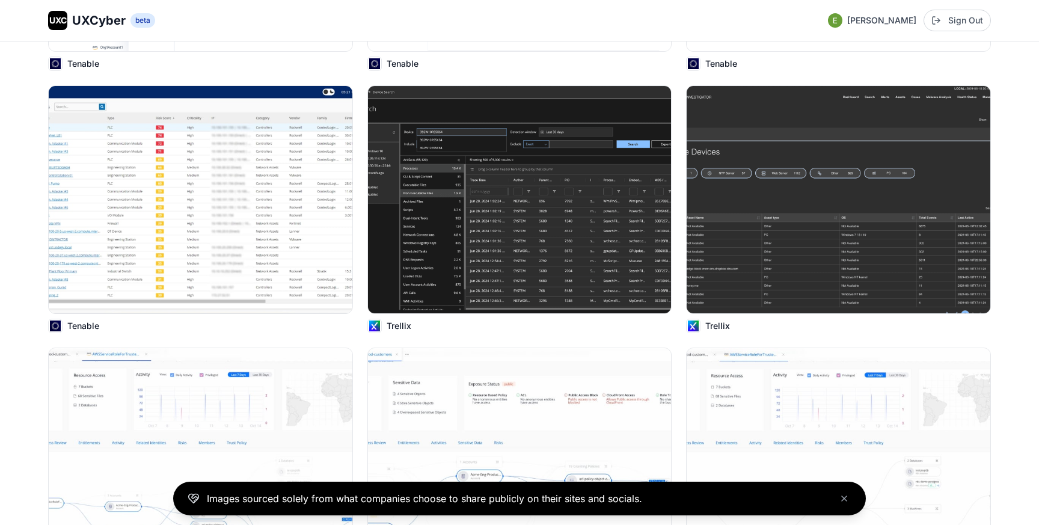
scroll to position [10248, 0]
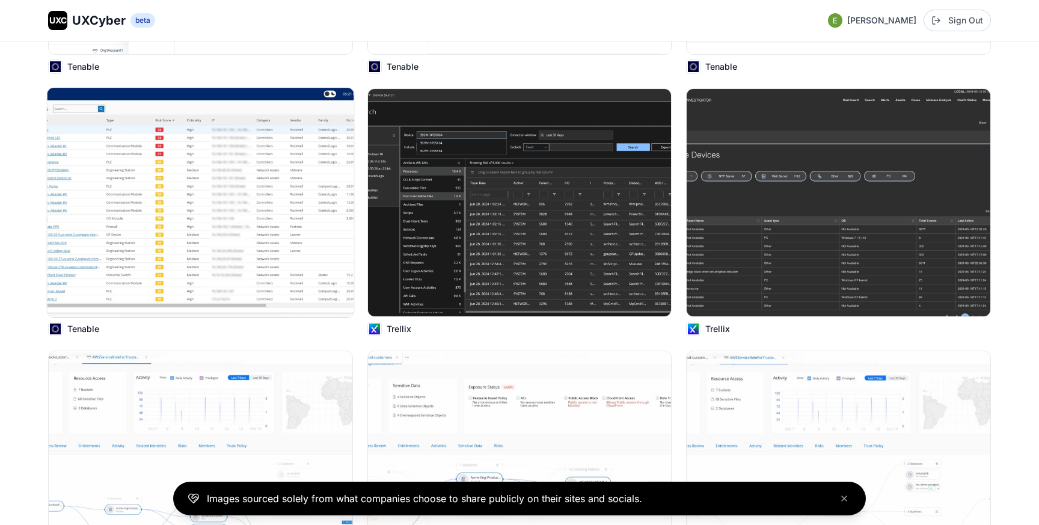
click at [277, 213] on img at bounding box center [200, 203] width 307 height 230
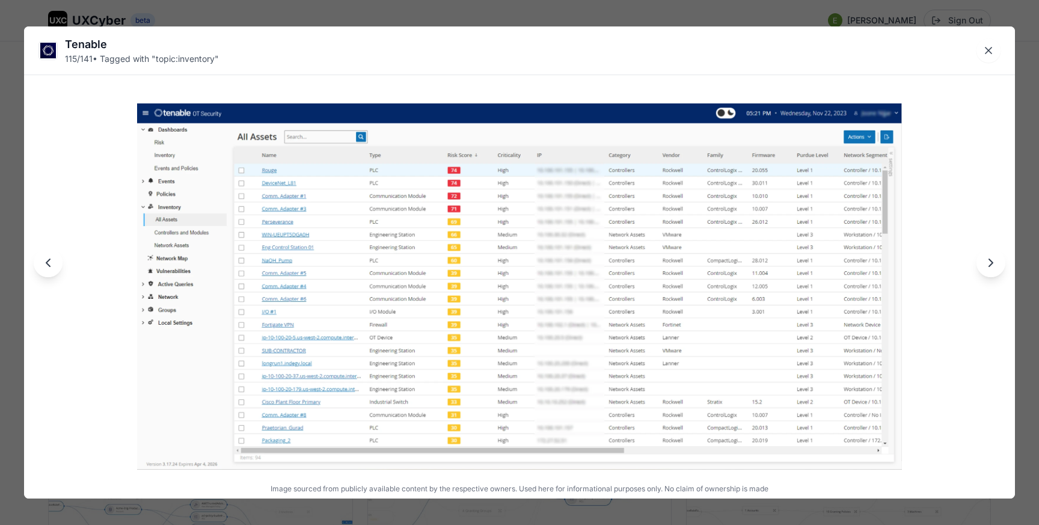
click at [396, 17] on div "Tenable 115 / 141 • Tagged with " topic:inventory " Image sourced from publicly…" at bounding box center [519, 262] width 1039 height 525
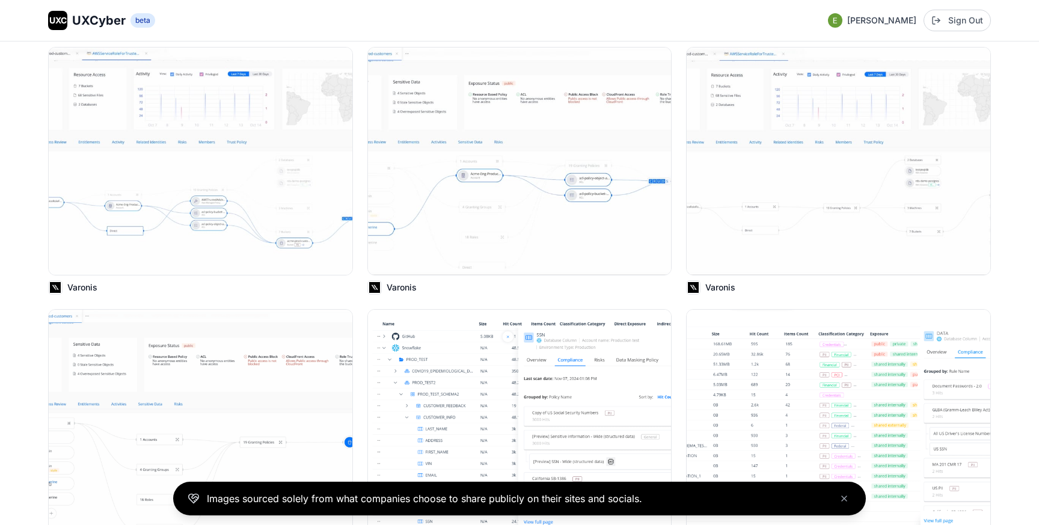
scroll to position [10561, 0]
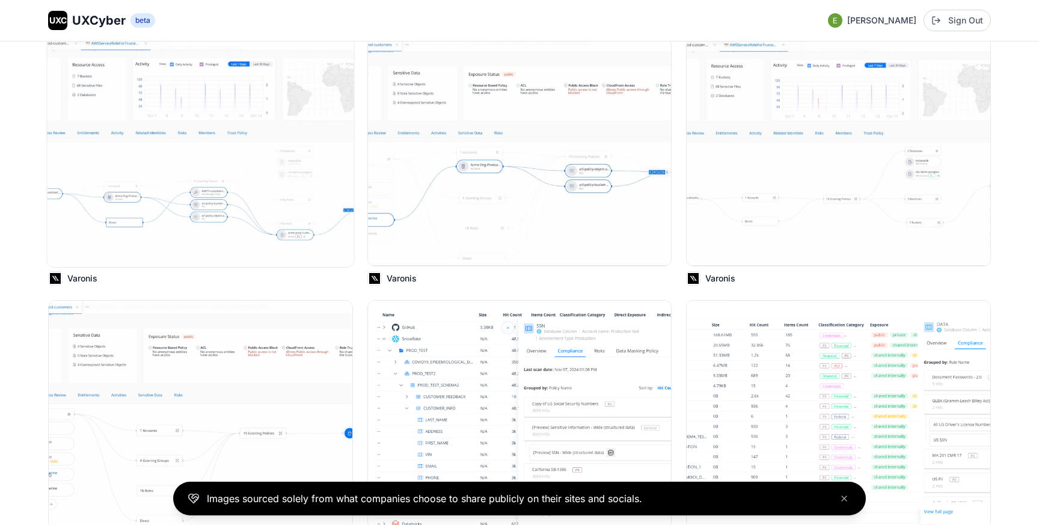
click at [203, 111] on img at bounding box center [200, 152] width 307 height 230
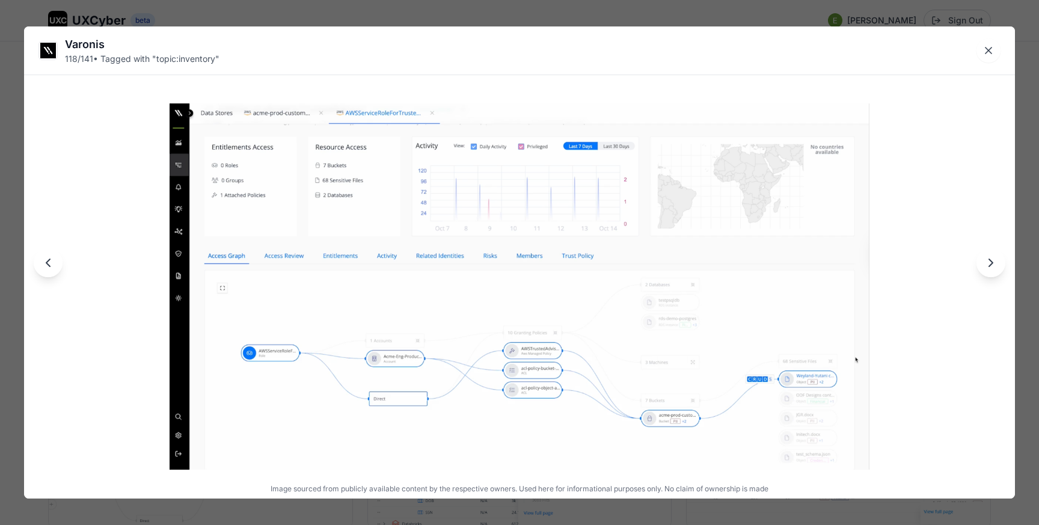
click at [290, 17] on div "Varonis 118 / 141 • Tagged with " topic:inventory " Image sourced from publicly…" at bounding box center [519, 262] width 1039 height 525
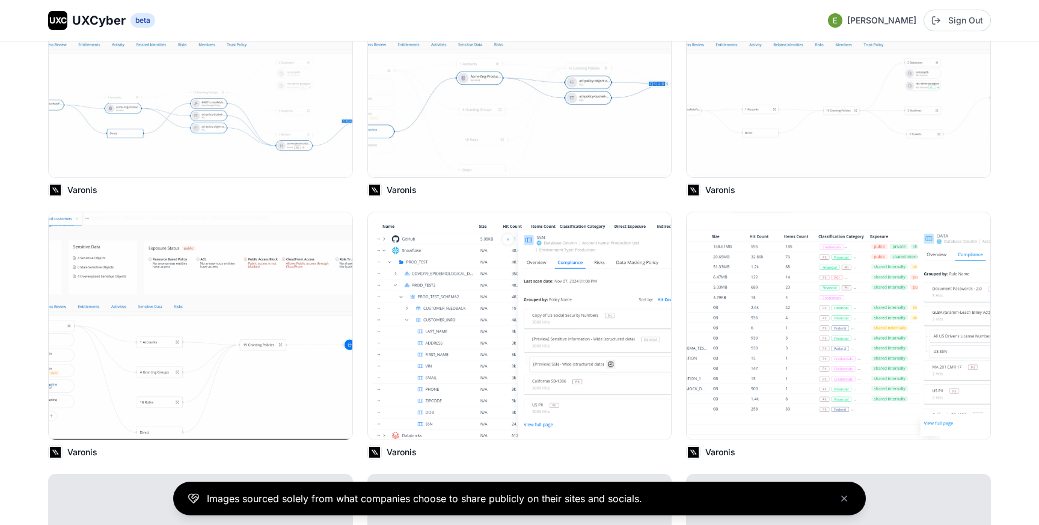
scroll to position [10654, 0]
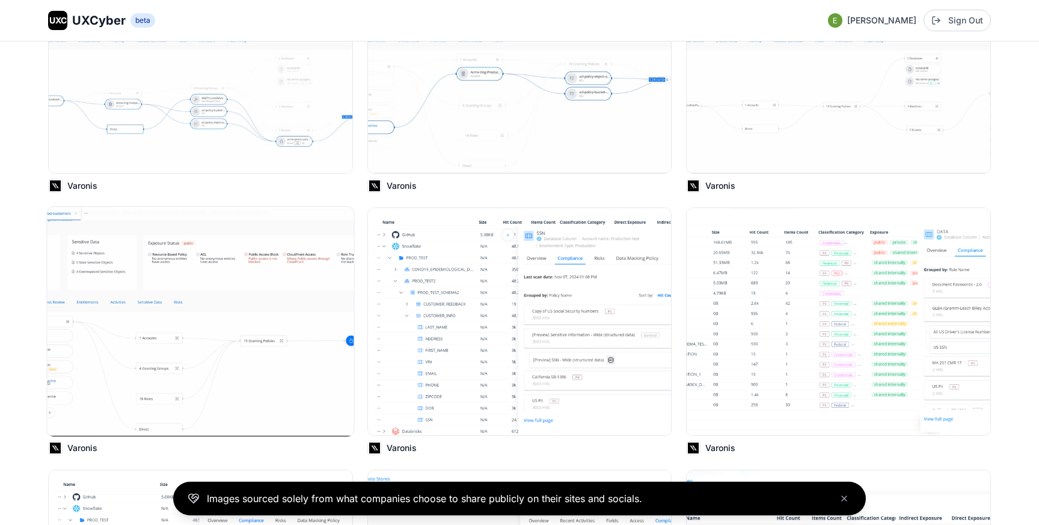
click at [318, 291] on img at bounding box center [200, 322] width 307 height 230
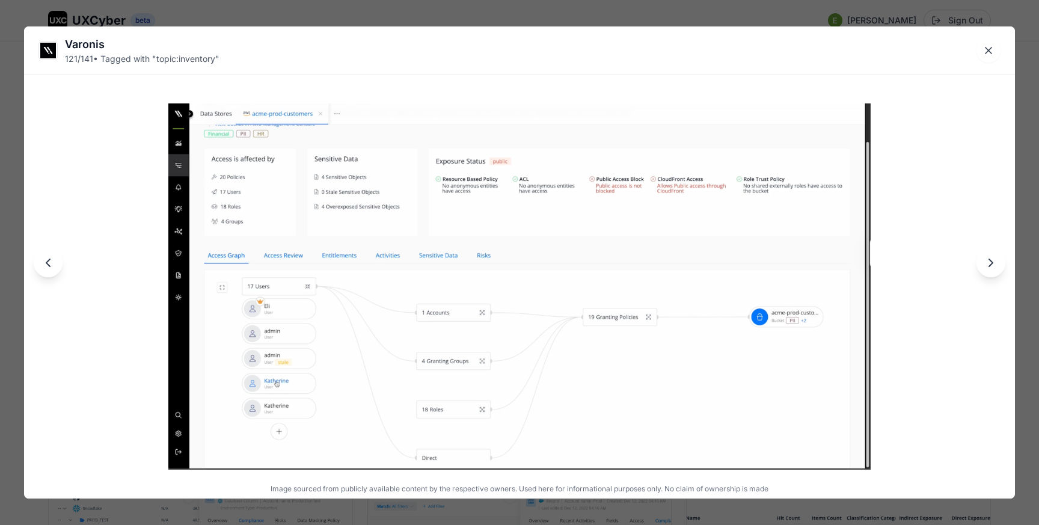
click at [554, 17] on div "Varonis 121 / 141 • Tagged with " topic:inventory " Image sourced from publicly…" at bounding box center [519, 262] width 1039 height 525
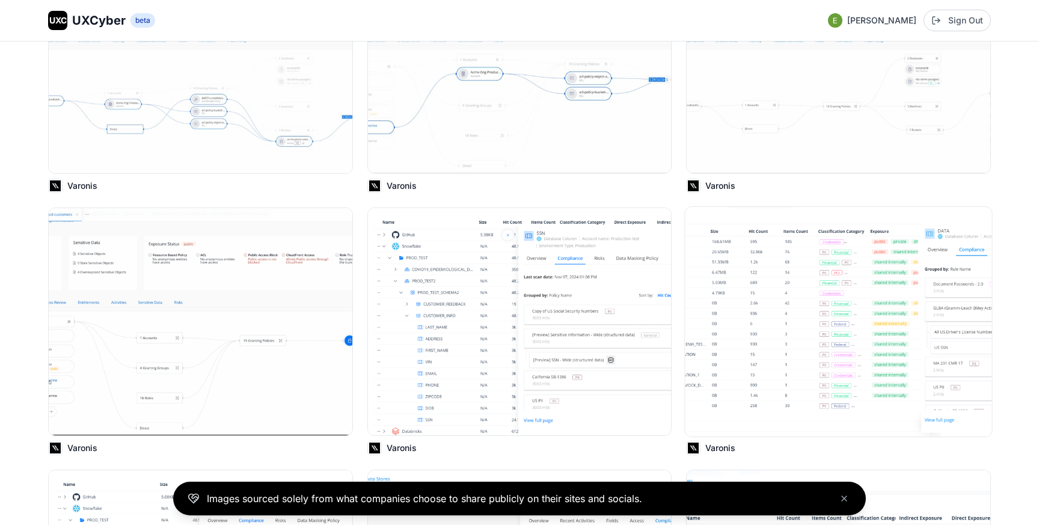
click at [782, 349] on img at bounding box center [838, 322] width 307 height 230
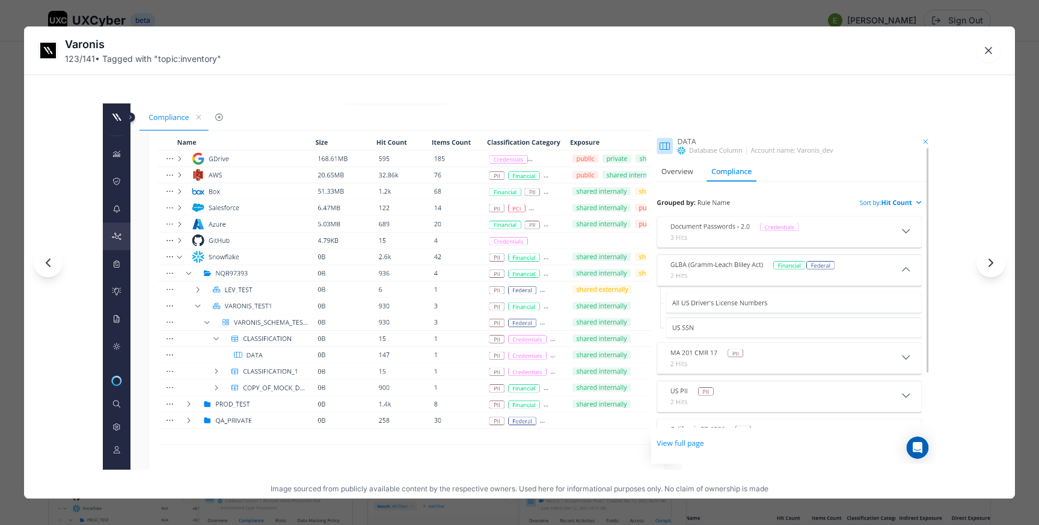
click at [708, 14] on div "Varonis 123 / 141 • Tagged with " topic:inventory " Image sourced from publicly…" at bounding box center [519, 262] width 1039 height 525
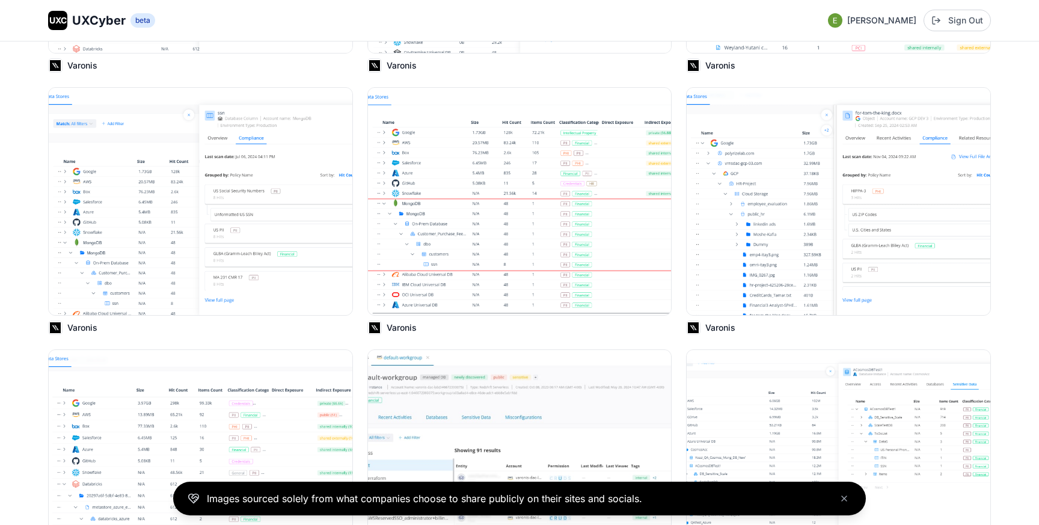
scroll to position [11305, 0]
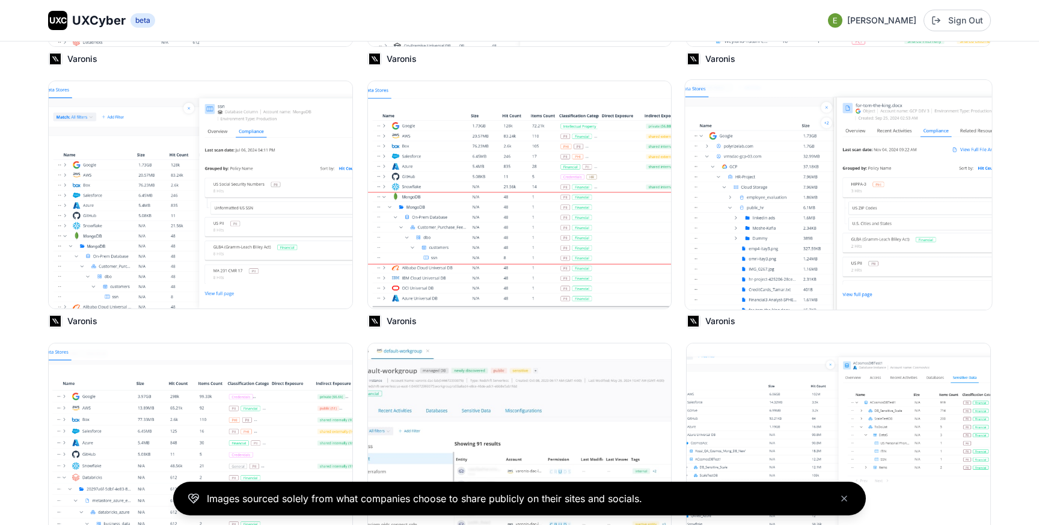
click at [800, 232] on img at bounding box center [838, 195] width 307 height 230
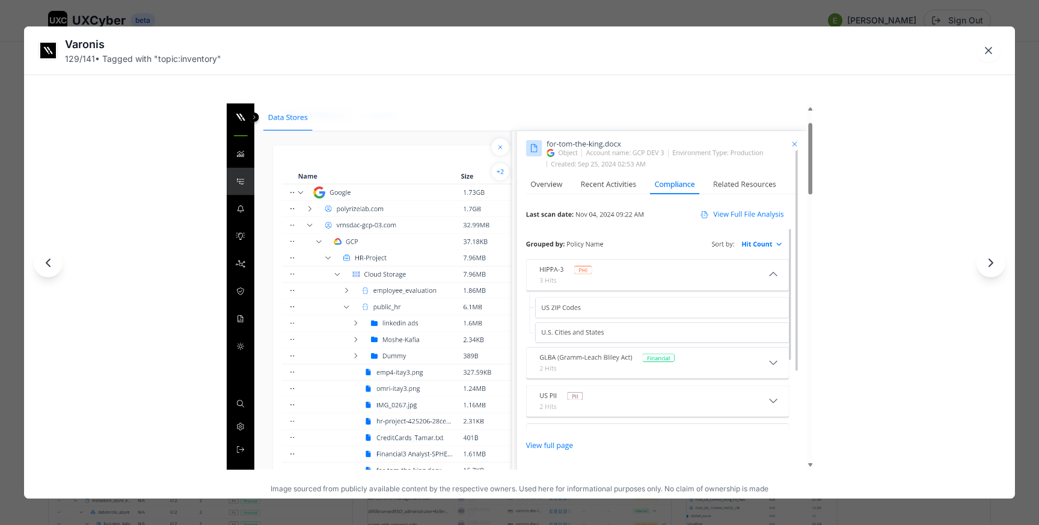
click at [734, 6] on div "Varonis 129 / 141 • Tagged with " topic:inventory " Image sourced from publicly…" at bounding box center [519, 262] width 1039 height 525
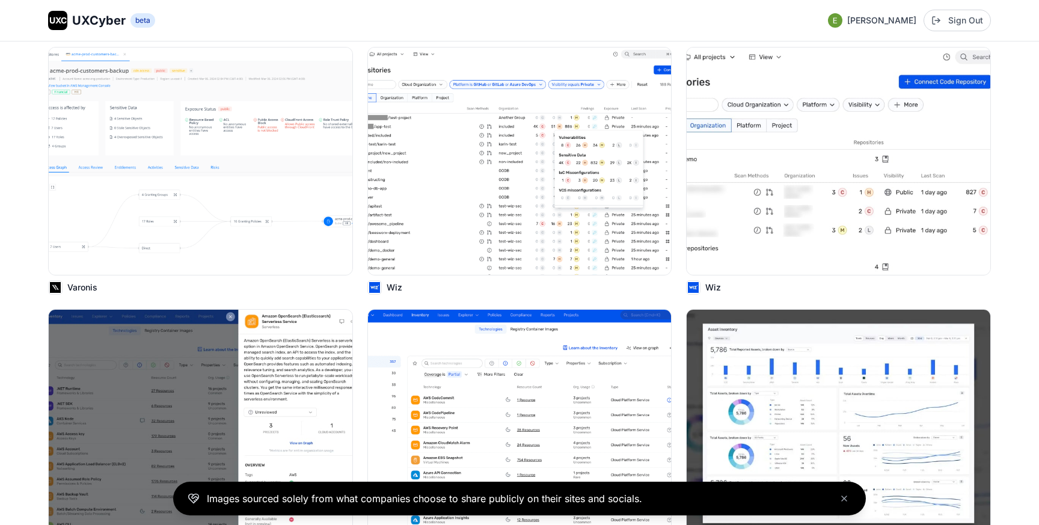
scroll to position [12226, 0]
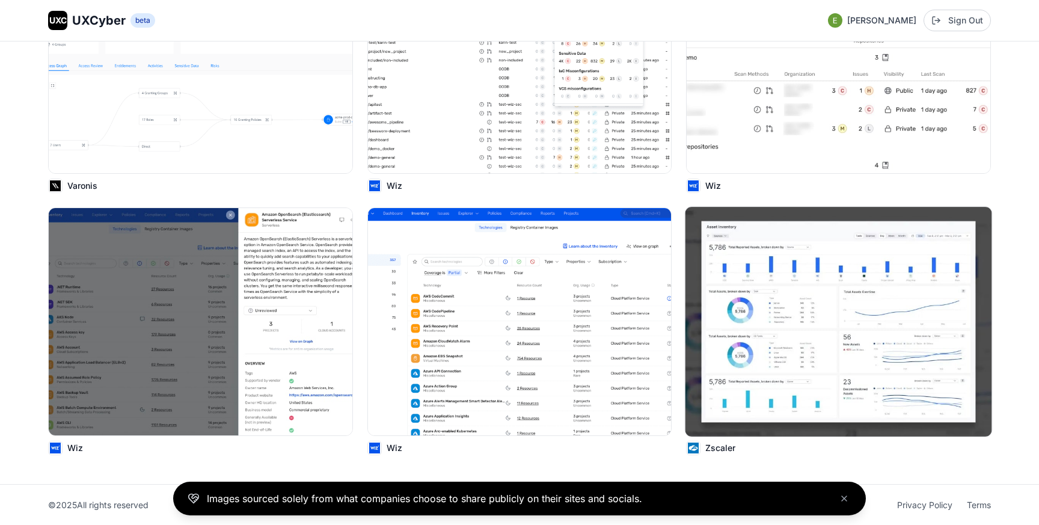
click at [839, 308] on img at bounding box center [838, 322] width 307 height 230
